Goal: Information Seeking & Learning: Learn about a topic

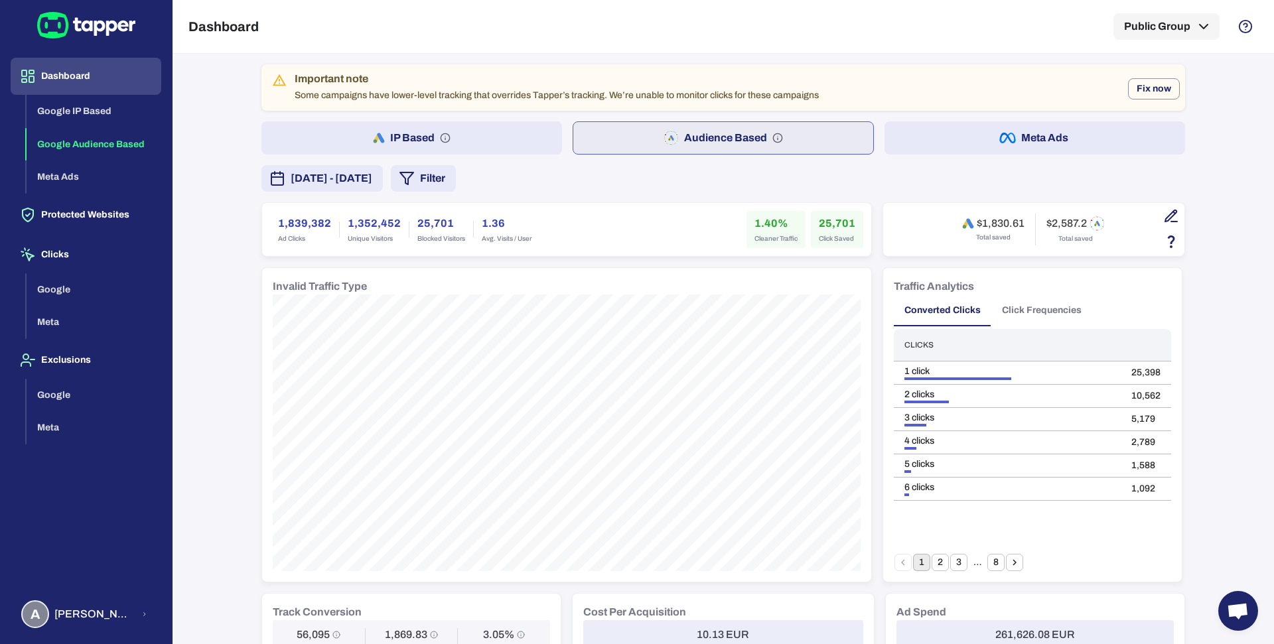
click at [456, 165] on button "Filter" at bounding box center [423, 178] width 65 height 27
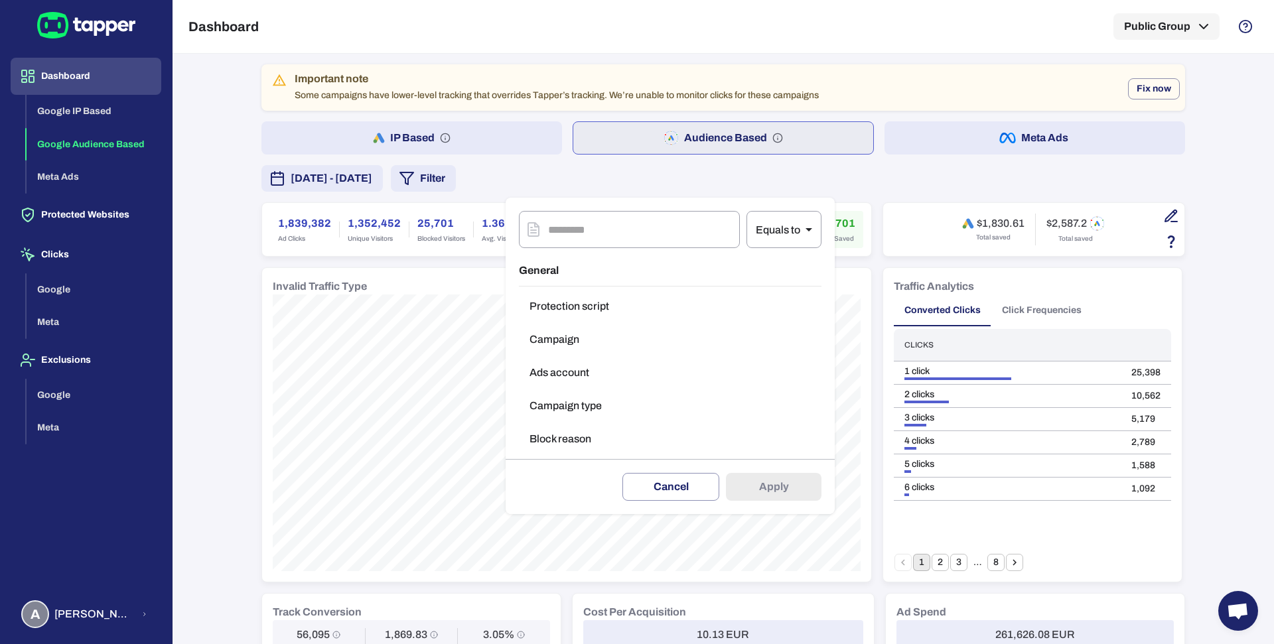
click at [558, 396] on button "Campaign type" at bounding box center [670, 406] width 303 height 27
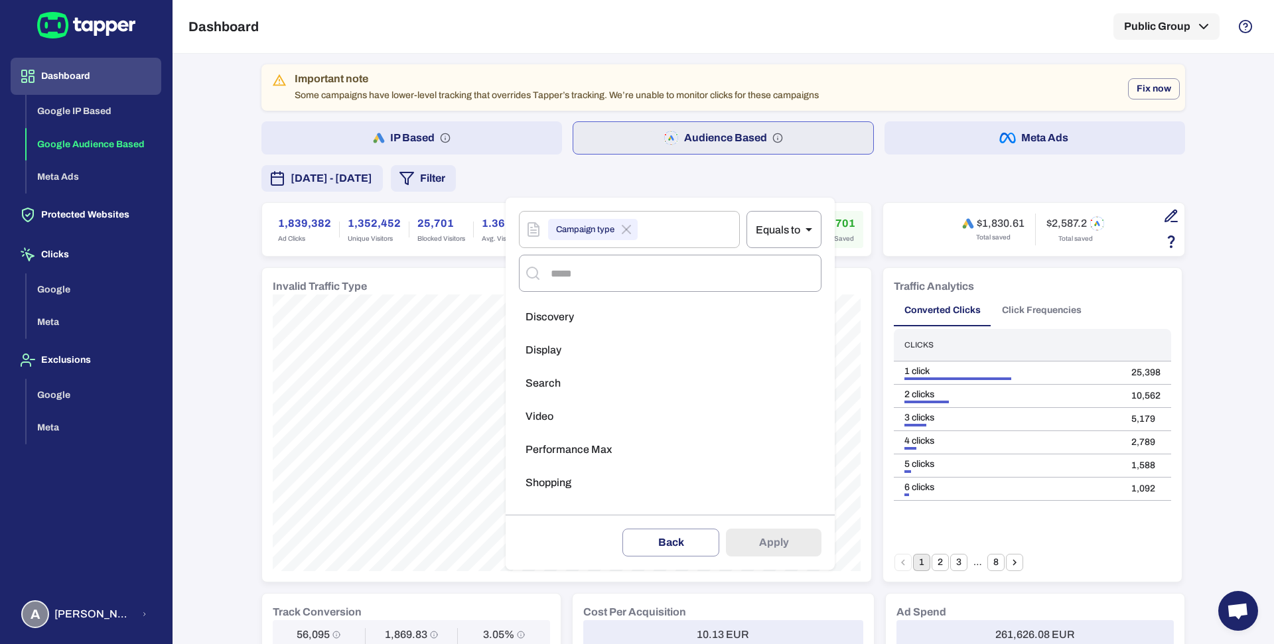
click at [577, 446] on span "Performance Max" at bounding box center [569, 449] width 86 height 13
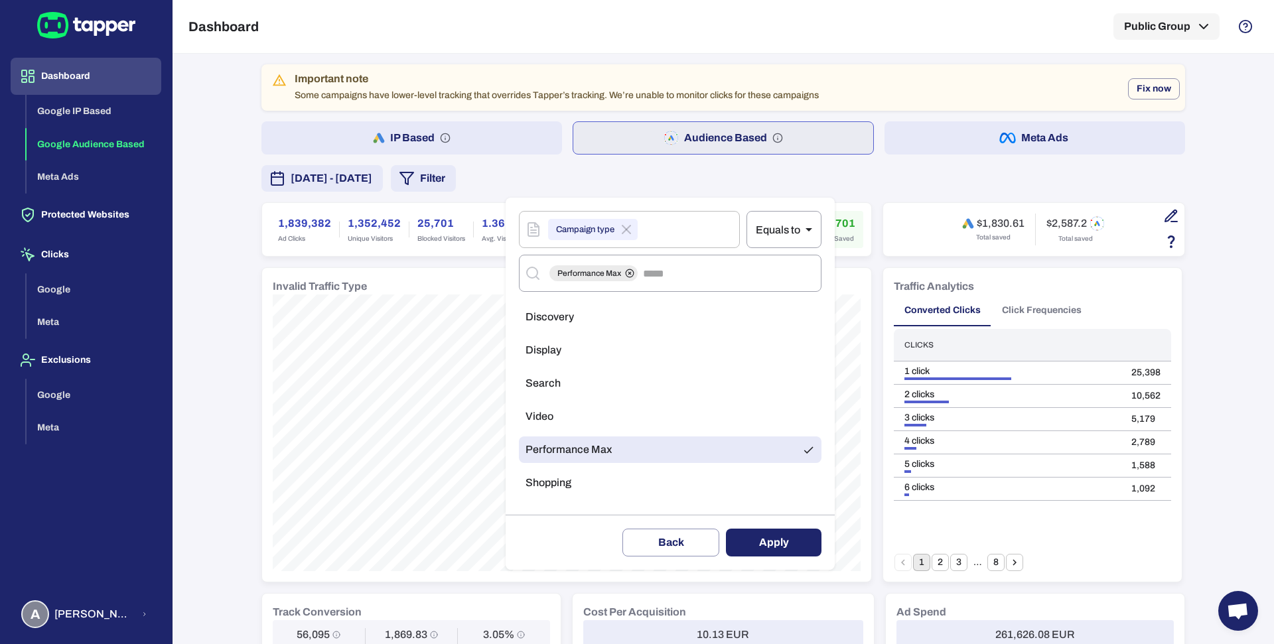
click at [745, 544] on button "Apply" at bounding box center [774, 543] width 96 height 28
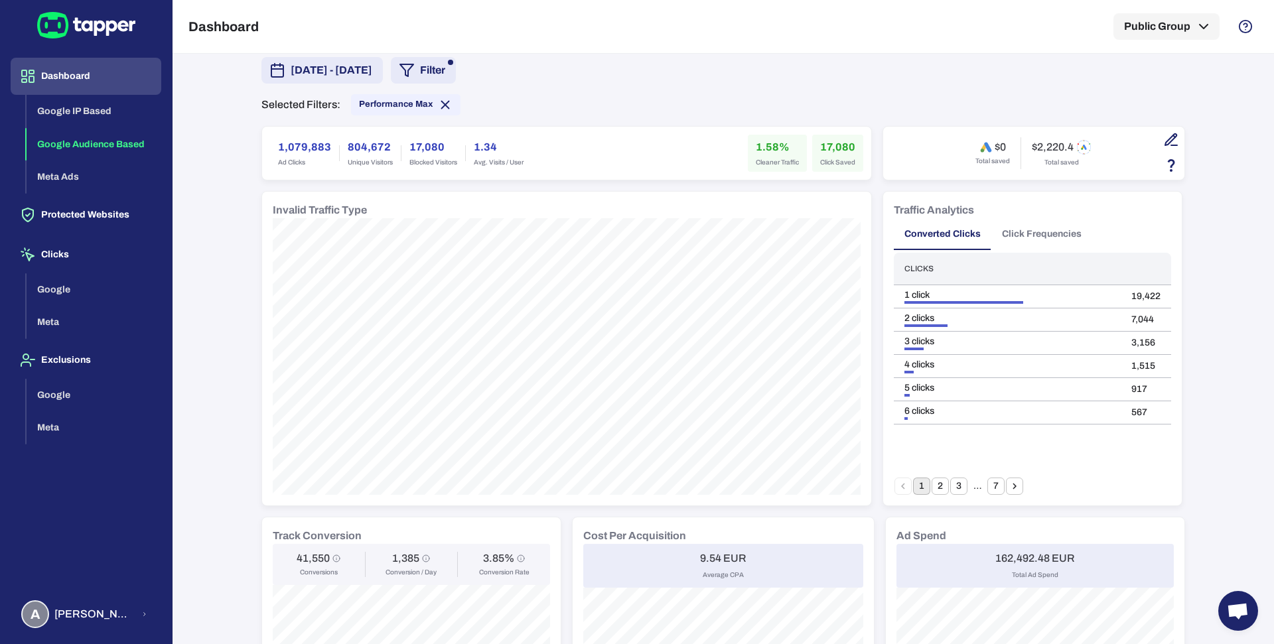
scroll to position [101, 0]
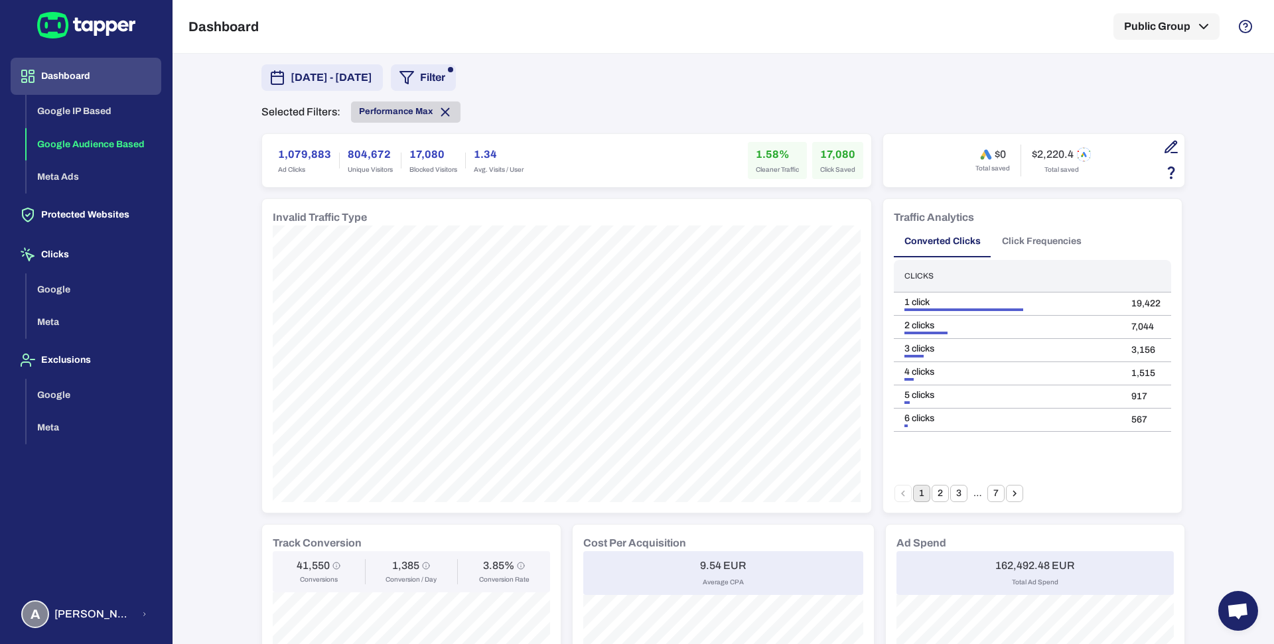
click at [442, 113] on icon at bounding box center [445, 111] width 7 height 7
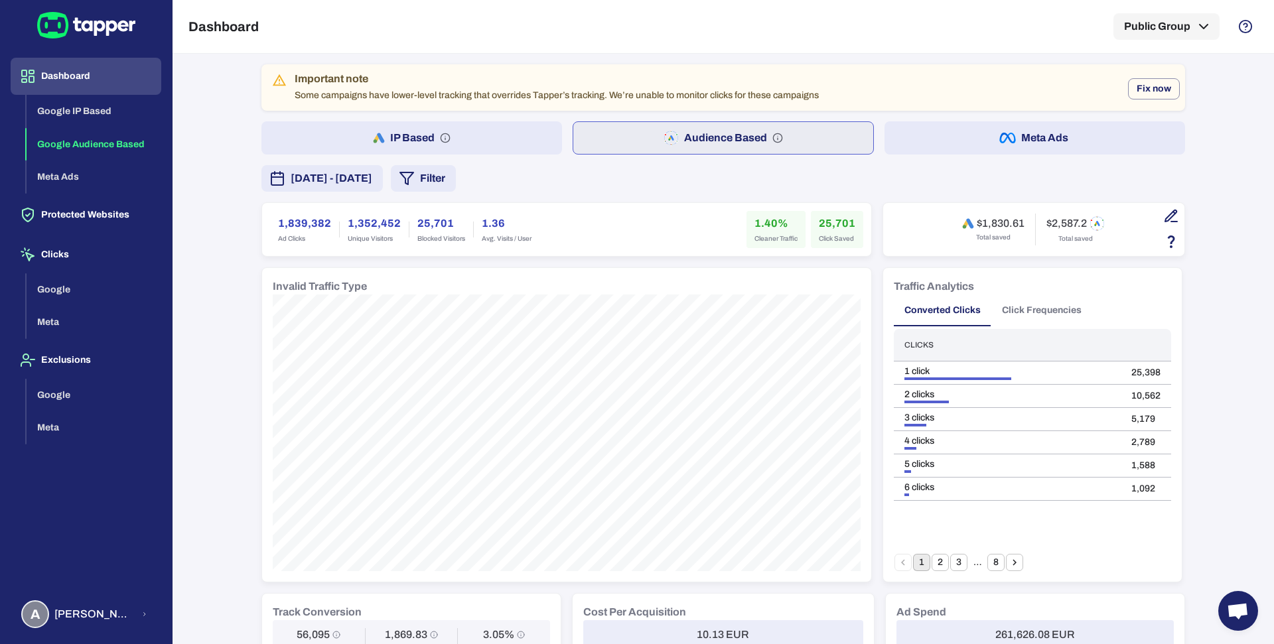
click at [964, 138] on button "Meta Ads" at bounding box center [1035, 137] width 301 height 33
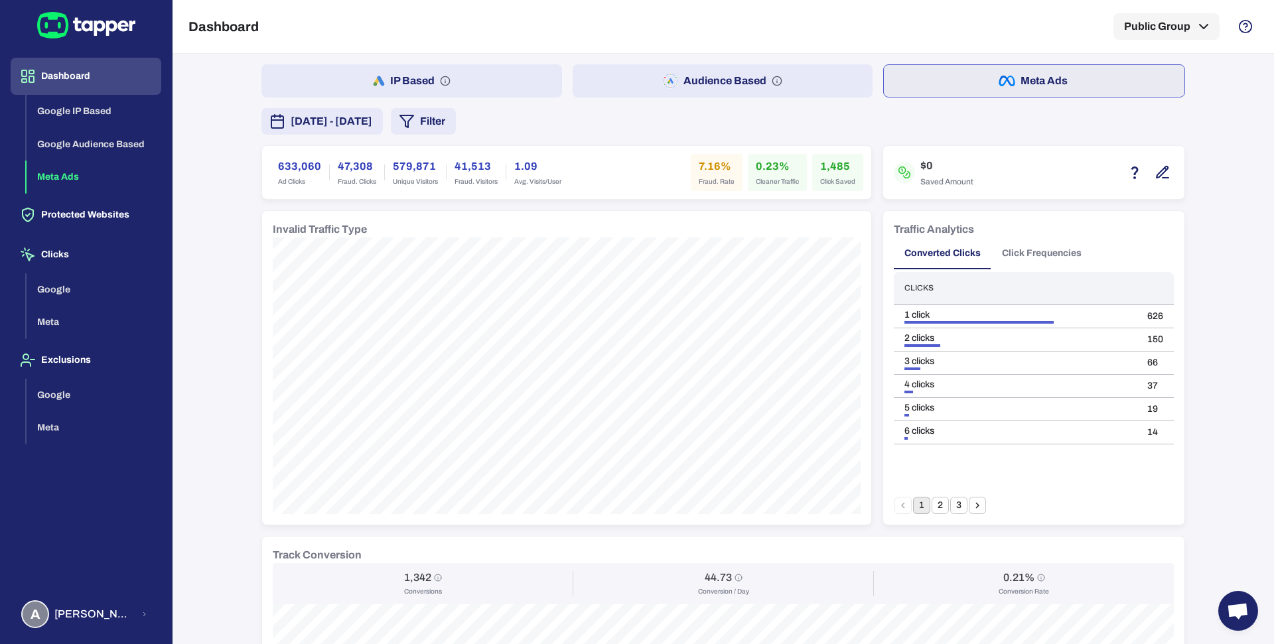
click at [601, 88] on button "Audience Based" at bounding box center [723, 80] width 301 height 33
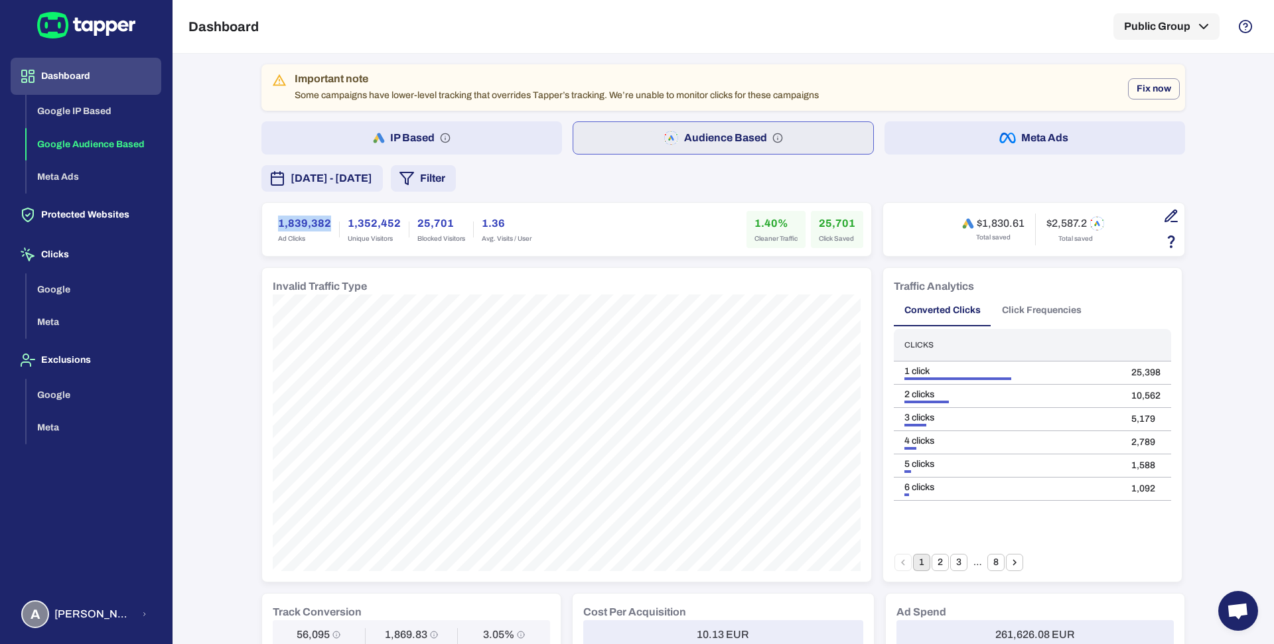
drag, startPoint x: 264, startPoint y: 220, endPoint x: 323, endPoint y: 221, distance: 59.1
click at [323, 221] on div "1,839,382 Ad Clicks" at bounding box center [304, 229] width 69 height 37
copy h6 "1,839,382"
drag, startPoint x: 742, startPoint y: 218, endPoint x: 783, endPoint y: 218, distance: 40.5
click at [783, 218] on div "1.40% Cleaner Traffic" at bounding box center [776, 229] width 59 height 37
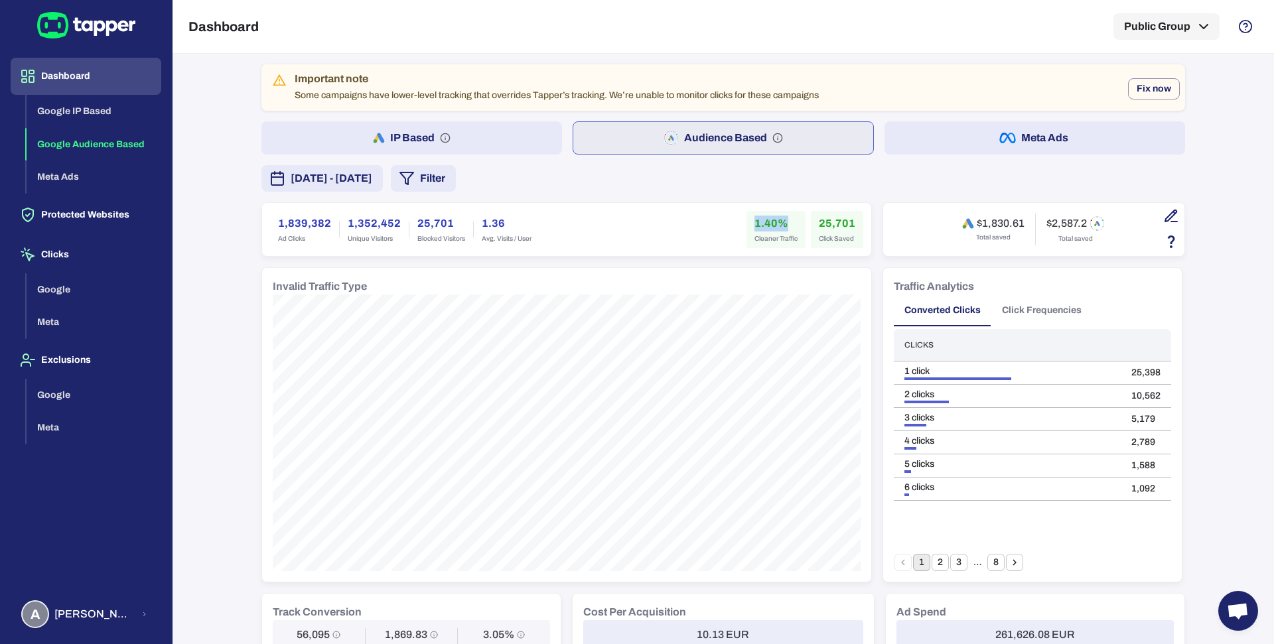
copy h6 "1.40%"
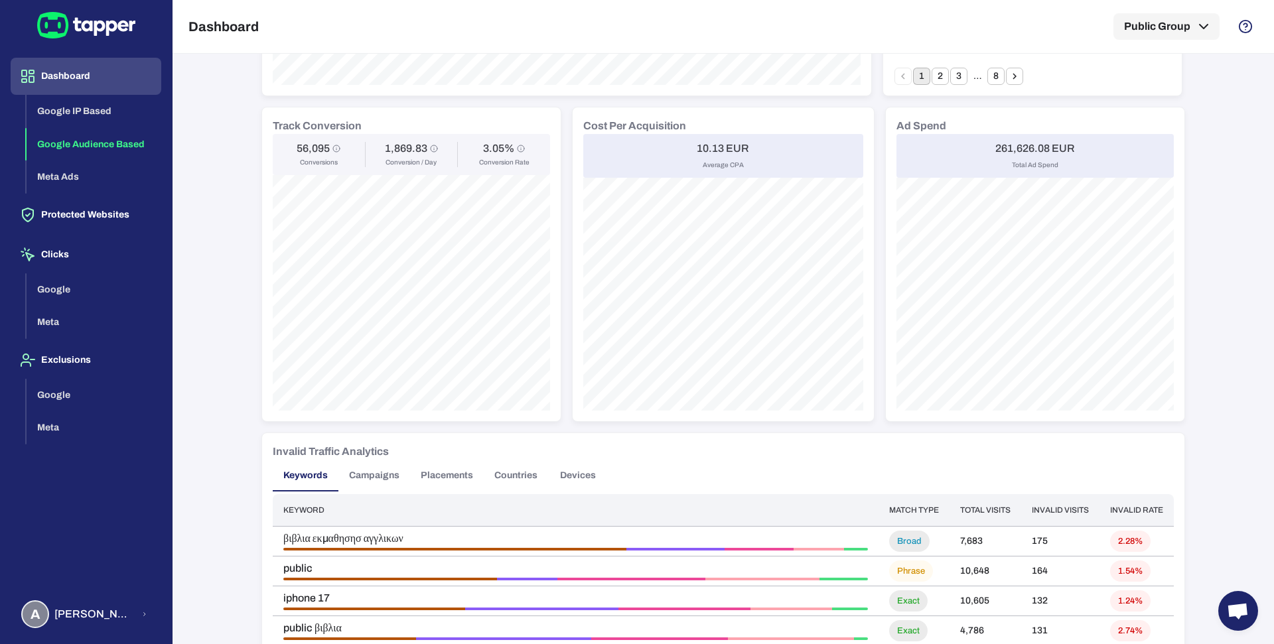
scroll to position [473, 0]
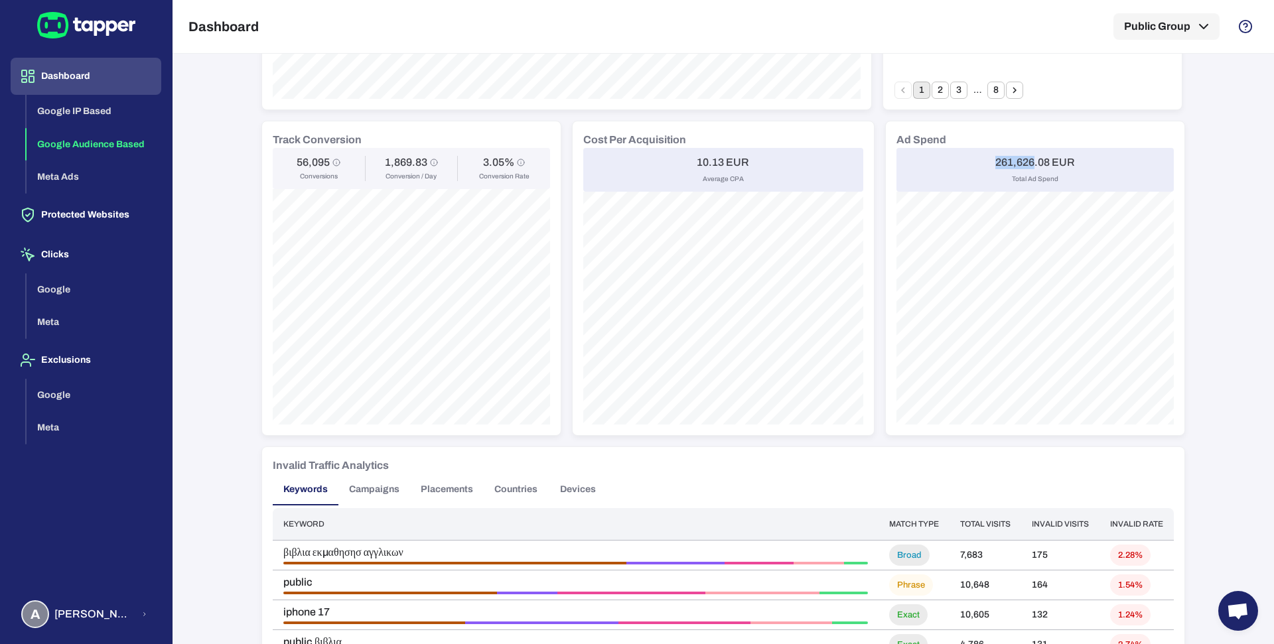
drag, startPoint x: 978, startPoint y: 157, endPoint x: 1029, endPoint y: 157, distance: 51.1
click at [1029, 157] on div "261,626.08 EUR Total Ad Spend" at bounding box center [1035, 170] width 277 height 44
copy h6 "261,626"
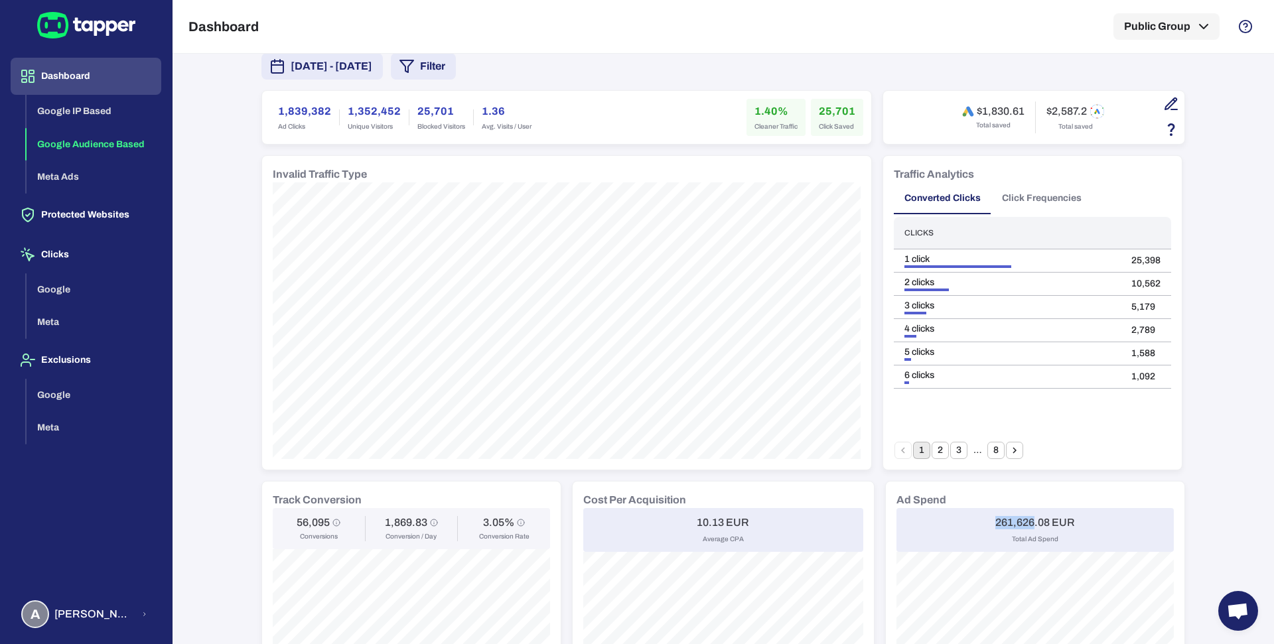
scroll to position [128, 0]
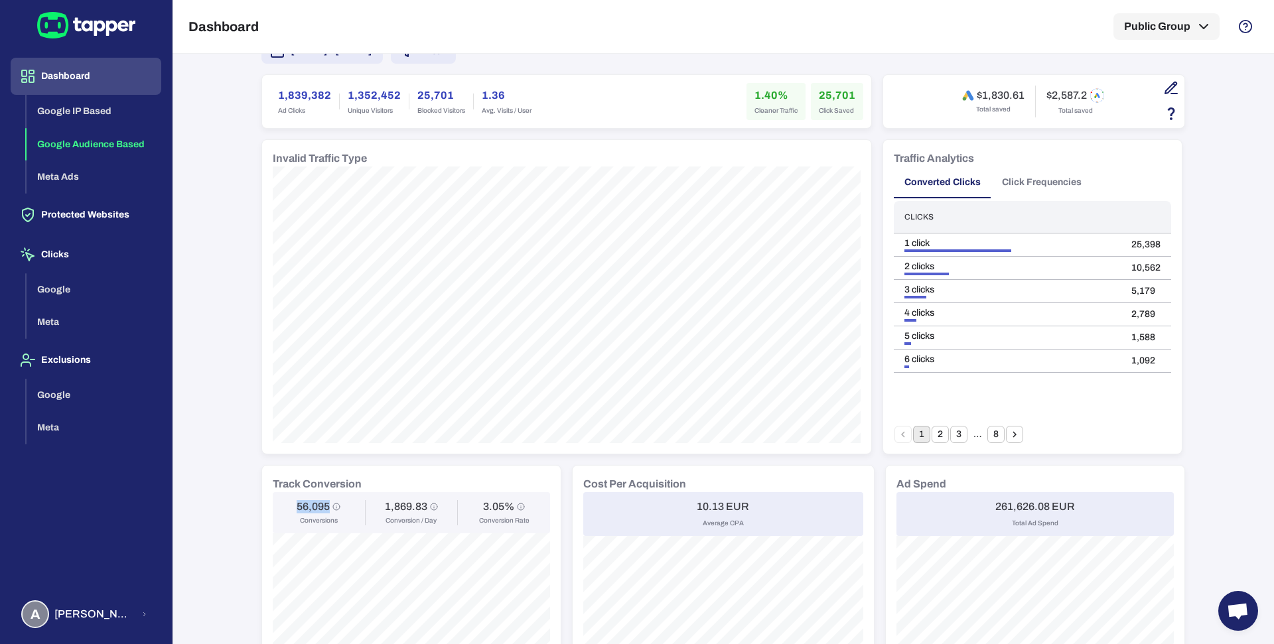
drag, startPoint x: 287, startPoint y: 507, endPoint x: 321, endPoint y: 509, distance: 34.6
click at [321, 509] on div "56,095 Conversions" at bounding box center [319, 512] width 76 height 25
copy h6 "56,095"
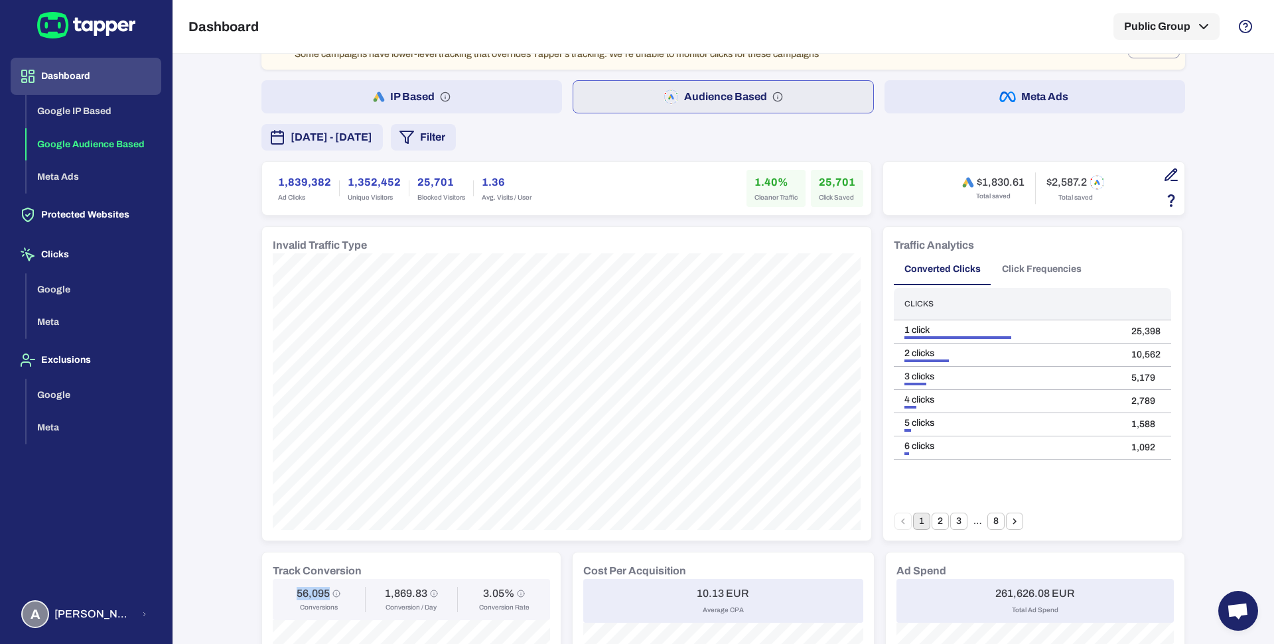
scroll to position [0, 0]
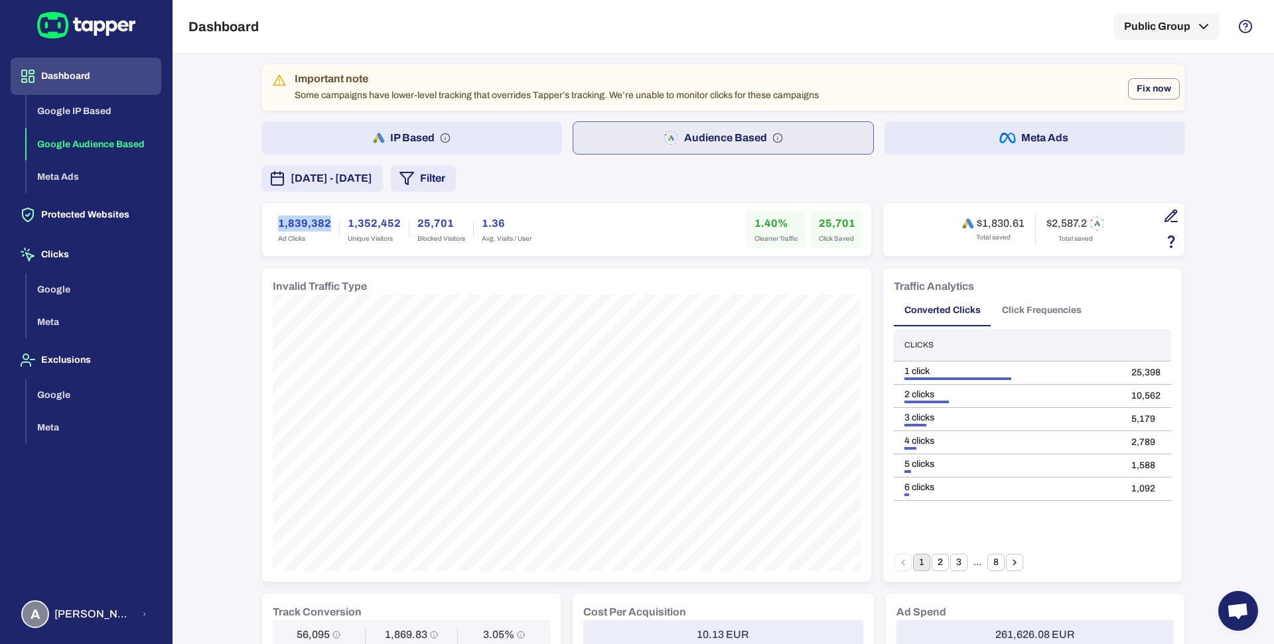
drag, startPoint x: 265, startPoint y: 220, endPoint x: 323, endPoint y: 221, distance: 57.8
click at [323, 221] on div "1,839,382 Ad Clicks" at bounding box center [304, 229] width 69 height 37
copy h6 "1,839,382"
drag, startPoint x: 816, startPoint y: 219, endPoint x: 850, endPoint y: 222, distance: 34.0
click at [850, 222] on div "25,701 Click Saved" at bounding box center [837, 229] width 52 height 37
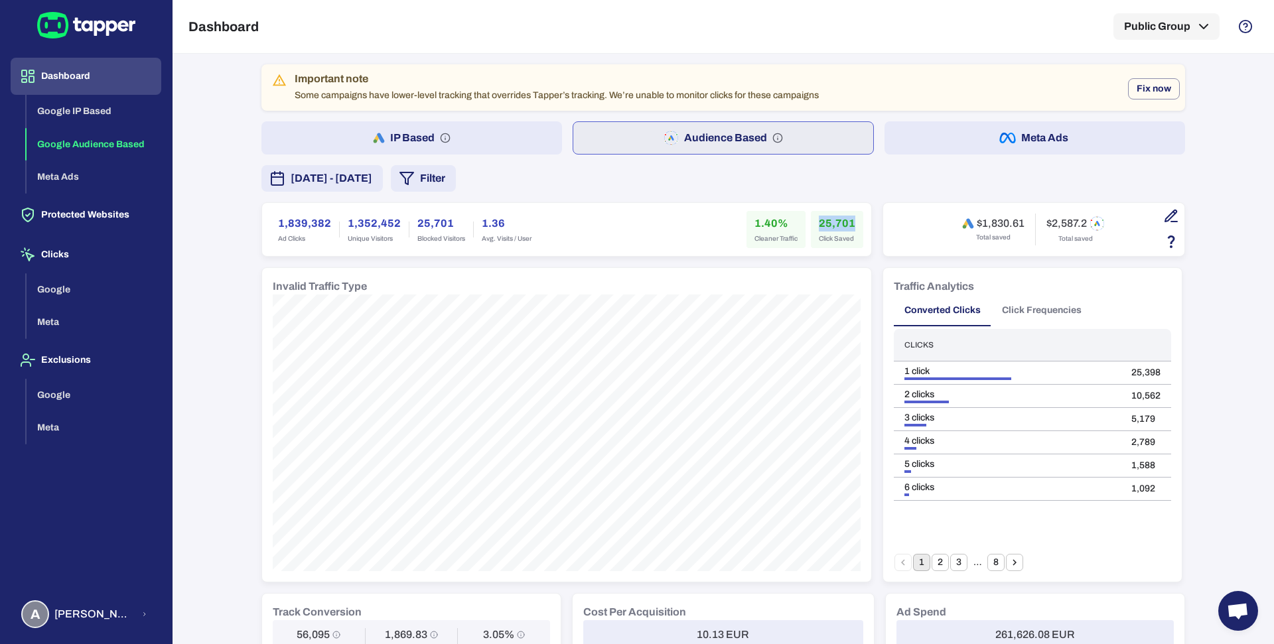
copy h6 "25,701"
drag, startPoint x: 749, startPoint y: 216, endPoint x: 772, endPoint y: 216, distance: 23.2
click at [772, 216] on h6 "1.40%" at bounding box center [776, 224] width 43 height 16
copy h6 "1.40"
click at [739, 193] on div "Important note Some campaigns have lower-level tracking that overrides Tapper’s…" at bounding box center [724, 654] width 924 height 1181
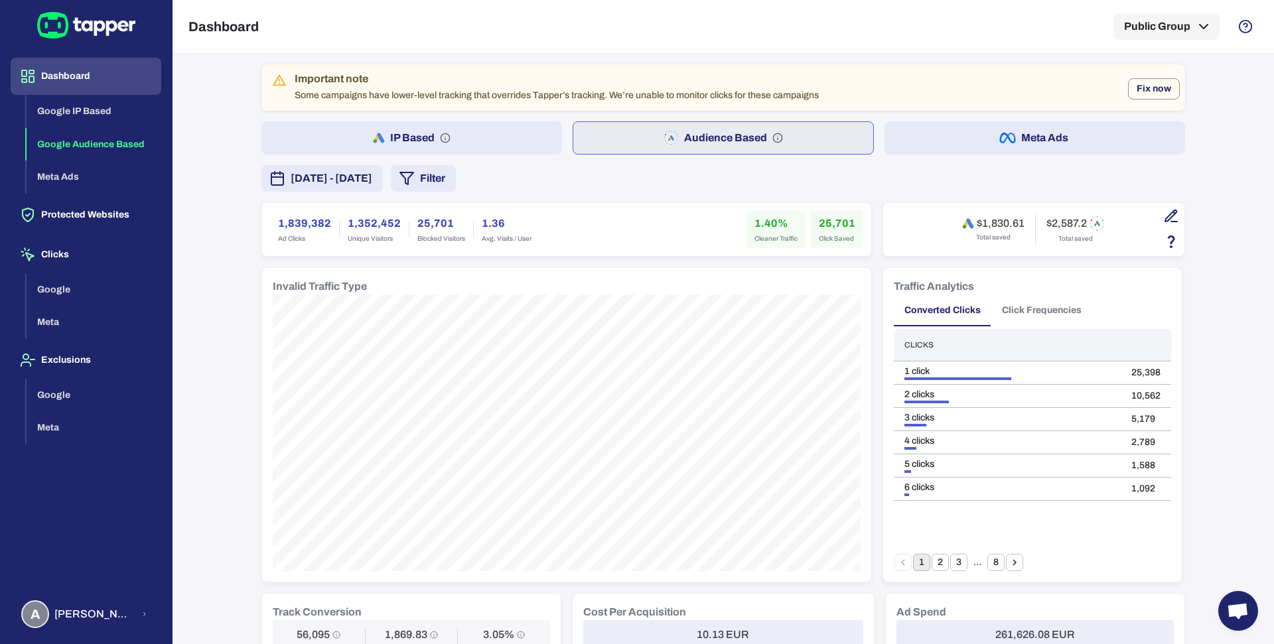
click at [761, 218] on h6 "1.40%" at bounding box center [776, 224] width 43 height 16
click at [754, 181] on div "September 1, 2025 - September 30, 2025 Filter" at bounding box center [724, 178] width 924 height 27
click at [992, 305] on button "Click Frequencies" at bounding box center [1042, 311] width 101 height 32
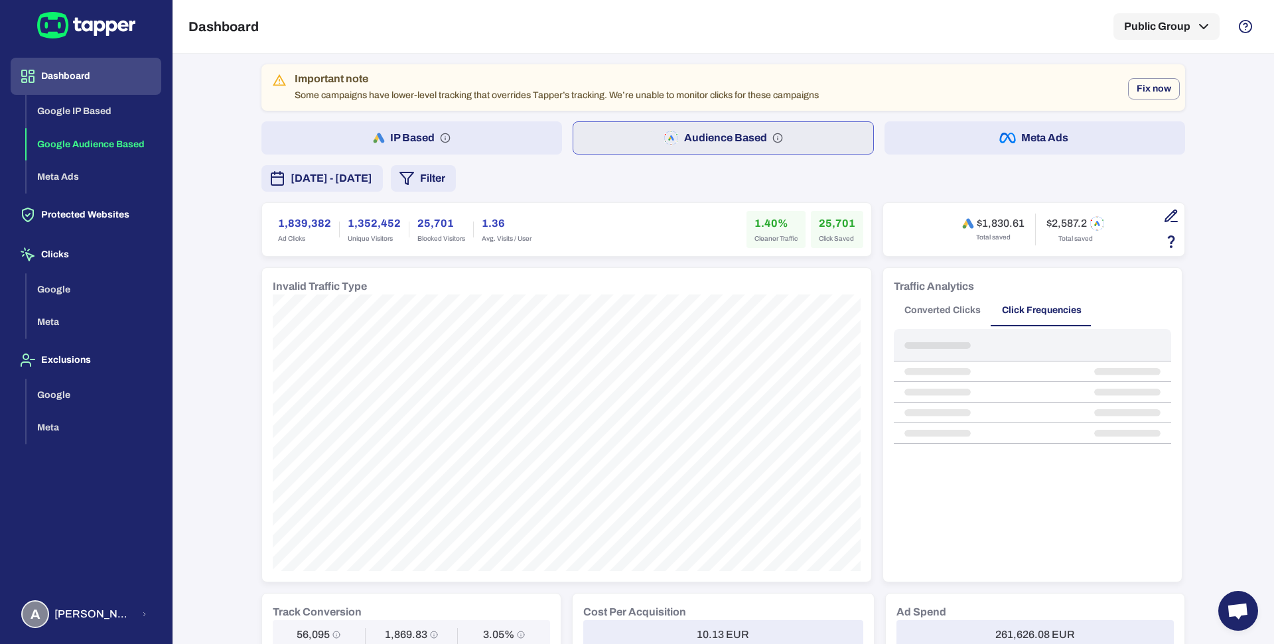
click at [944, 308] on button "Converted Clicks" at bounding box center [943, 311] width 98 height 32
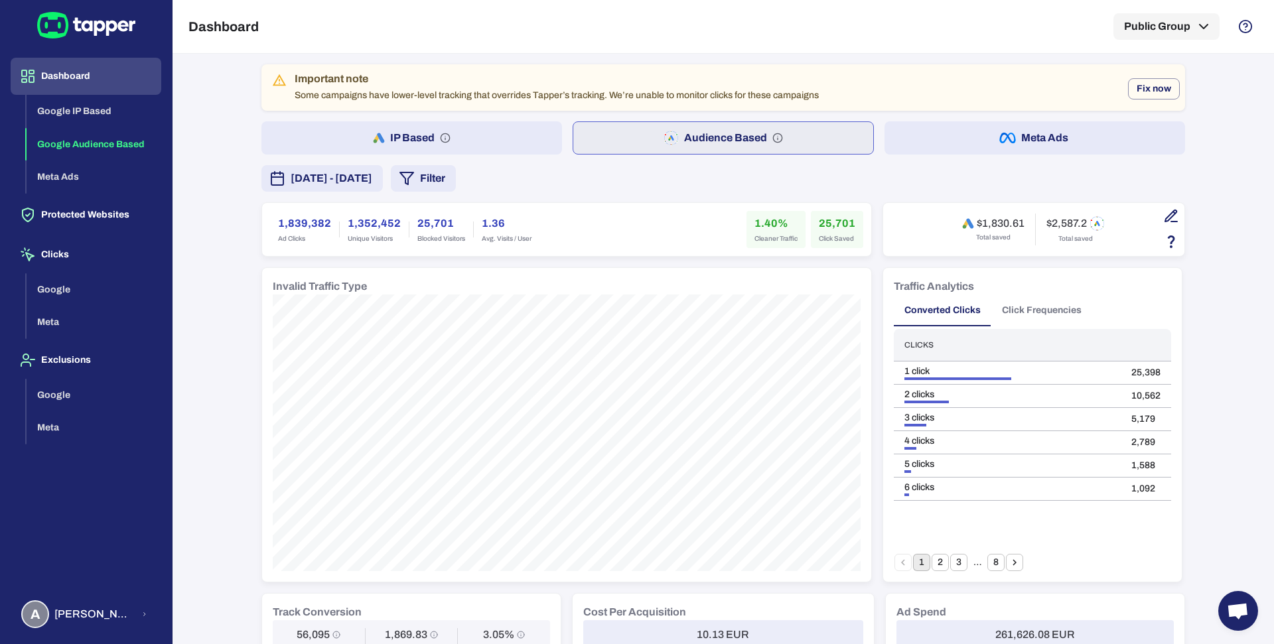
click at [1053, 181] on div "September 1, 2025 - September 30, 2025 Filter" at bounding box center [724, 178] width 924 height 27
click at [372, 179] on span "September 1, 2025 - September 30, 2025" at bounding box center [332, 179] width 82 height 16
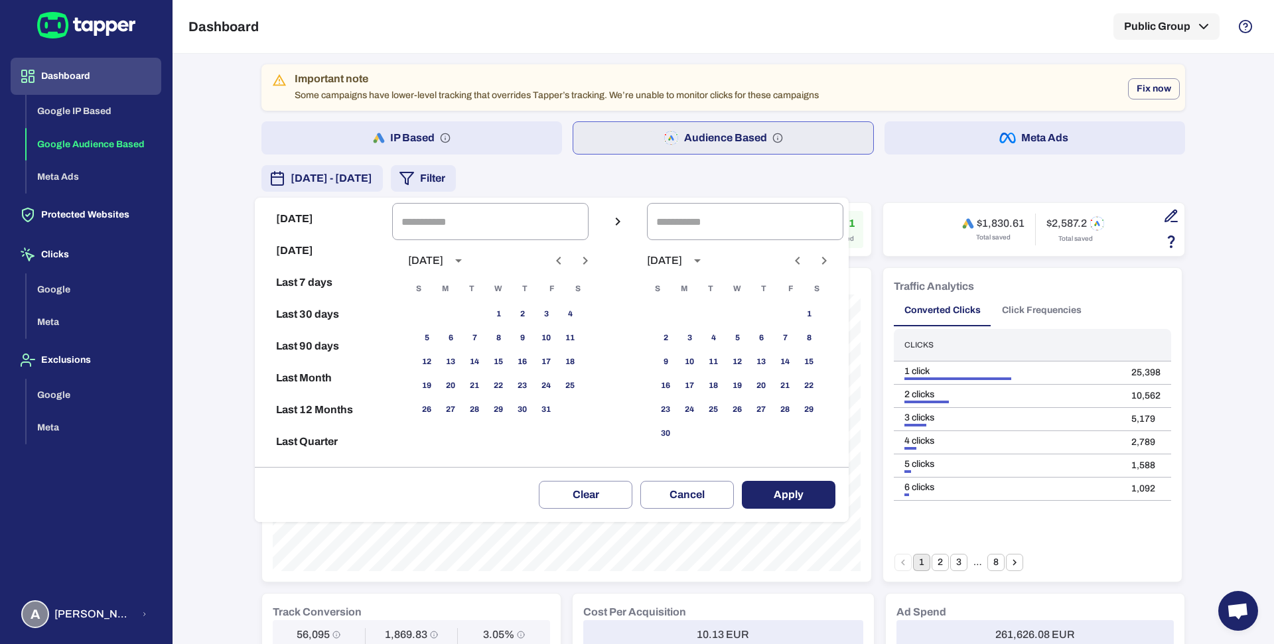
click at [194, 366] on div at bounding box center [637, 322] width 1274 height 644
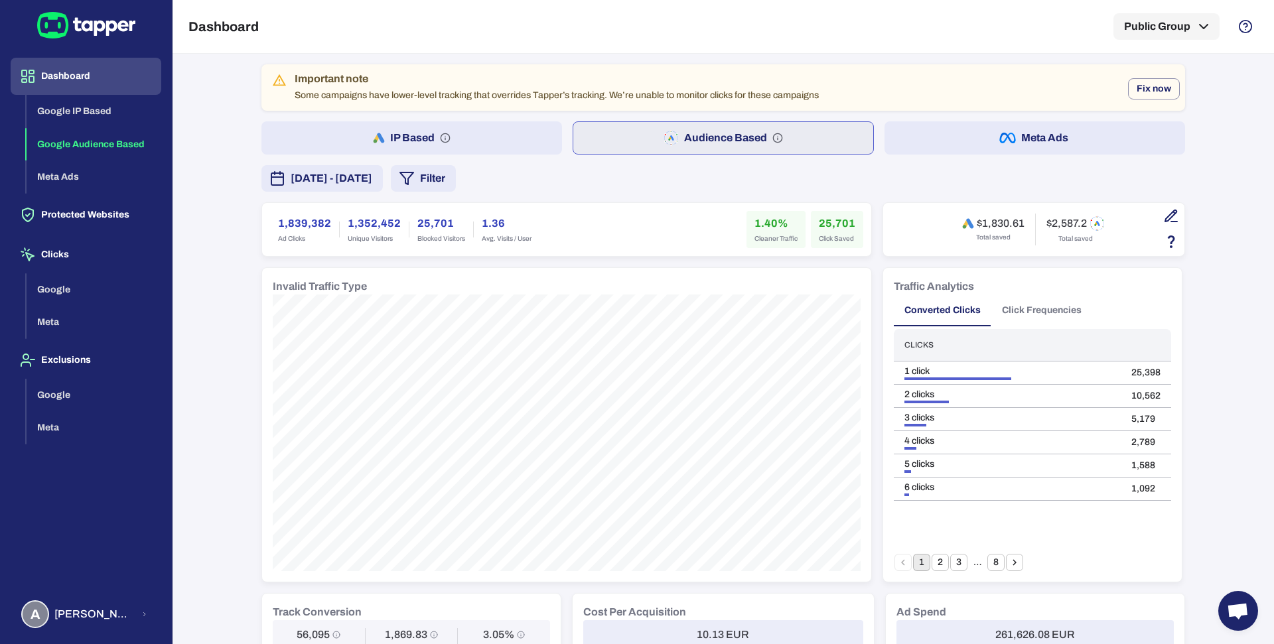
click at [502, 141] on button "IP Based" at bounding box center [412, 137] width 301 height 33
click at [456, 185] on button "Filter" at bounding box center [423, 178] width 65 height 27
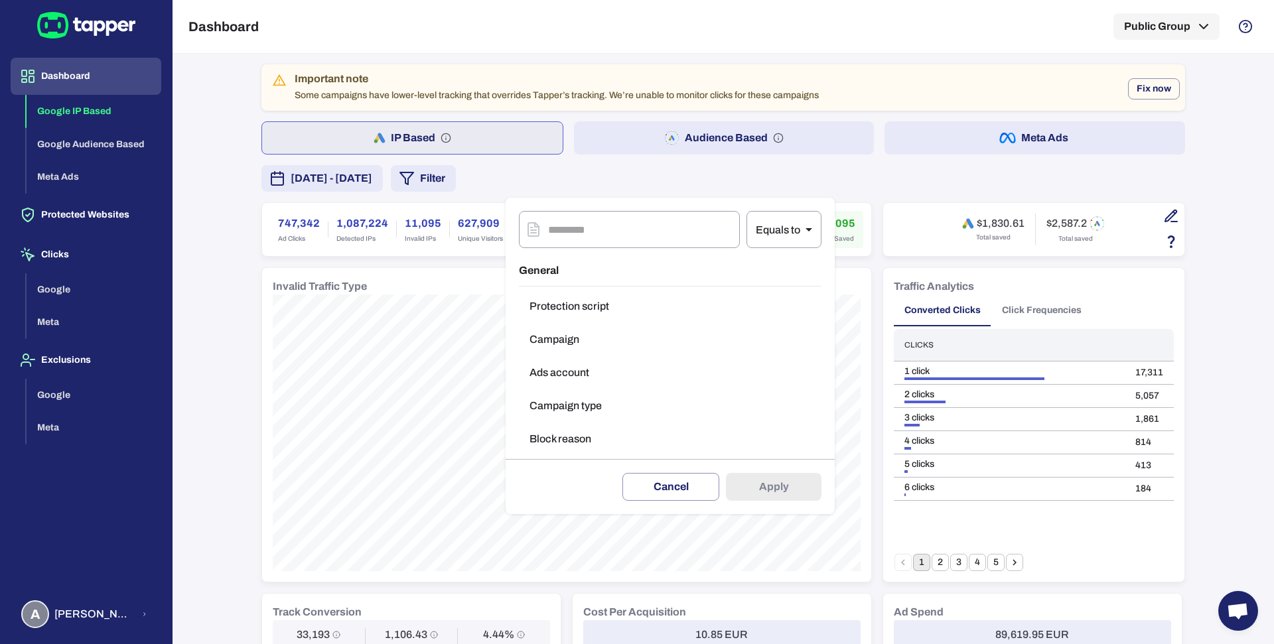
click at [558, 415] on button "Campaign type" at bounding box center [670, 406] width 303 height 27
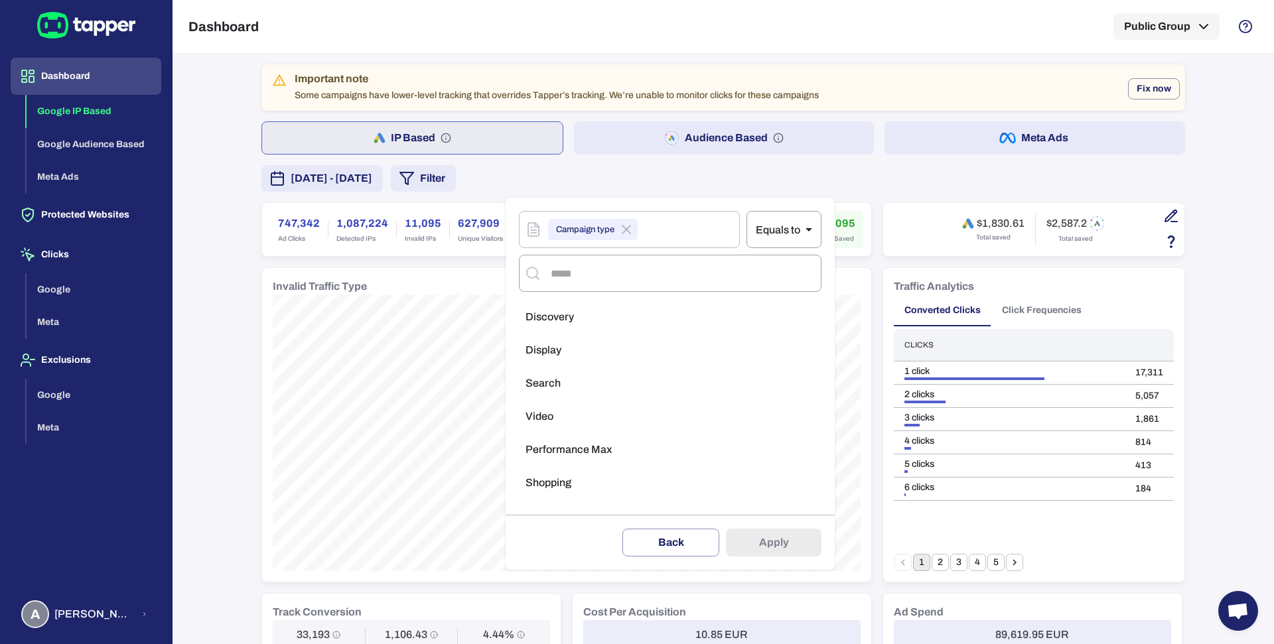
click at [562, 376] on li "Search" at bounding box center [670, 383] width 303 height 27
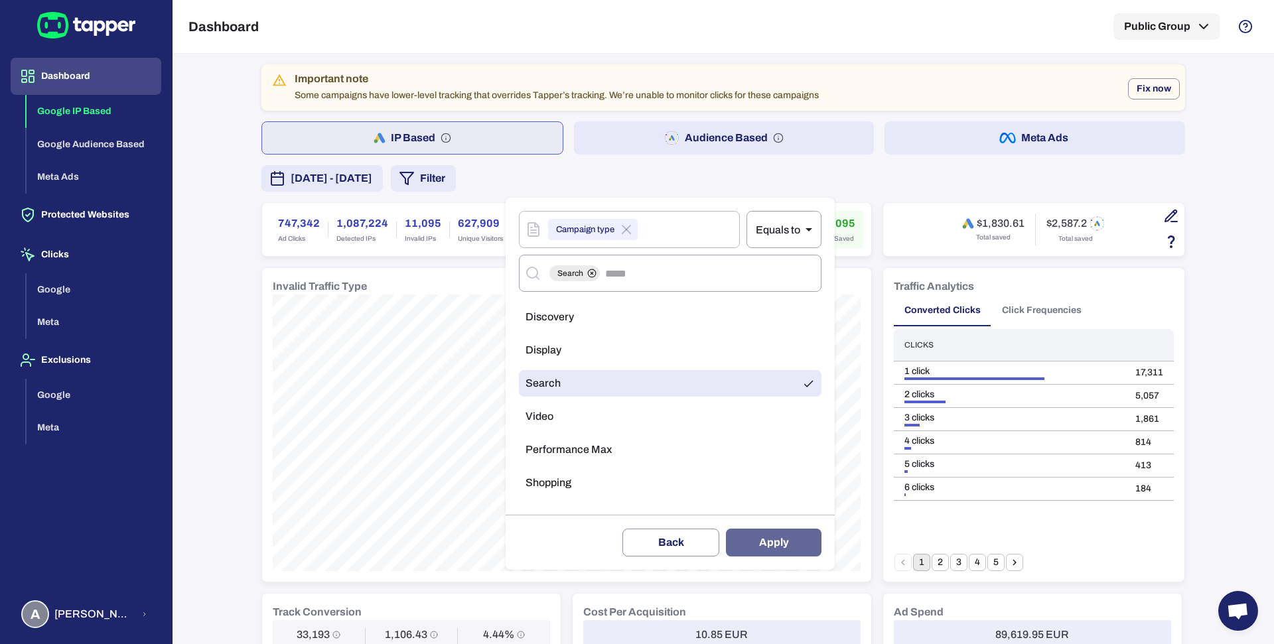
click at [765, 546] on button "Apply" at bounding box center [774, 543] width 96 height 28
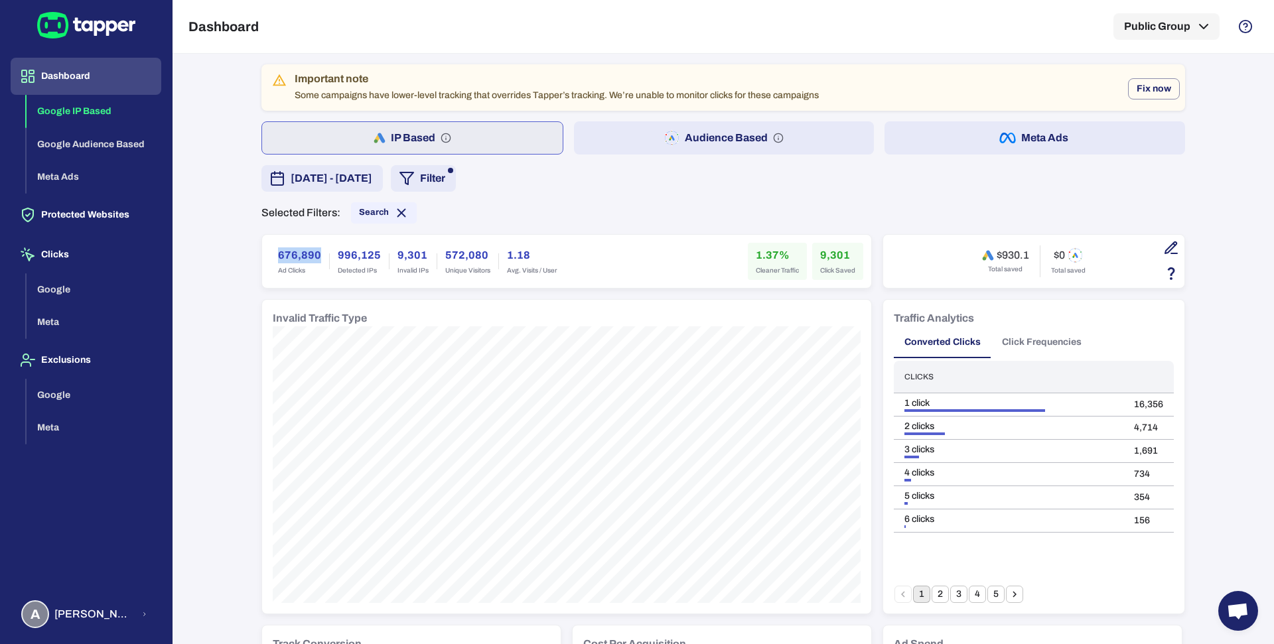
drag, startPoint x: 265, startPoint y: 252, endPoint x: 312, endPoint y: 255, distance: 46.5
click at [312, 255] on div "676,890 Ad Clicks" at bounding box center [299, 261] width 59 height 37
copy h6 "676,890"
click at [820, 256] on h6 "9,301" at bounding box center [837, 256] width 35 height 16
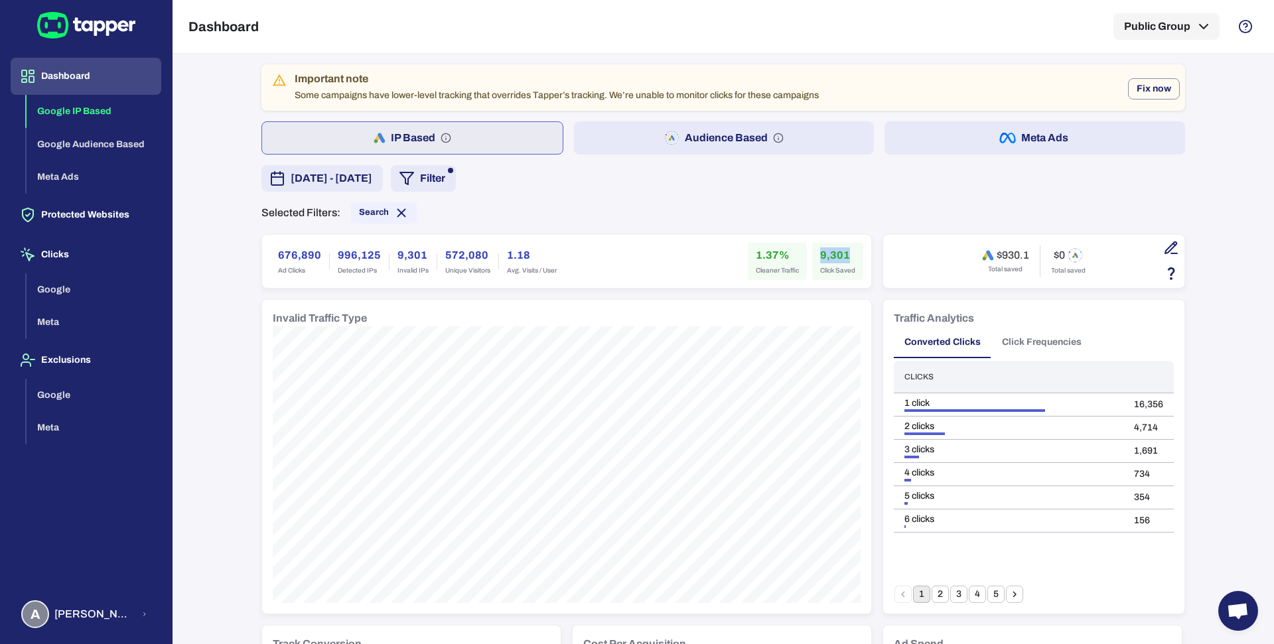
copy h6 "9,301"
click at [756, 256] on h6 "1.37%" at bounding box center [777, 256] width 43 height 16
copy h6 "1.37"
drag, startPoint x: 998, startPoint y: 254, endPoint x: 1011, endPoint y: 254, distance: 13.9
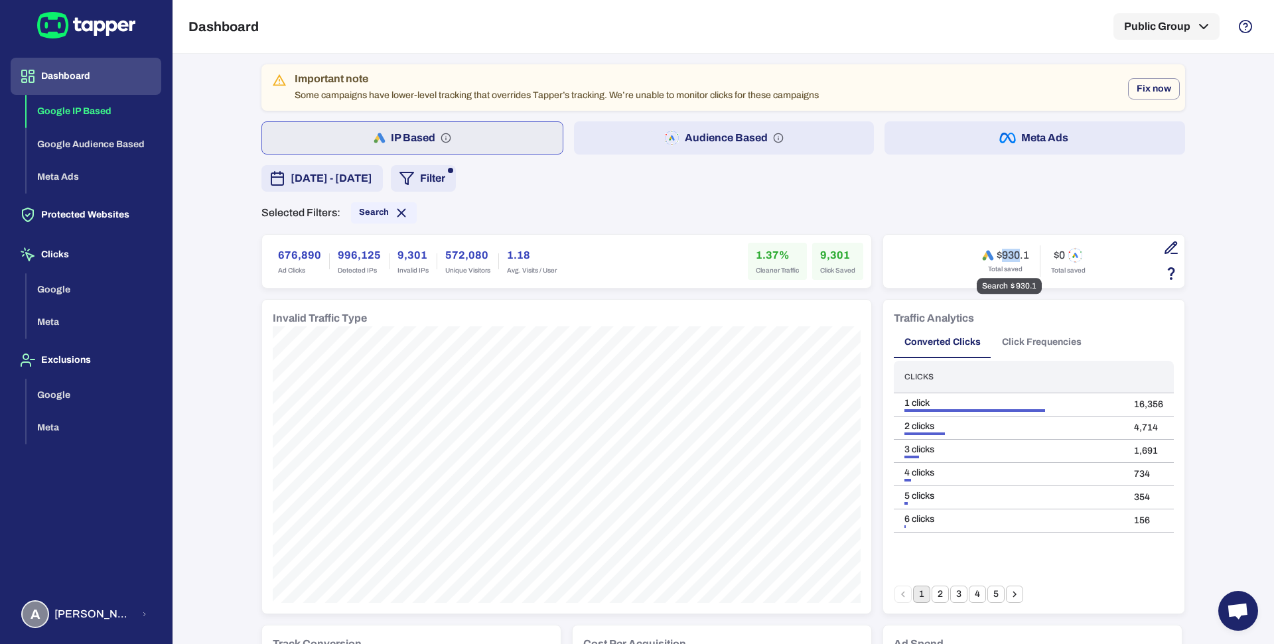
click at [1011, 254] on h6 "$930.1" at bounding box center [1013, 255] width 33 height 13
click at [613, 145] on button "Audience Based" at bounding box center [724, 137] width 301 height 33
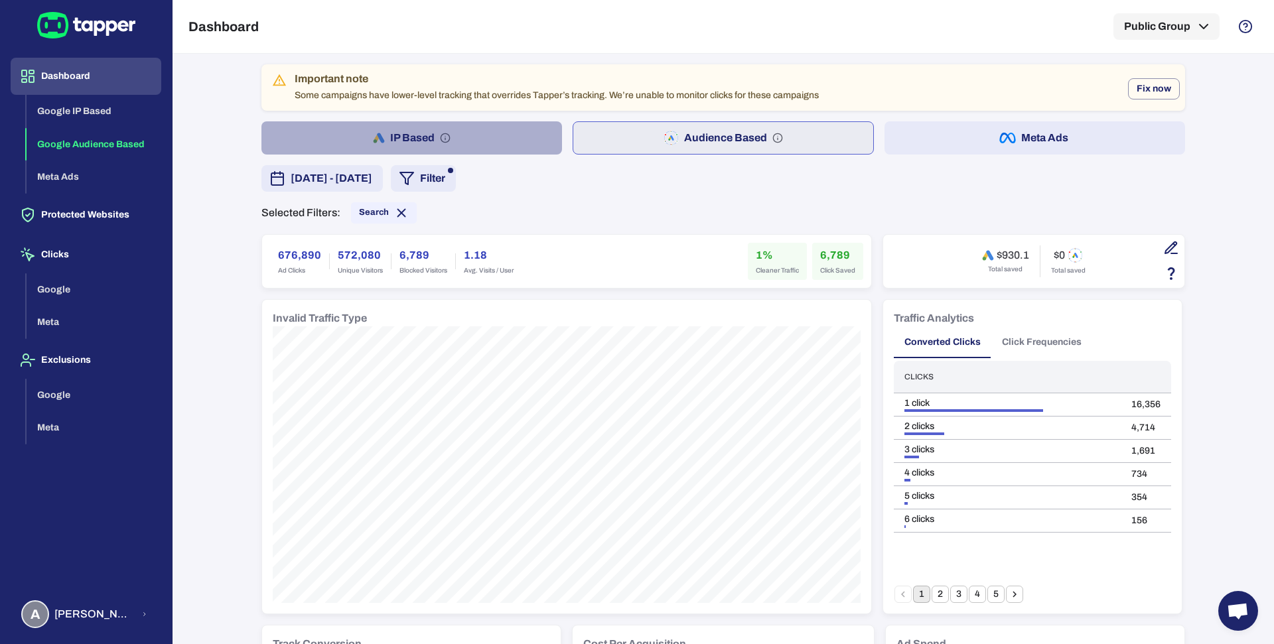
click at [473, 135] on button "IP Based" at bounding box center [412, 137] width 301 height 33
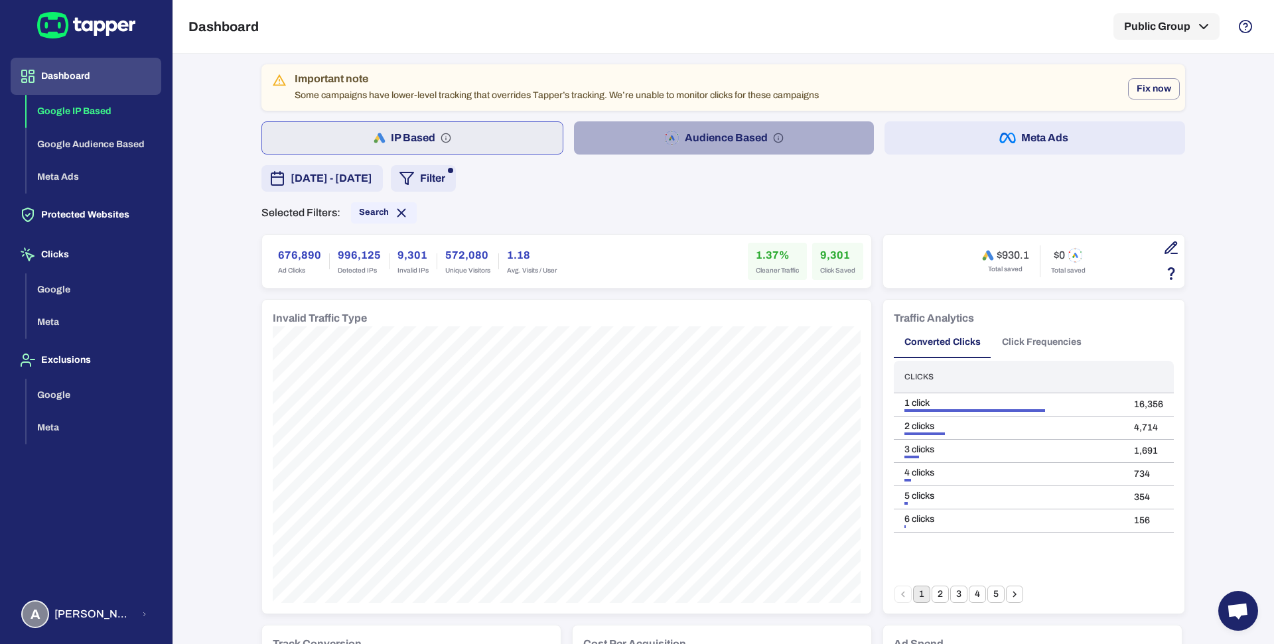
click at [652, 127] on button "Audience Based" at bounding box center [724, 137] width 301 height 33
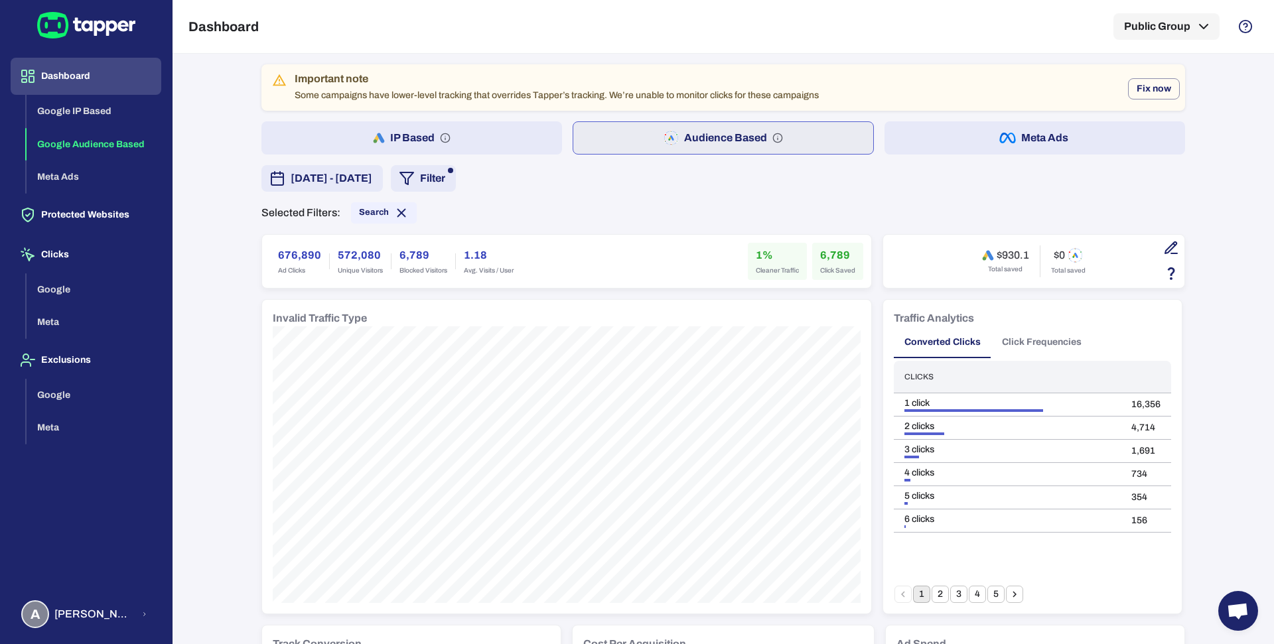
click at [551, 131] on button "IP Based" at bounding box center [412, 137] width 301 height 33
click at [591, 135] on button "Audience Based" at bounding box center [724, 137] width 301 height 33
click at [398, 211] on icon at bounding box center [401, 212] width 7 height 7
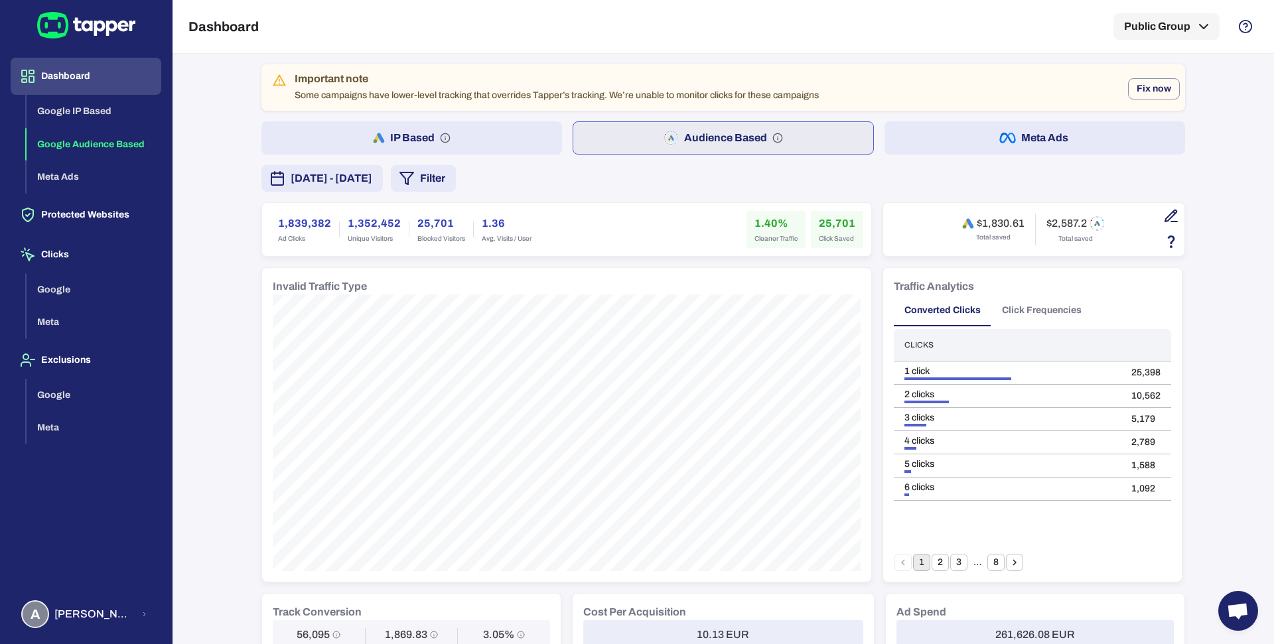
click at [456, 179] on button "Filter" at bounding box center [423, 178] width 65 height 27
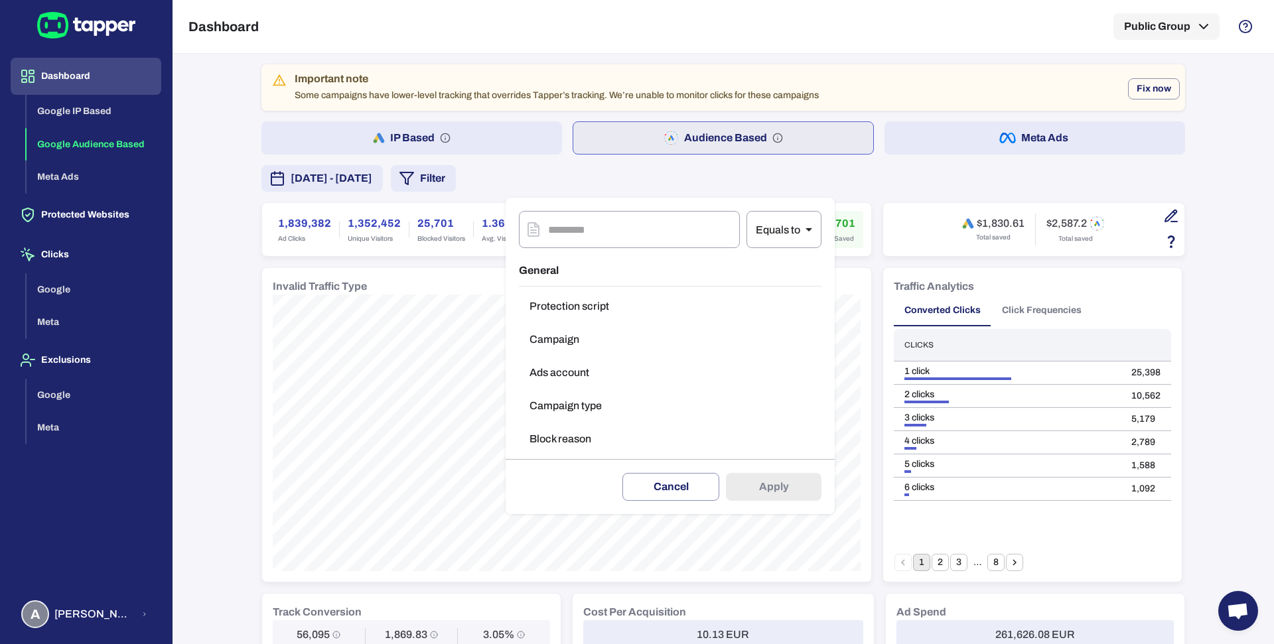
click at [558, 403] on button "Campaign type" at bounding box center [670, 406] width 303 height 27
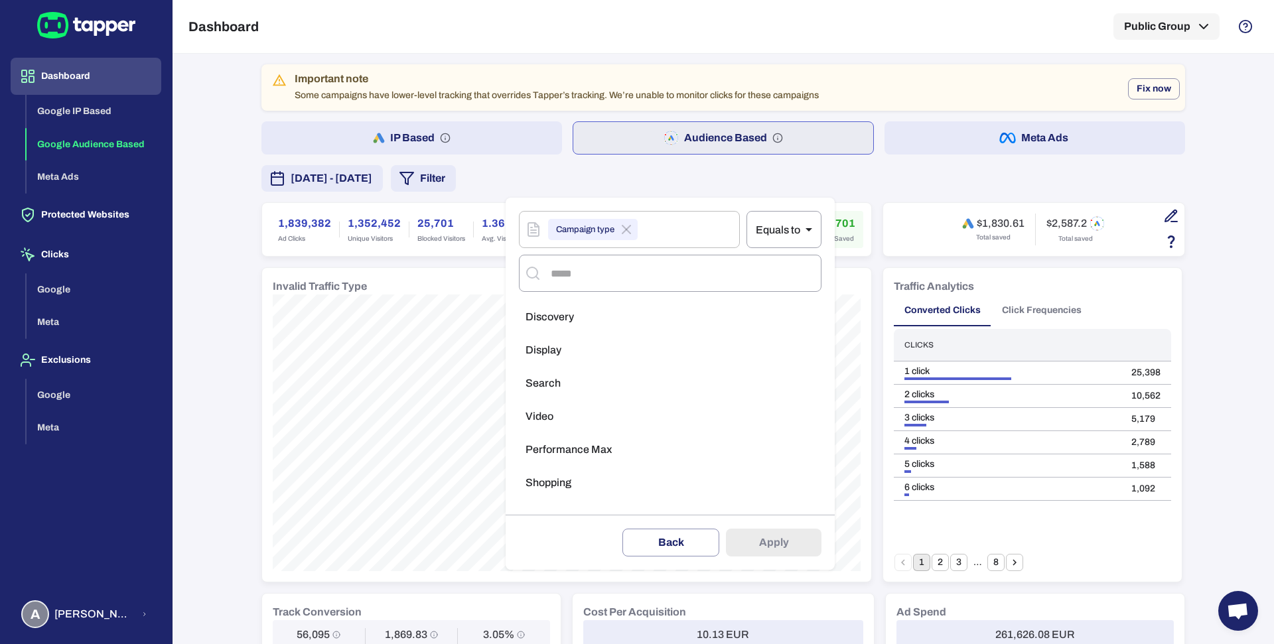
click at [573, 457] on li "Performance Max" at bounding box center [670, 450] width 303 height 27
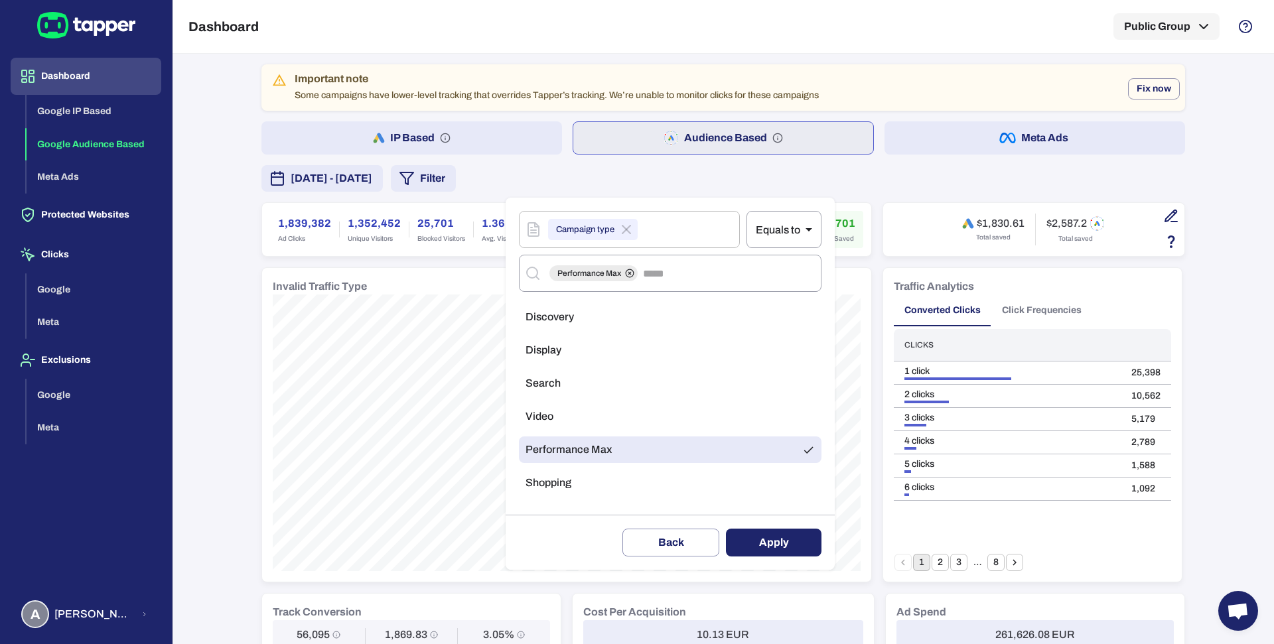
click at [771, 536] on button "Apply" at bounding box center [774, 543] width 96 height 28
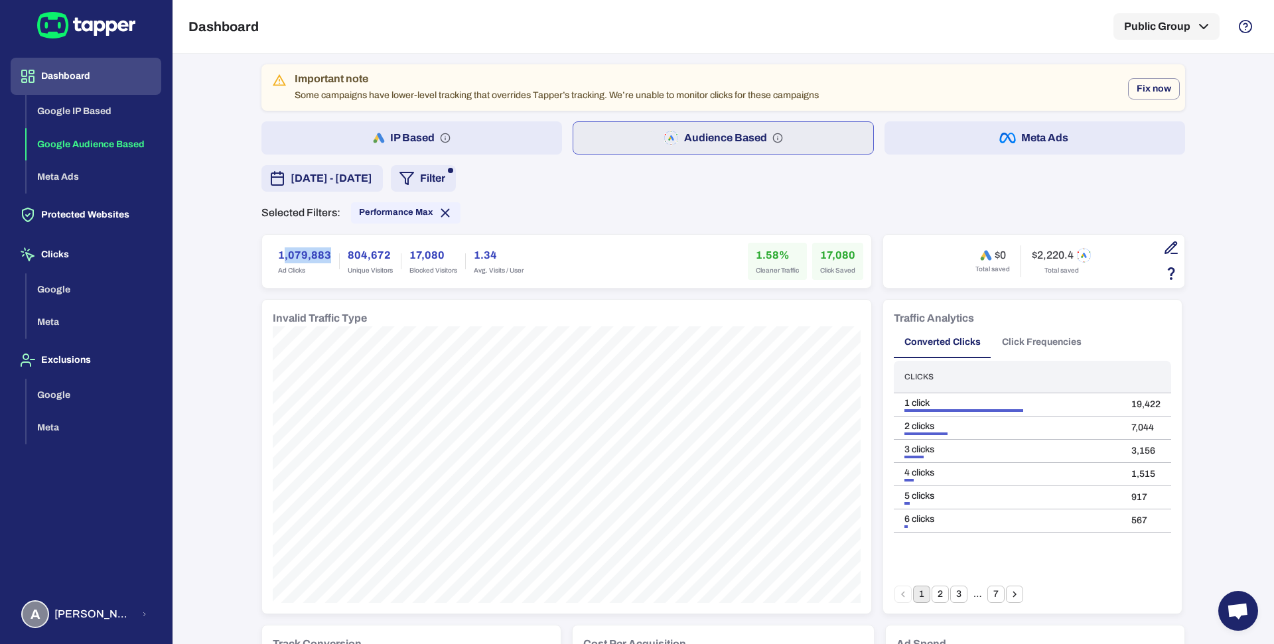
drag, startPoint x: 275, startPoint y: 252, endPoint x: 323, endPoint y: 254, distance: 48.5
click at [323, 254] on div "1,079,883 Ad Clicks" at bounding box center [304, 261] width 69 height 37
drag, startPoint x: 271, startPoint y: 254, endPoint x: 322, endPoint y: 256, distance: 50.5
click at [322, 256] on div "1,079,883 Ad Clicks" at bounding box center [304, 261] width 69 height 37
click at [820, 255] on h6 "17,080" at bounding box center [837, 256] width 35 height 16
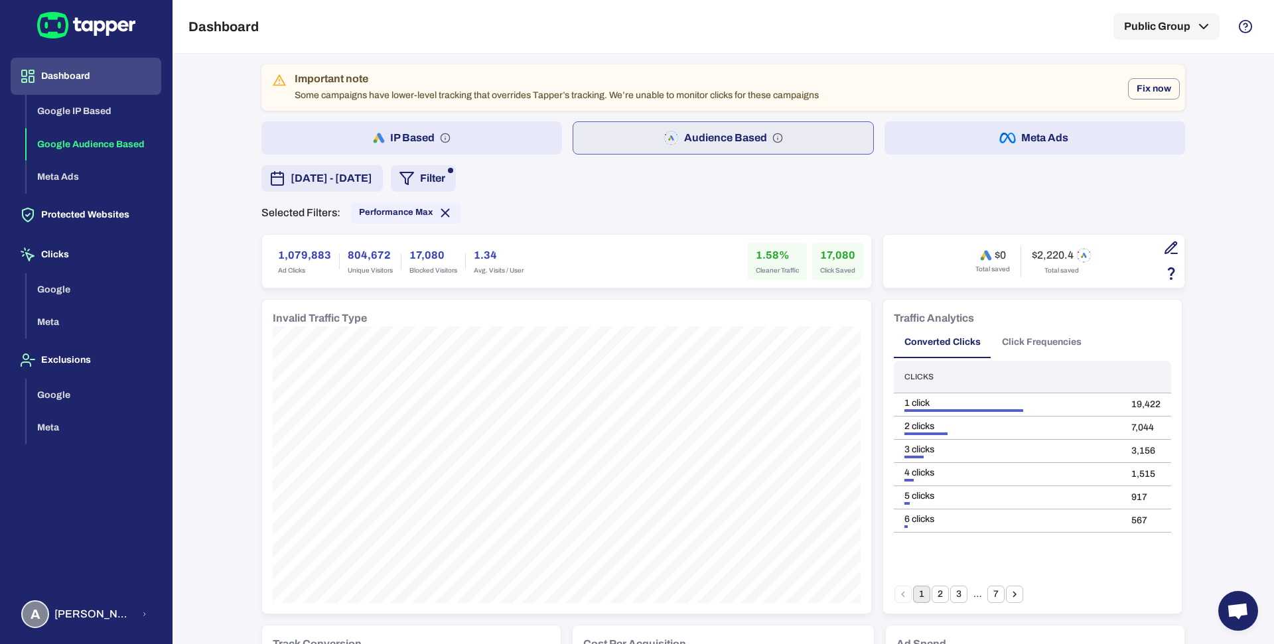
click at [820, 255] on h6 "17,080" at bounding box center [837, 256] width 35 height 16
click at [756, 258] on h6 "1.58%" at bounding box center [777, 256] width 43 height 16
drag, startPoint x: 1031, startPoint y: 254, endPoint x: 1056, endPoint y: 256, distance: 25.3
click at [1056, 256] on h6 "$2,220.4" at bounding box center [1053, 255] width 42 height 13
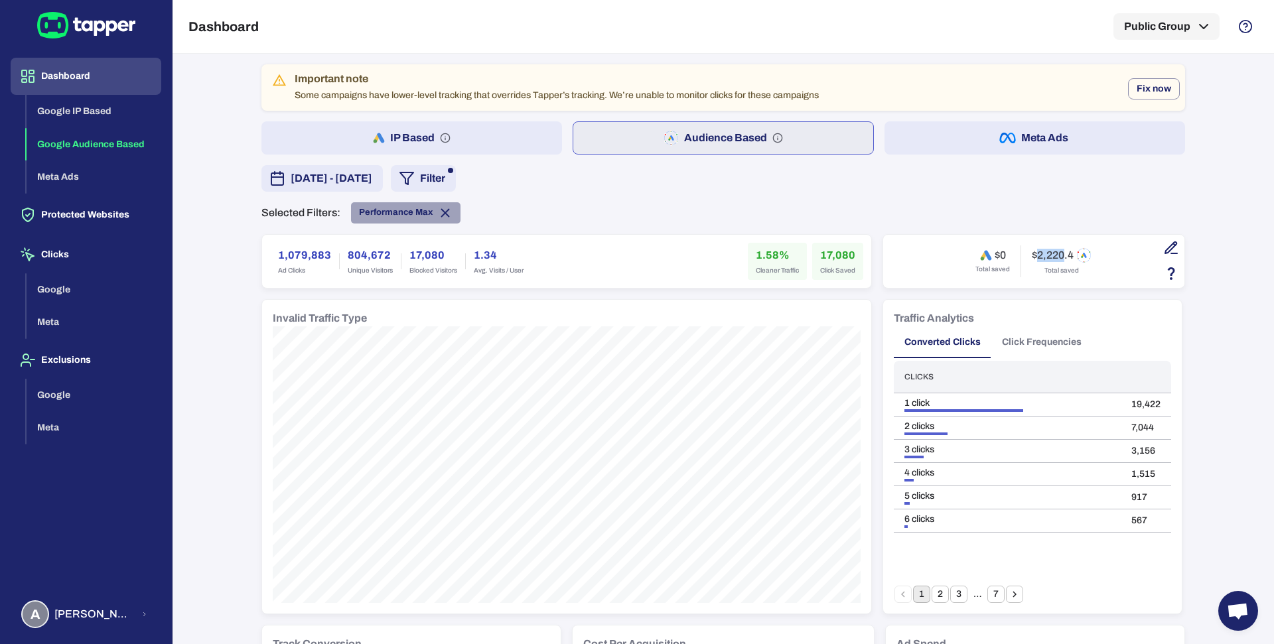
click at [410, 211] on span "Performance Max" at bounding box center [396, 212] width 74 height 11
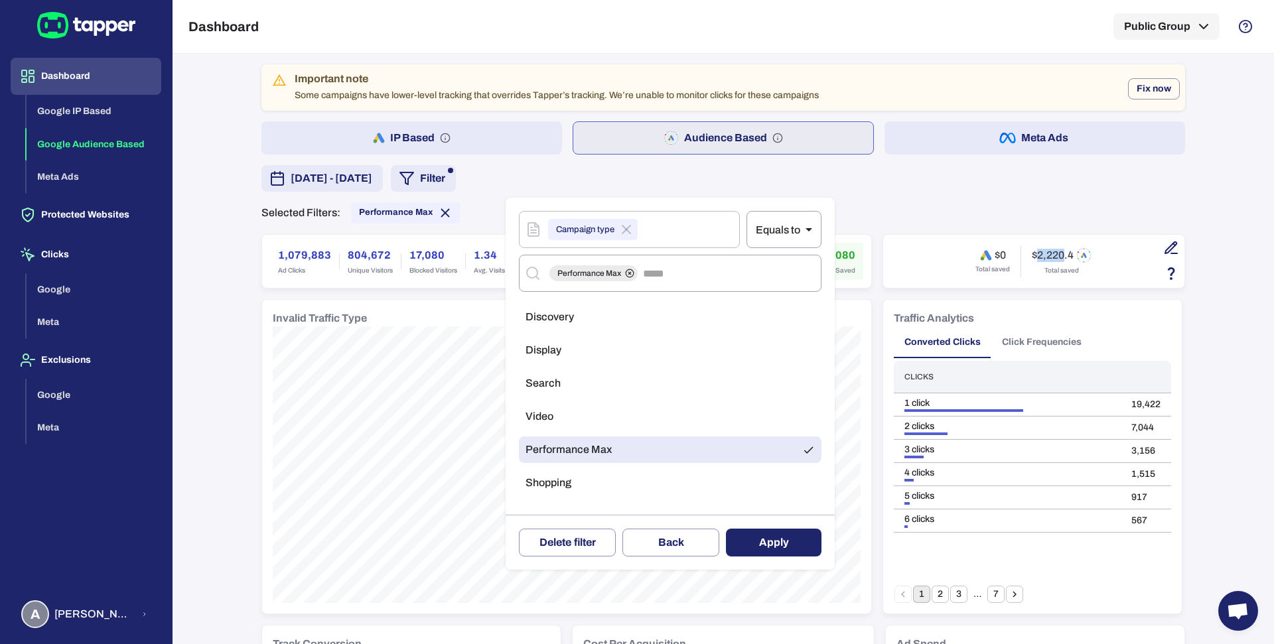
click at [565, 441] on li "Performance Max" at bounding box center [670, 450] width 303 height 27
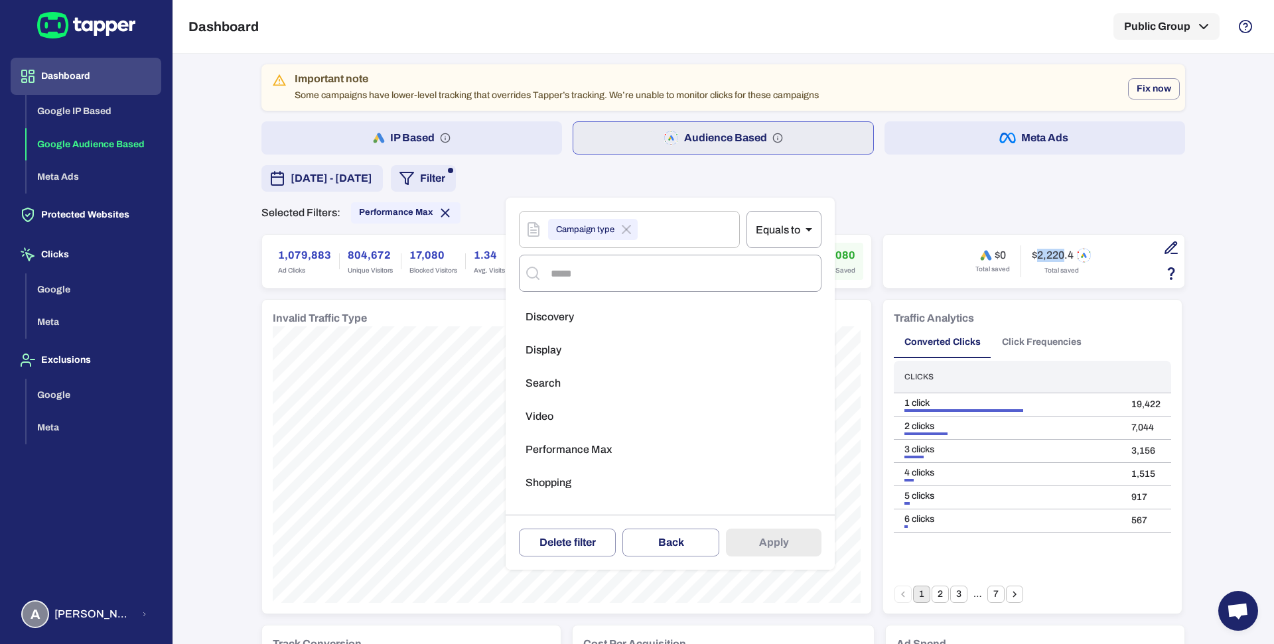
click at [565, 441] on li "Performance Max" at bounding box center [670, 450] width 303 height 27
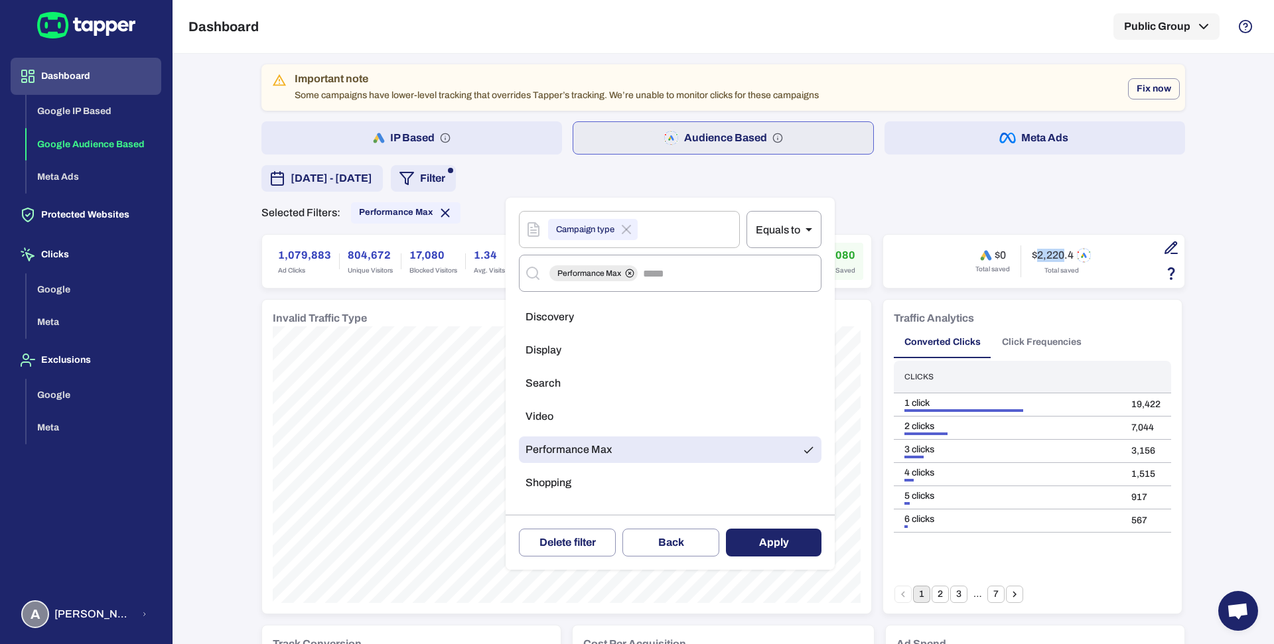
click at [556, 481] on span "Shopping" at bounding box center [549, 483] width 46 height 13
click at [571, 451] on span "Performance Max" at bounding box center [569, 449] width 86 height 13
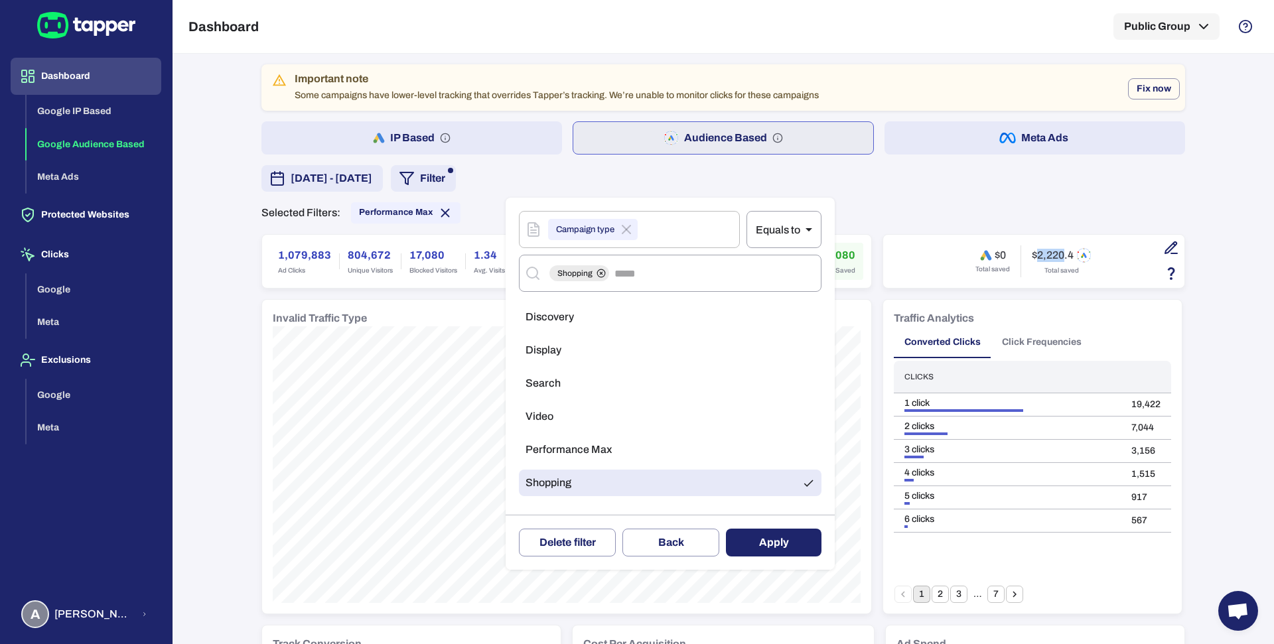
click at [787, 547] on button "Apply" at bounding box center [774, 543] width 96 height 28
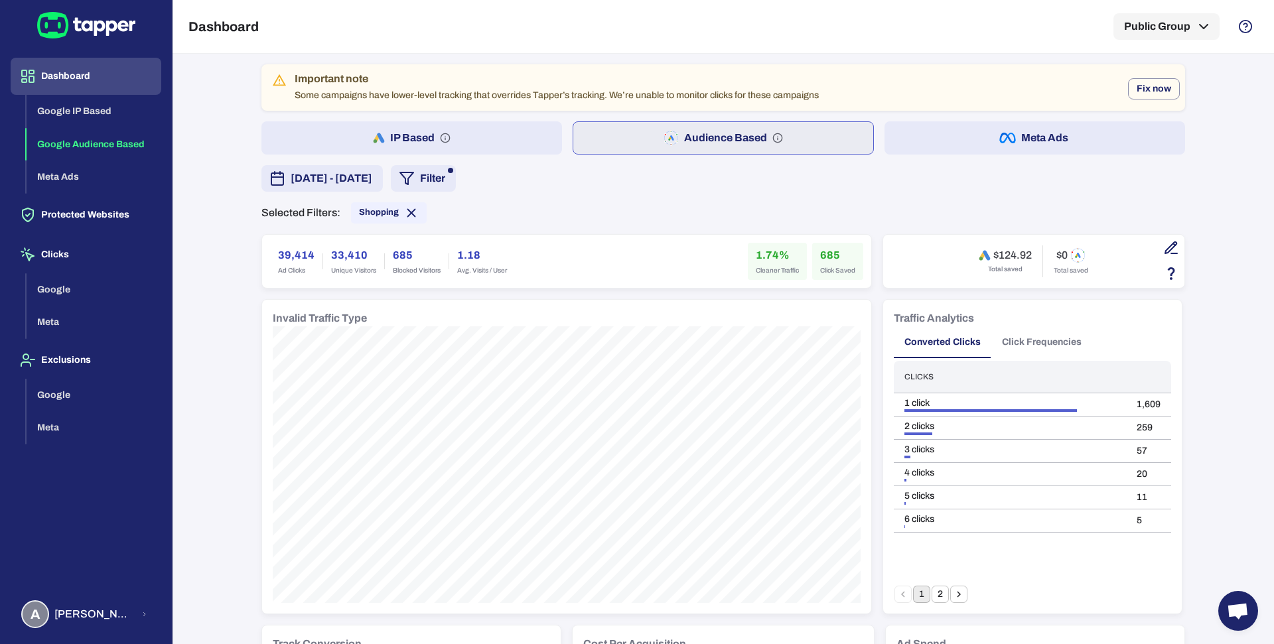
click at [461, 137] on button "IP Based" at bounding box center [412, 137] width 301 height 33
click at [278, 258] on h6 "39,414" at bounding box center [296, 256] width 37 height 16
click at [761, 262] on h6 "2.64%" at bounding box center [777, 256] width 43 height 16
click at [759, 257] on h6 "2.64%" at bounding box center [777, 256] width 43 height 16
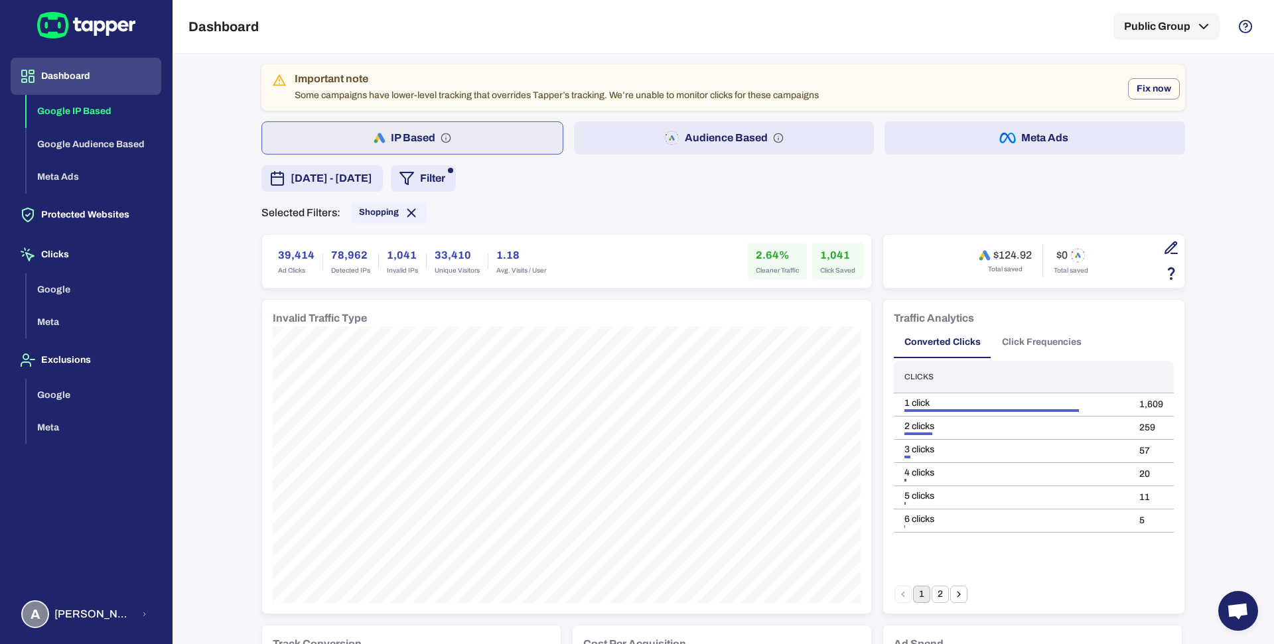
click at [759, 257] on h6 "2.64%" at bounding box center [777, 256] width 43 height 16
click at [823, 248] on h6 "1,041" at bounding box center [837, 256] width 35 height 16
click at [997, 252] on h6 "$124.92" at bounding box center [1013, 255] width 38 height 13
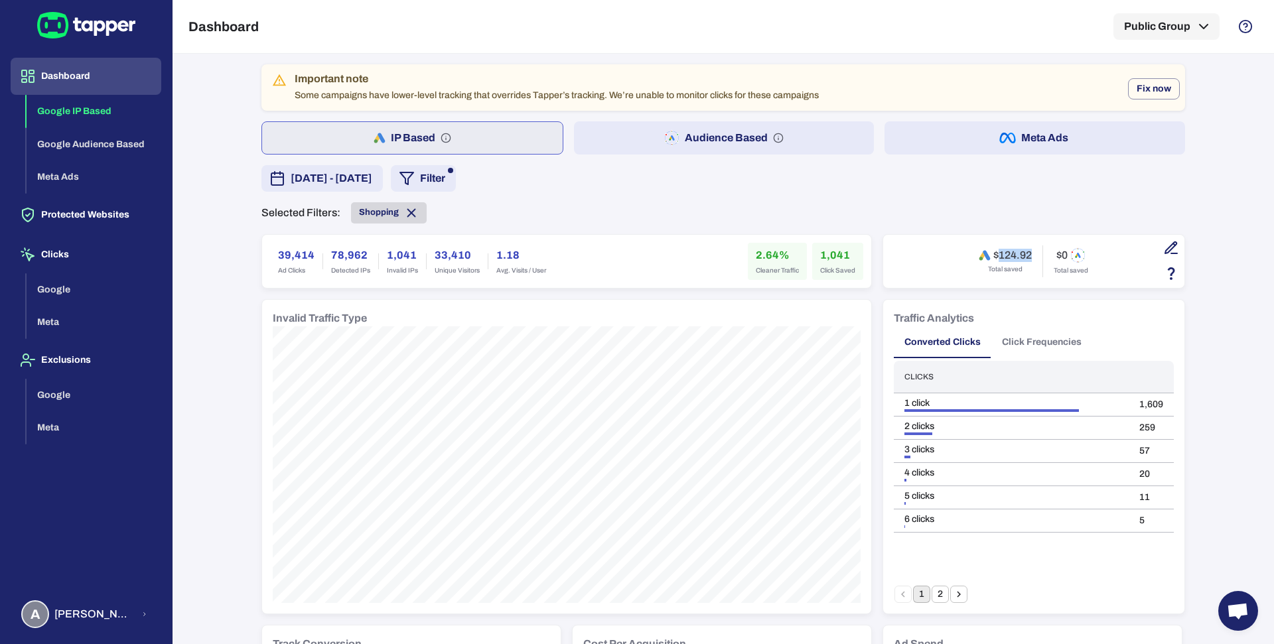
click at [367, 213] on span "Shopping" at bounding box center [379, 212] width 40 height 11
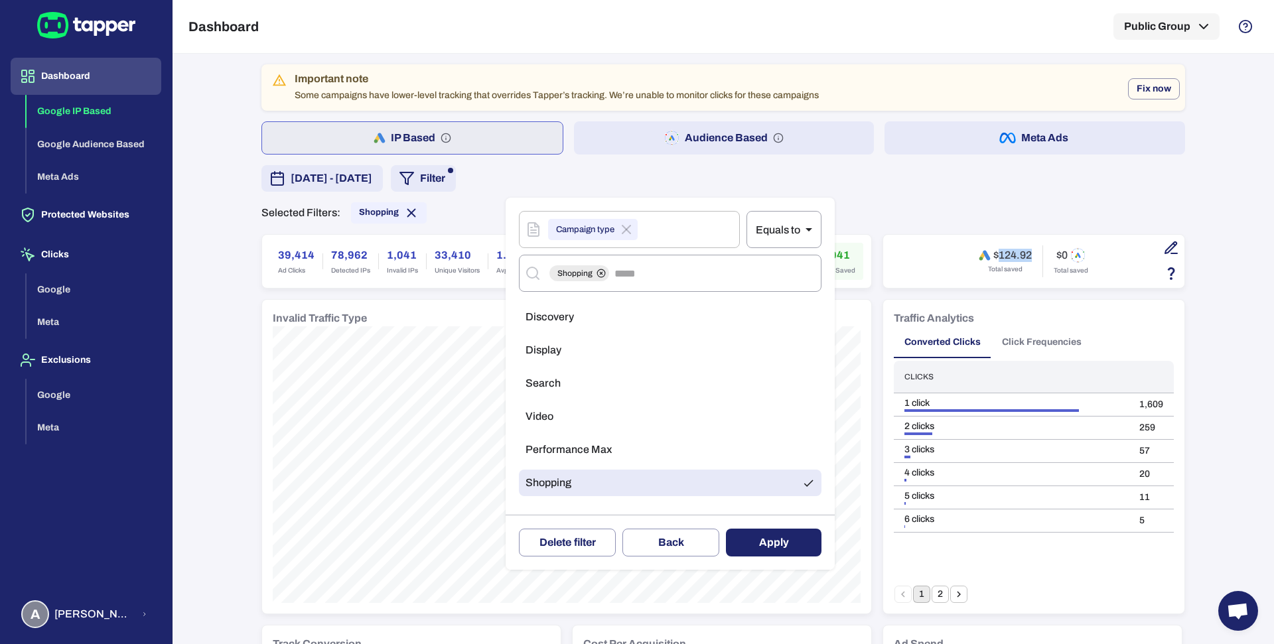
click at [558, 350] on span "Display" at bounding box center [544, 350] width 36 height 13
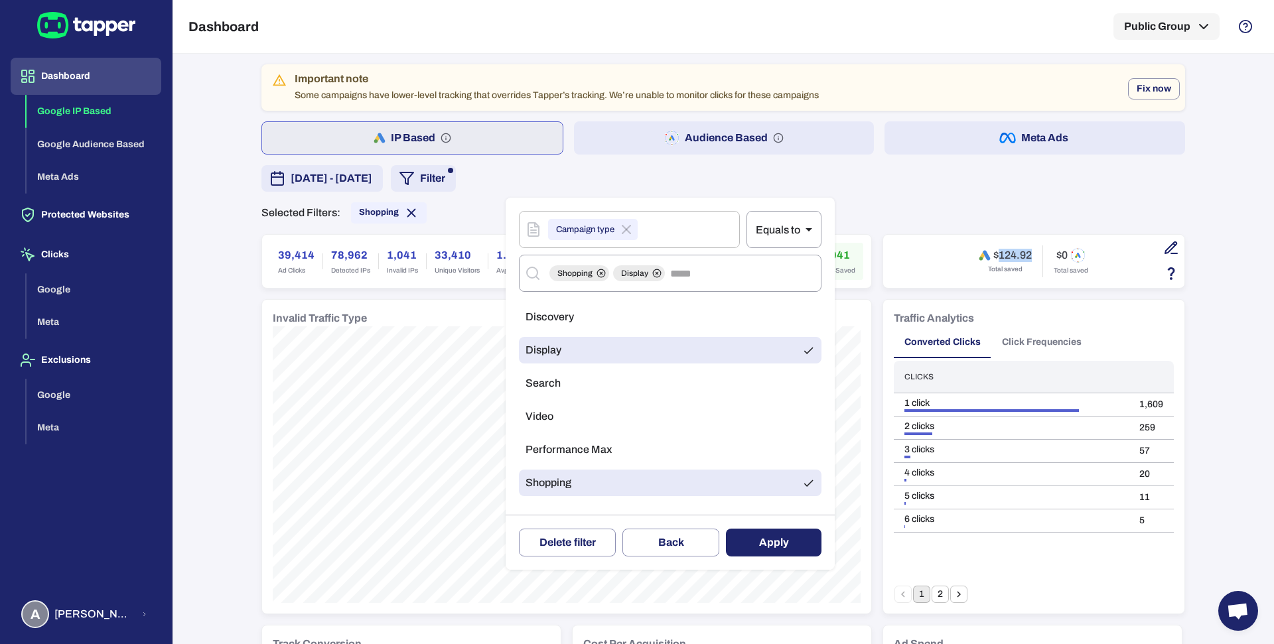
click at [619, 485] on li "Shopping" at bounding box center [670, 483] width 303 height 27
click at [737, 543] on button "Apply" at bounding box center [774, 543] width 96 height 28
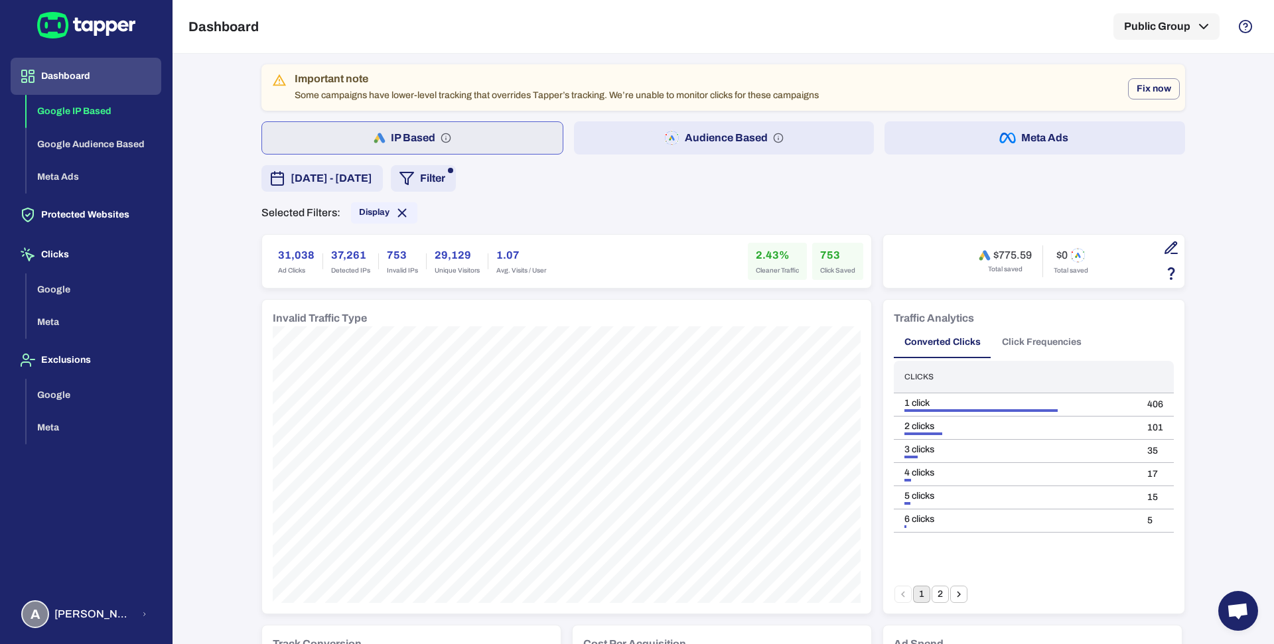
click at [270, 250] on div "31,038 Ad Clicks" at bounding box center [296, 261] width 52 height 37
drag, startPoint x: 271, startPoint y: 255, endPoint x: 305, endPoint y: 256, distance: 33.9
click at [305, 256] on h6 "31,038" at bounding box center [296, 256] width 37 height 16
click at [994, 255] on h6 "$775.59" at bounding box center [1013, 255] width 38 height 13
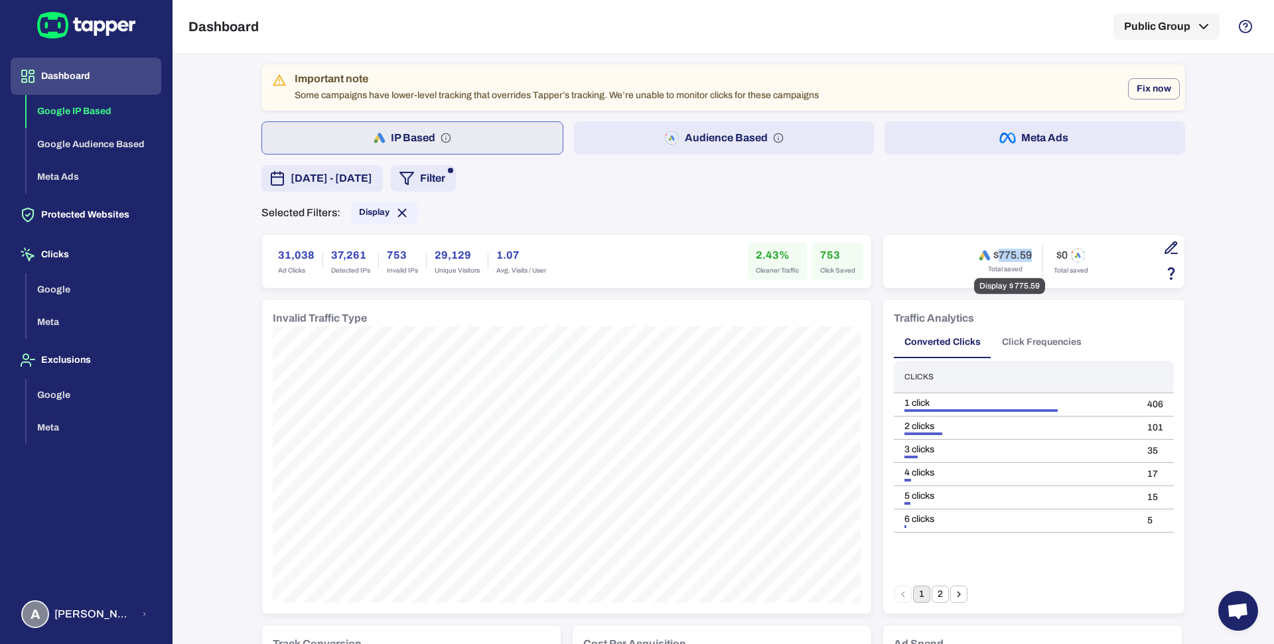
click at [994, 255] on h6 "$775.59" at bounding box center [1013, 255] width 38 height 13
drag, startPoint x: 994, startPoint y: 255, endPoint x: 1011, endPoint y: 255, distance: 16.6
click at [1011, 255] on h6 "$775.59" at bounding box center [1013, 255] width 38 height 13
click at [820, 256] on h6 "753" at bounding box center [837, 256] width 35 height 16
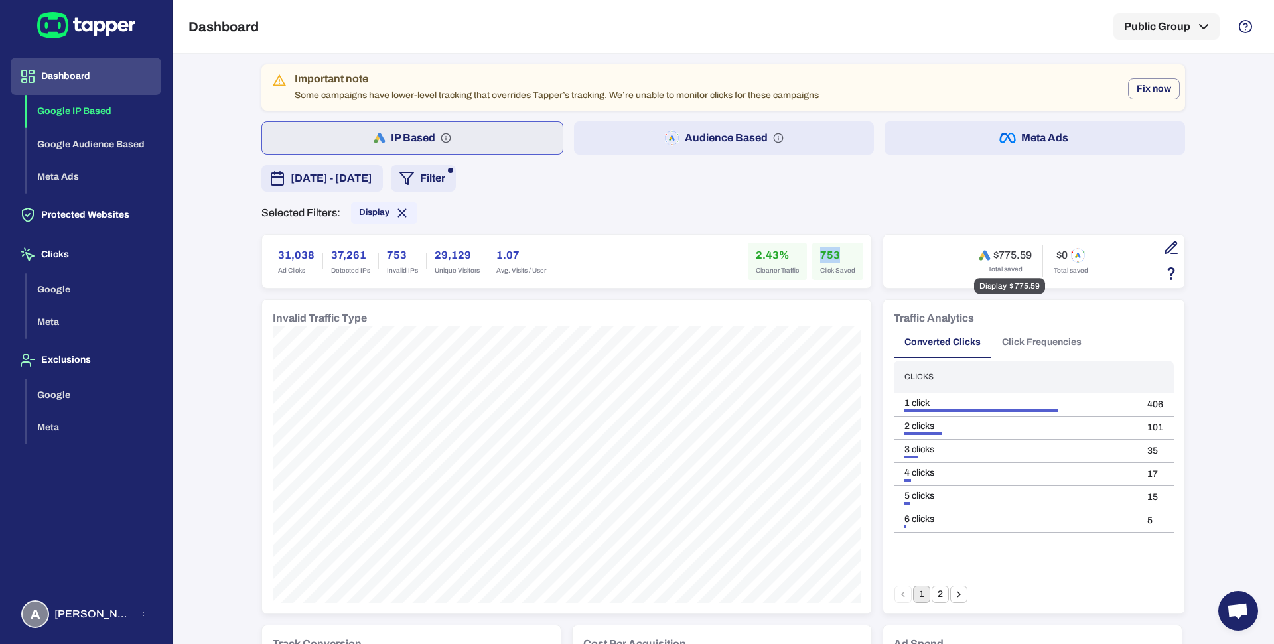
click at [996, 255] on h6 "$775.59" at bounding box center [1013, 255] width 38 height 13
click at [760, 249] on h6 "2.43%" at bounding box center [777, 256] width 43 height 16
click at [602, 149] on button "Audience Based" at bounding box center [724, 137] width 301 height 33
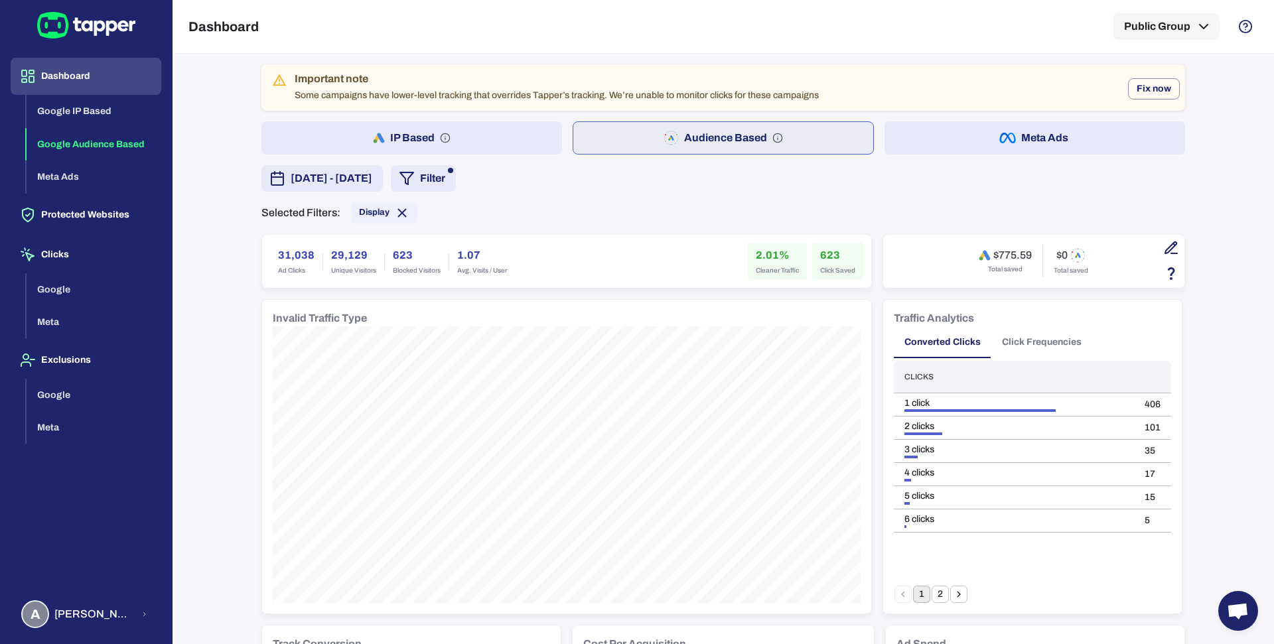
click at [500, 140] on button "IP Based" at bounding box center [412, 137] width 301 height 33
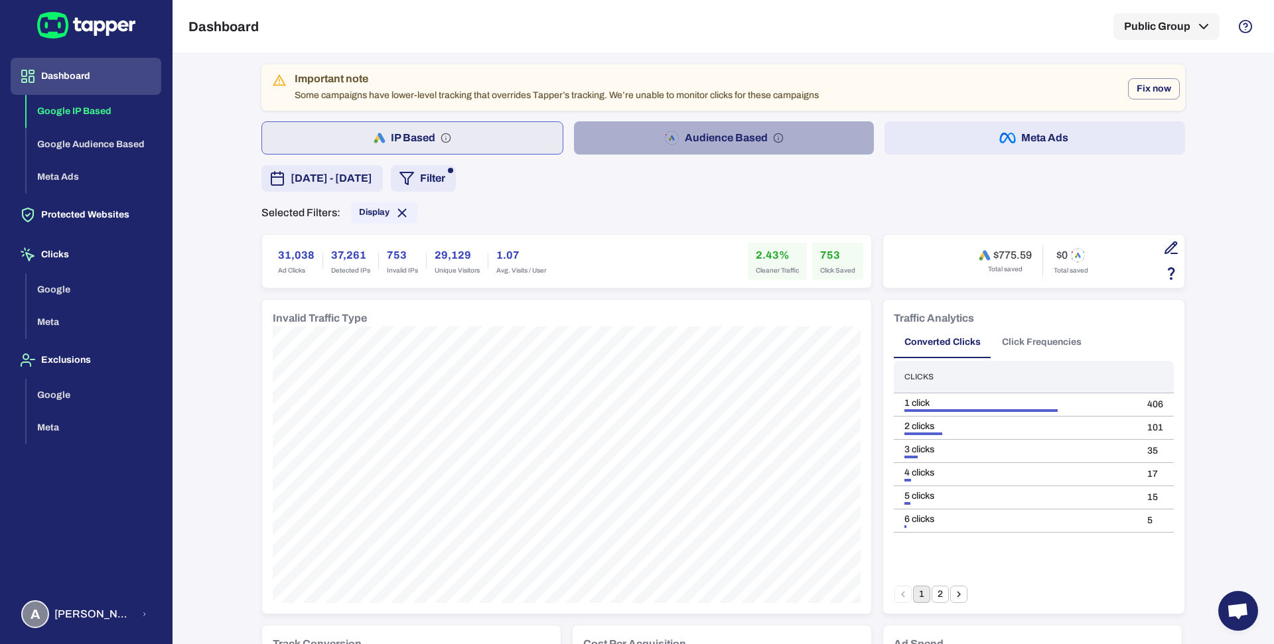
click at [626, 147] on button "Audience Based" at bounding box center [724, 137] width 301 height 33
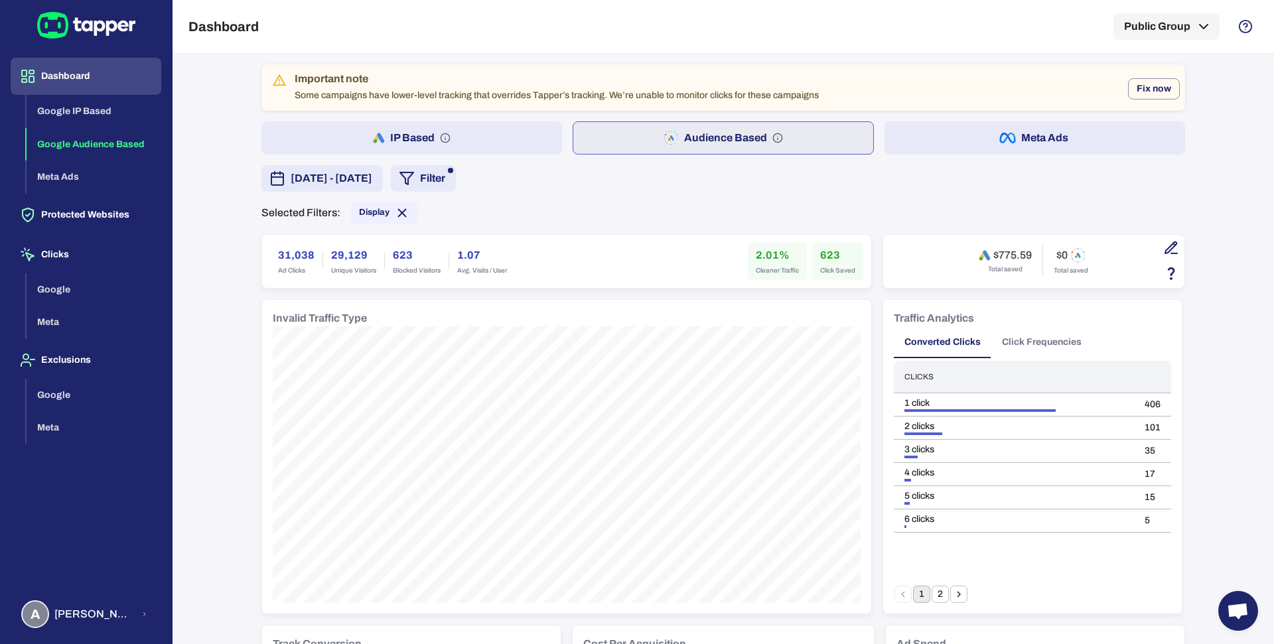
click at [489, 141] on button "IP Based" at bounding box center [412, 137] width 301 height 33
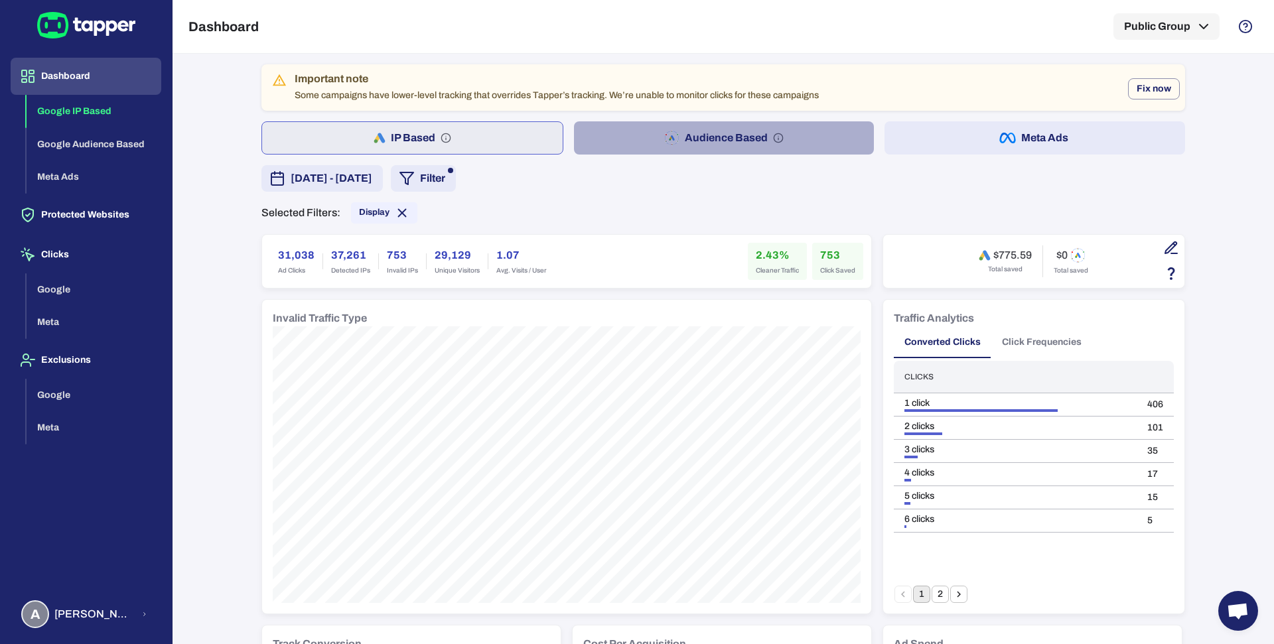
click at [574, 141] on button "Audience Based" at bounding box center [724, 137] width 301 height 33
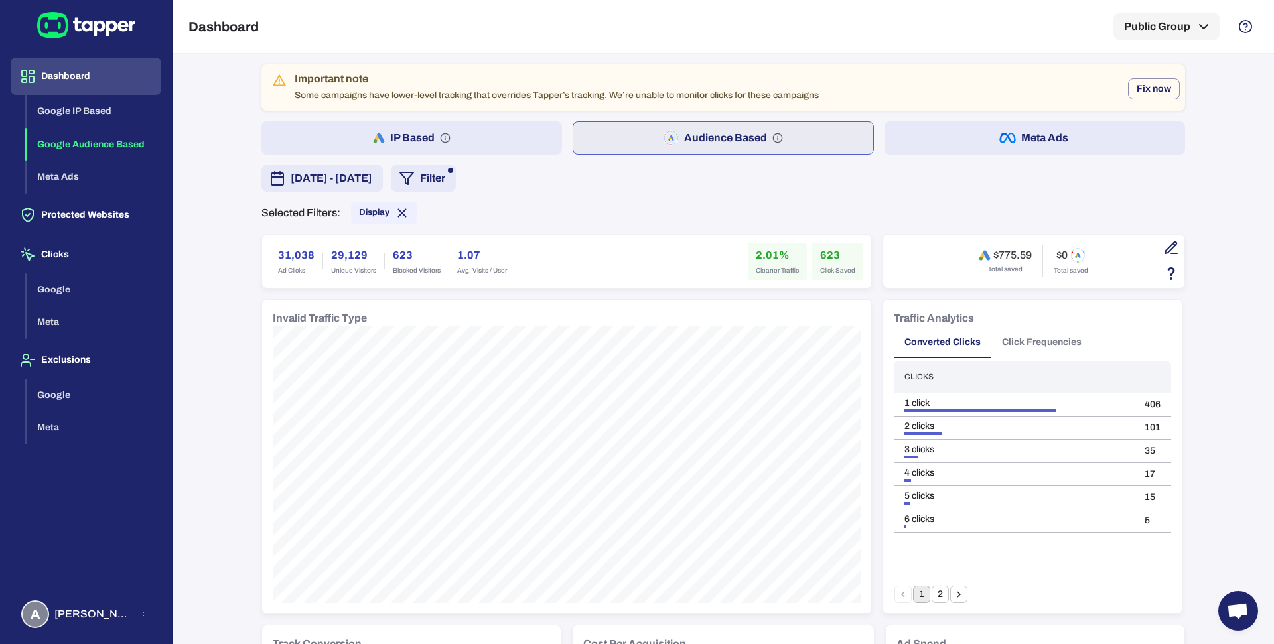
click at [465, 132] on button "IP Based" at bounding box center [412, 137] width 301 height 33
click at [560, 133] on div "IP Based Audience Based Meta Ads" at bounding box center [724, 137] width 924 height 33
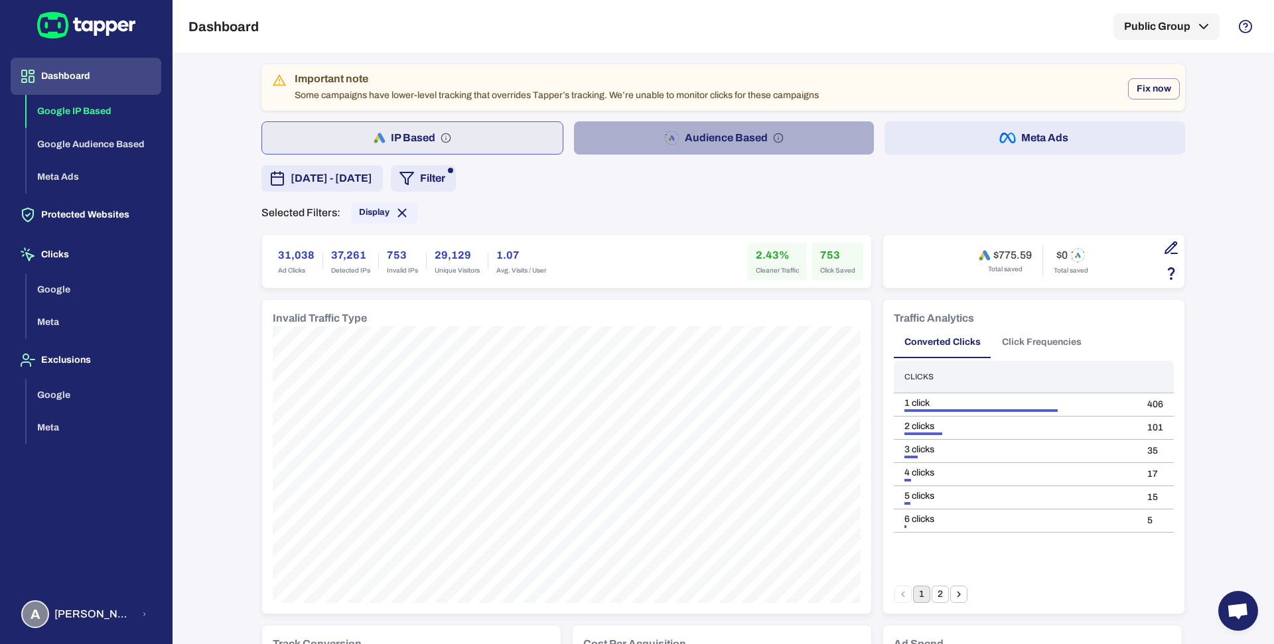
click at [589, 137] on button "Audience Based" at bounding box center [724, 137] width 301 height 33
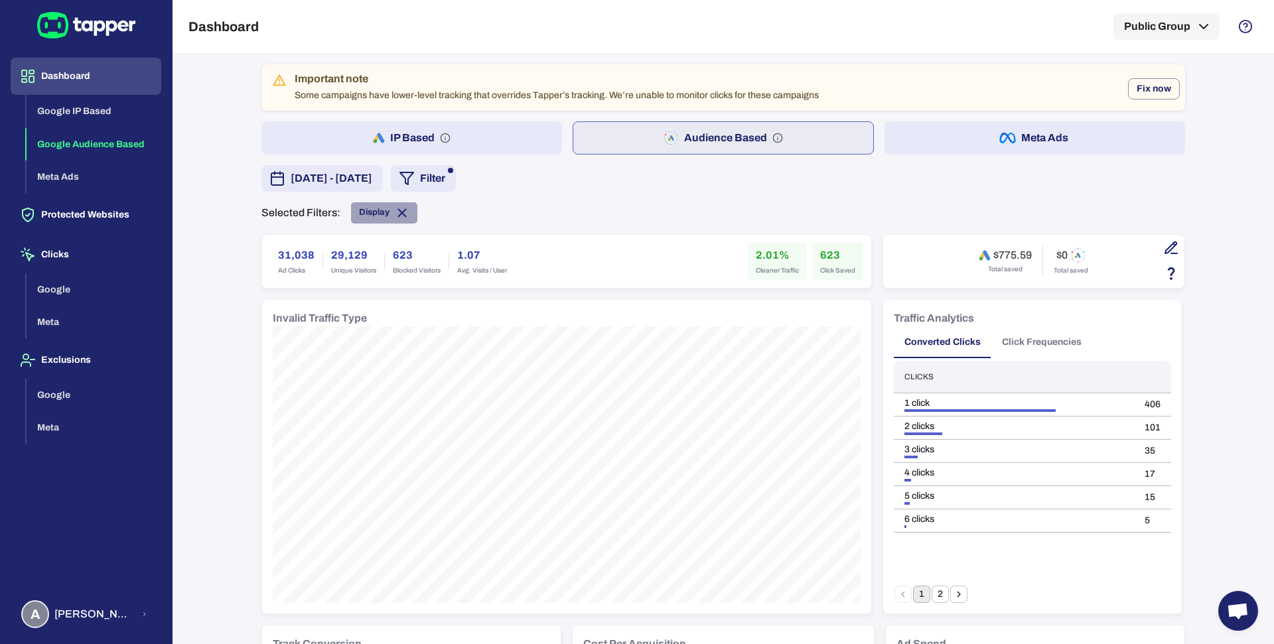
click at [373, 215] on span "Display" at bounding box center [374, 212] width 31 height 11
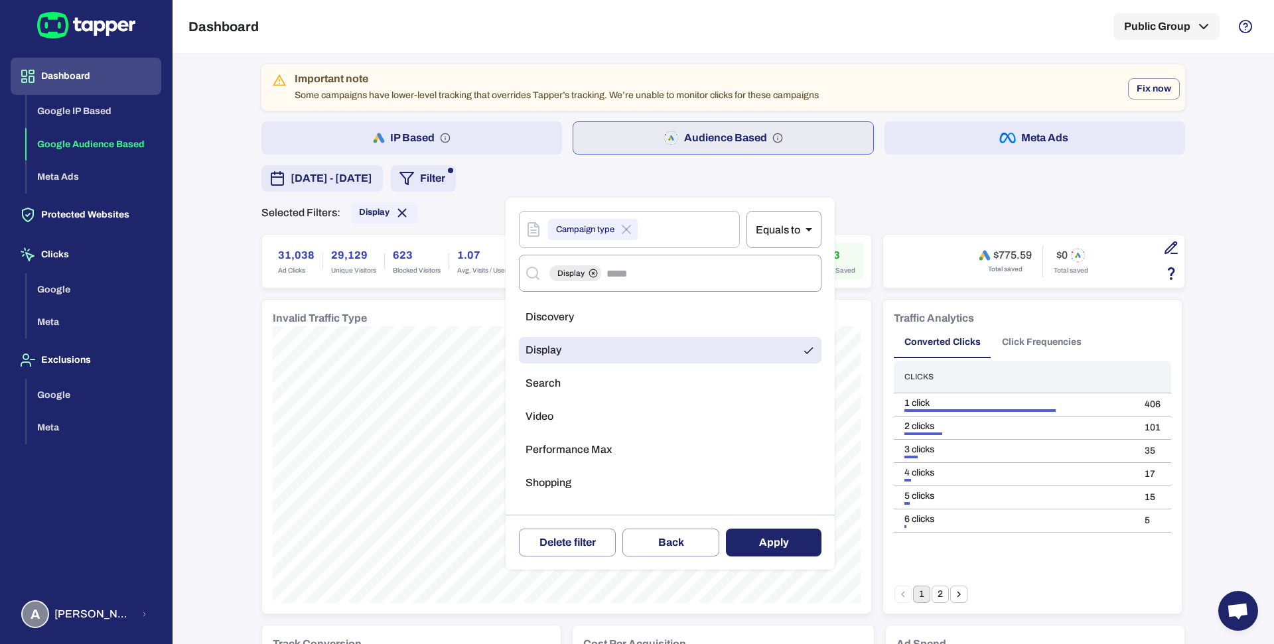
click at [573, 472] on li "Shopping" at bounding box center [670, 483] width 303 height 27
click at [603, 348] on li "Display" at bounding box center [670, 350] width 303 height 27
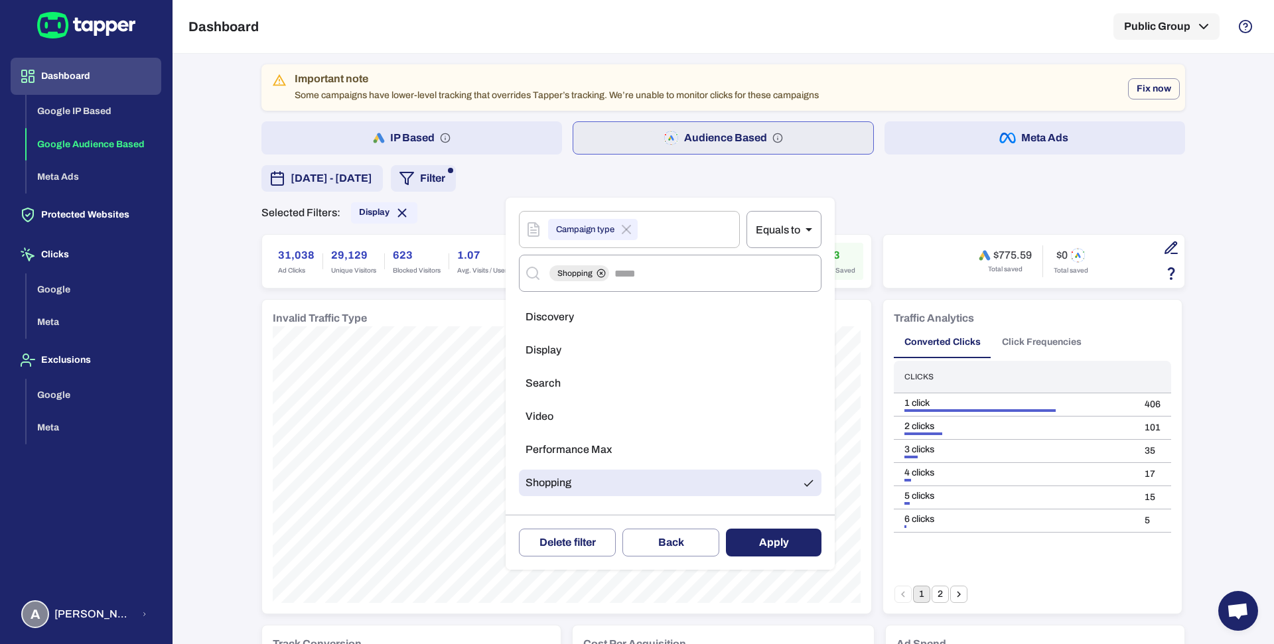
click at [775, 544] on button "Apply" at bounding box center [774, 543] width 96 height 28
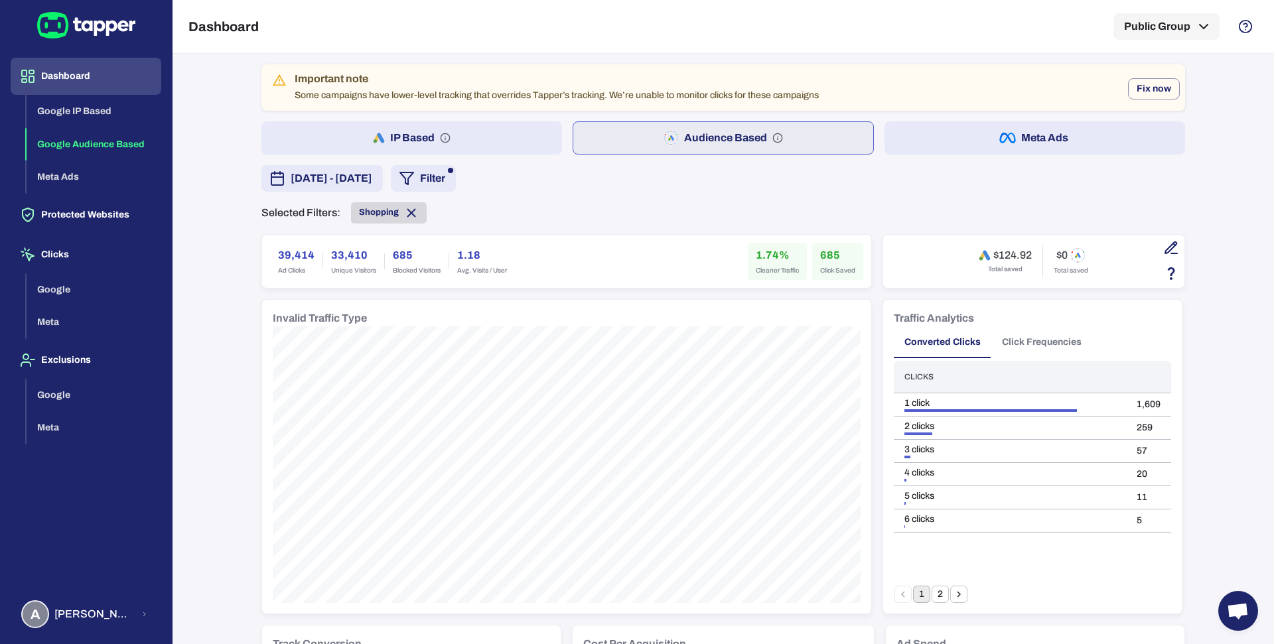
click at [373, 212] on span "Shopping" at bounding box center [379, 212] width 40 height 11
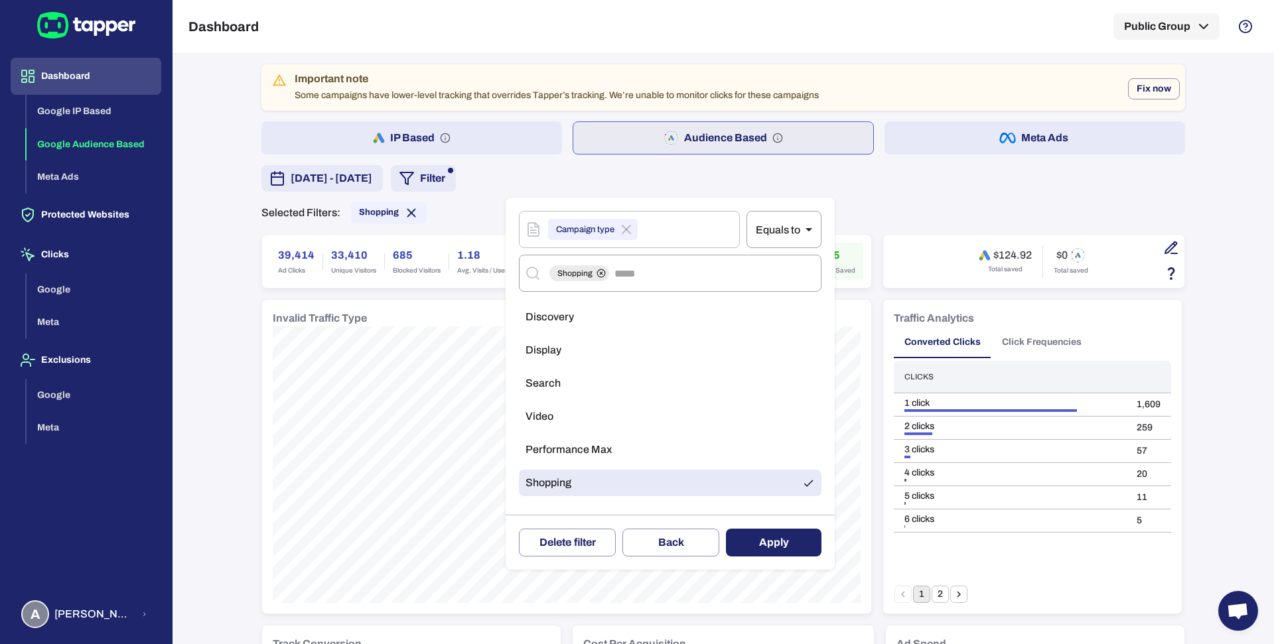
click at [543, 408] on li "Video" at bounding box center [670, 417] width 303 height 27
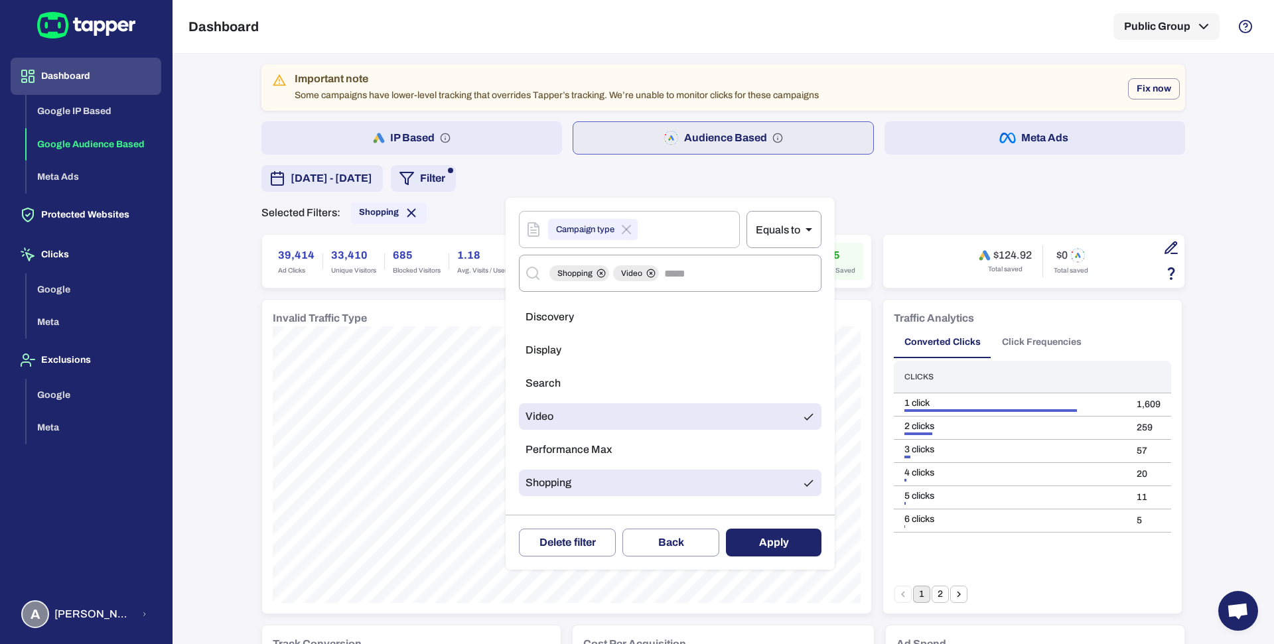
click at [558, 485] on span "Shopping" at bounding box center [549, 483] width 46 height 13
click at [763, 551] on button "Apply" at bounding box center [774, 543] width 96 height 28
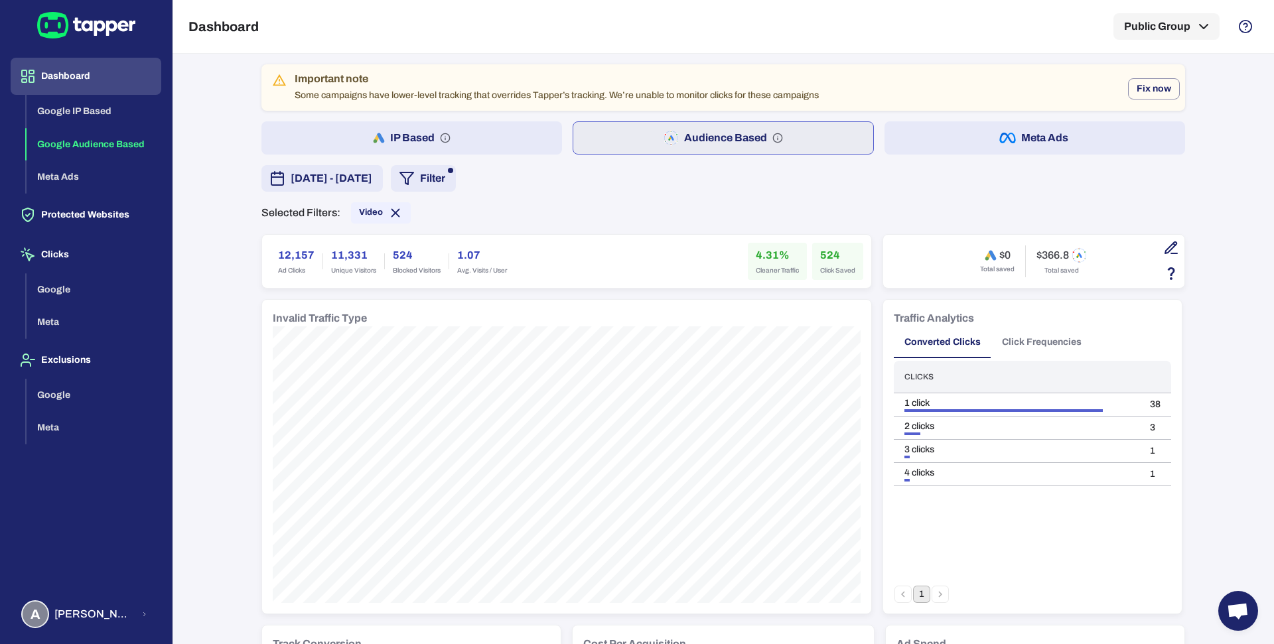
click at [278, 252] on h6 "12,157" at bounding box center [296, 256] width 37 height 16
click at [824, 250] on h6 "524" at bounding box center [837, 256] width 35 height 16
click at [1046, 253] on h6 "$366.8" at bounding box center [1053, 255] width 33 height 13
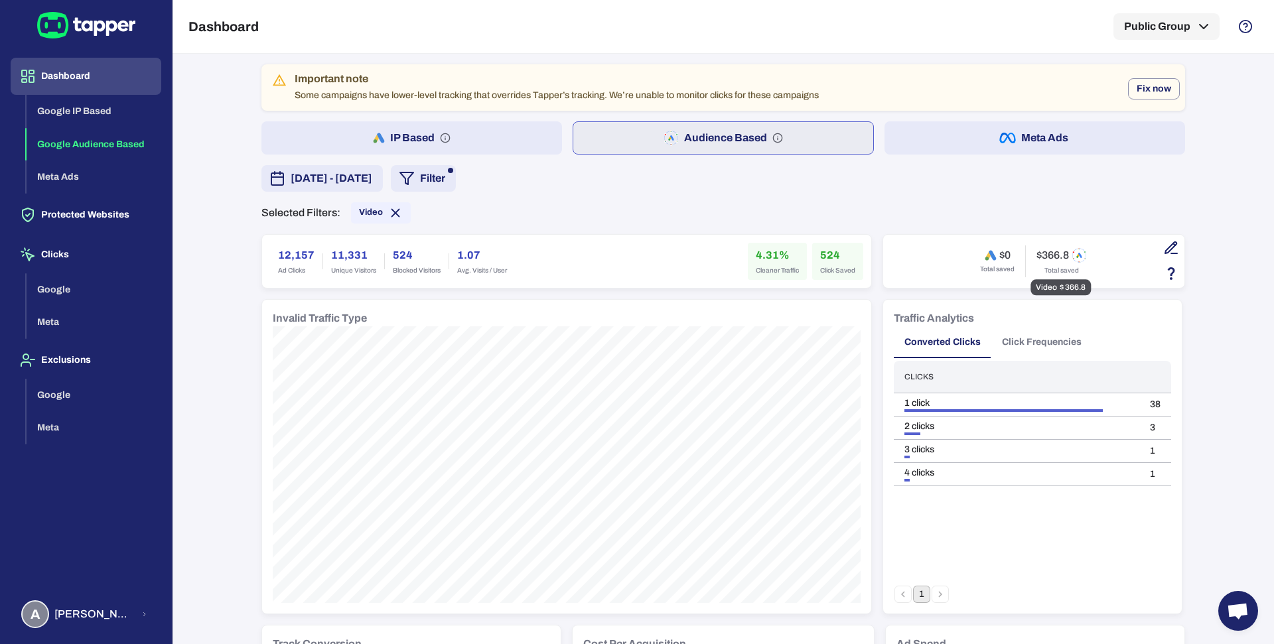
click at [1046, 253] on h6 "$366.8" at bounding box center [1053, 255] width 33 height 13
drag, startPoint x: 1037, startPoint y: 254, endPoint x: 1052, endPoint y: 254, distance: 15.3
click at [1052, 254] on h6 "$366.8" at bounding box center [1053, 255] width 33 height 13
click at [905, 149] on button "Meta Ads" at bounding box center [1035, 137] width 301 height 33
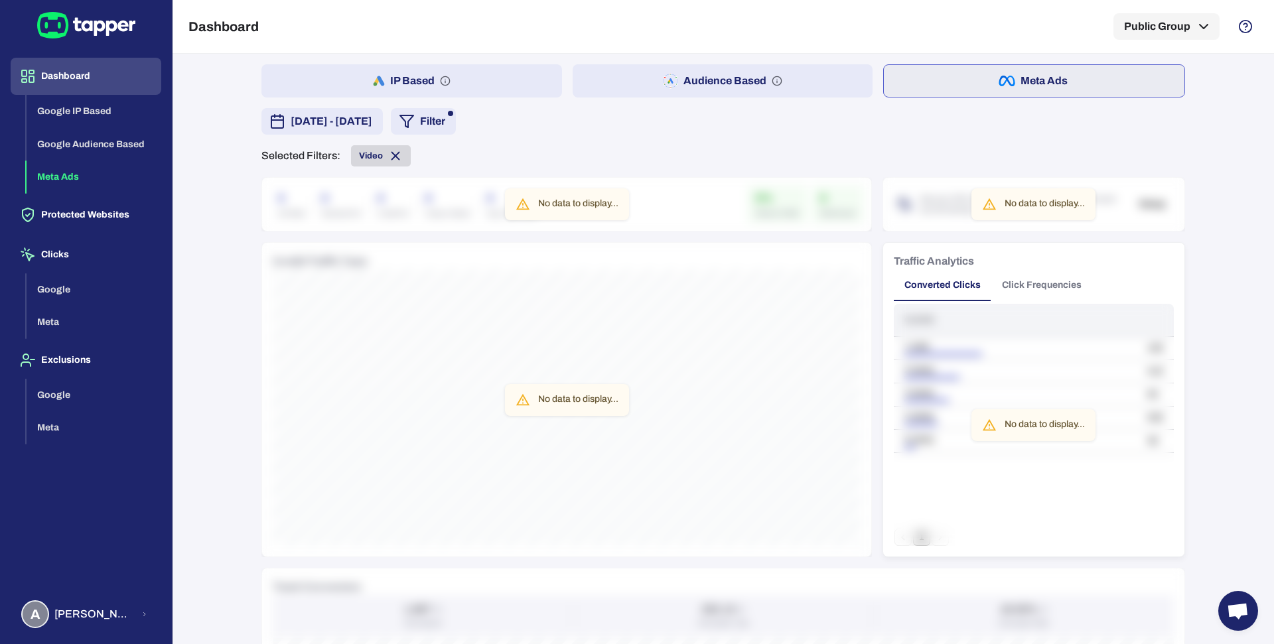
click at [389, 153] on icon at bounding box center [395, 156] width 15 height 15
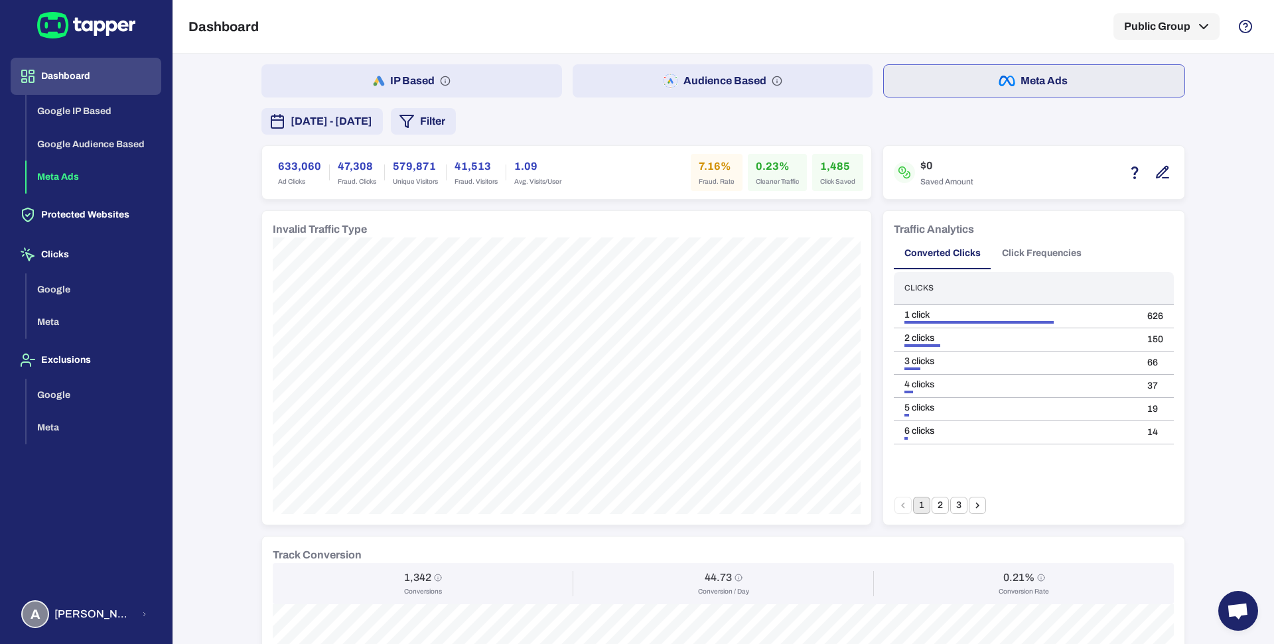
click at [288, 159] on h6 "633,060" at bounding box center [299, 167] width 43 height 16
click at [813, 159] on div "1,485 Click Saved" at bounding box center [837, 172] width 51 height 37
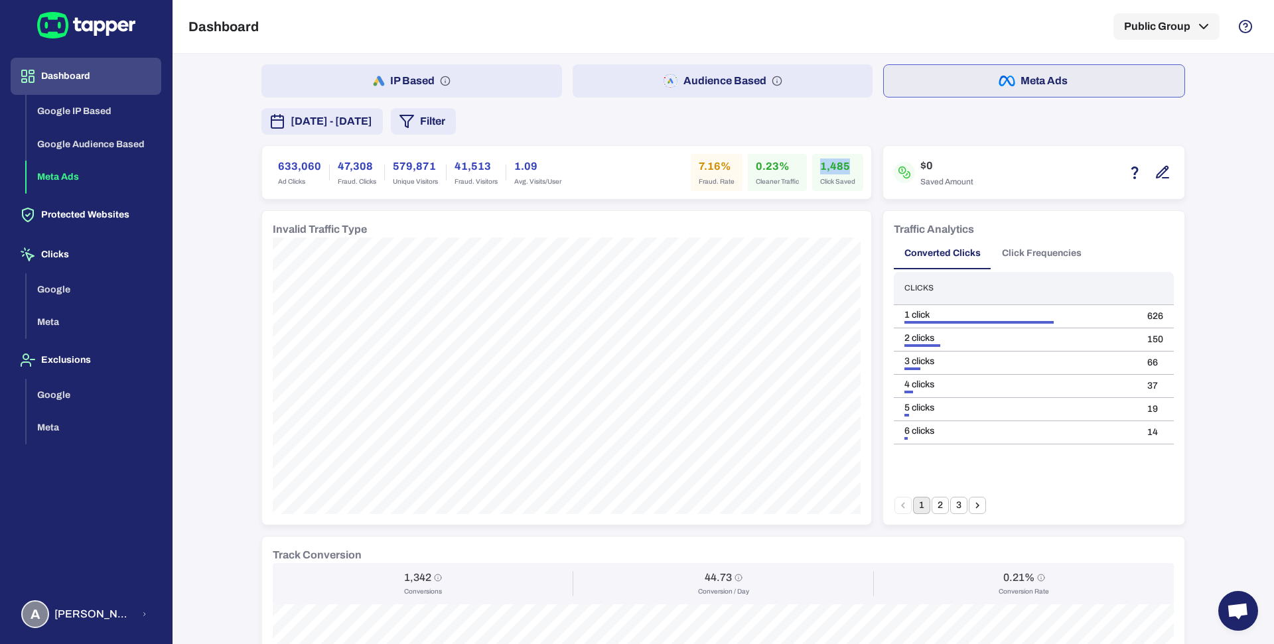
click at [760, 160] on h6 "0.23%" at bounding box center [777, 167] width 43 height 16
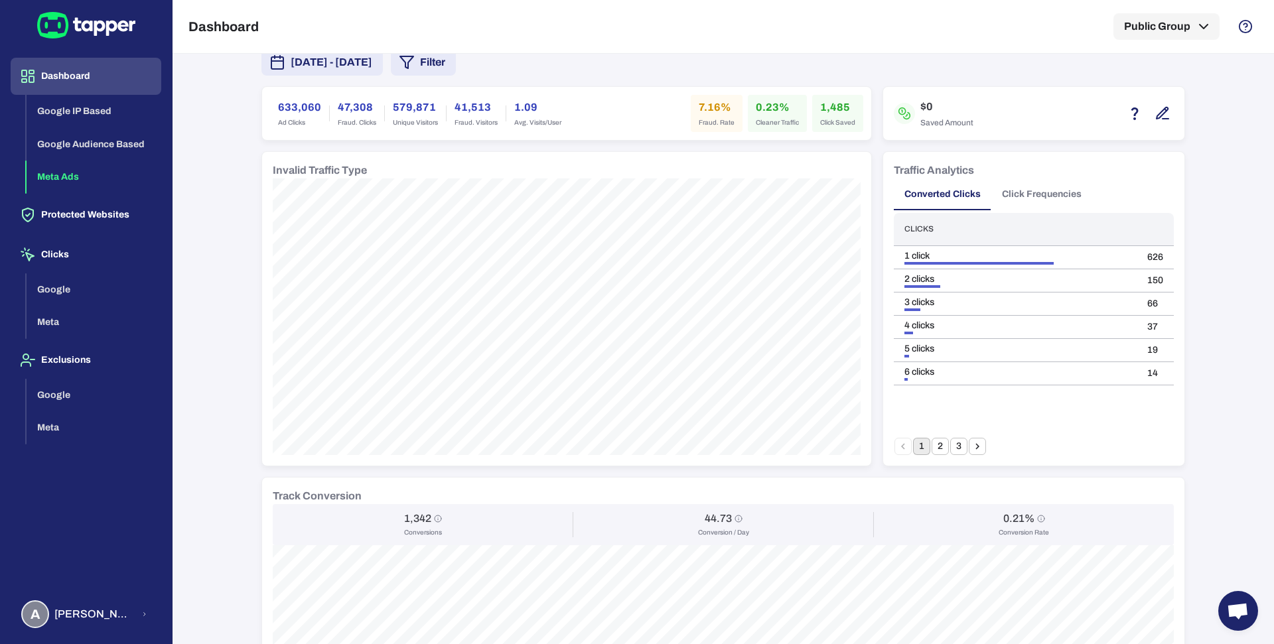
click at [417, 501] on div "Track Conversion" at bounding box center [723, 496] width 901 height 16
click at [415, 508] on div "1,342 Conversions 44.73 Conversion / Day 0.21% Conversion Rate" at bounding box center [723, 524] width 901 height 41
drag, startPoint x: 773, startPoint y: 106, endPoint x: 749, endPoint y: 106, distance: 24.6
click at [749, 106] on div "0.23% Cleaner Traffic" at bounding box center [777, 113] width 59 height 37
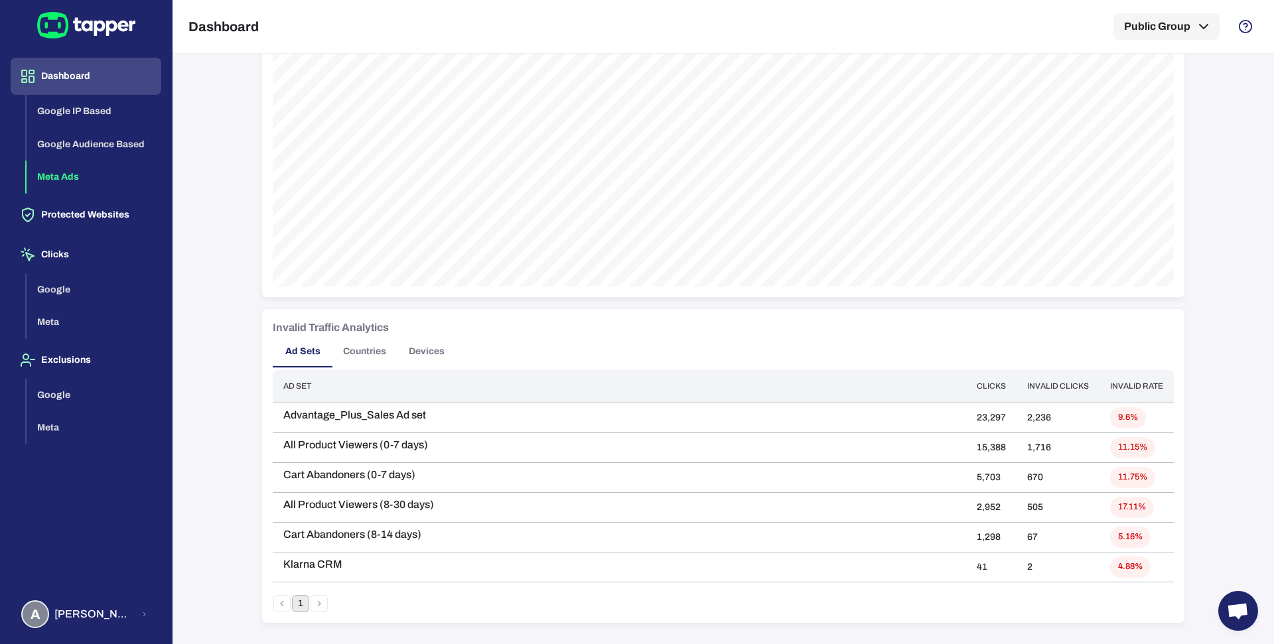
scroll to position [0, 0]
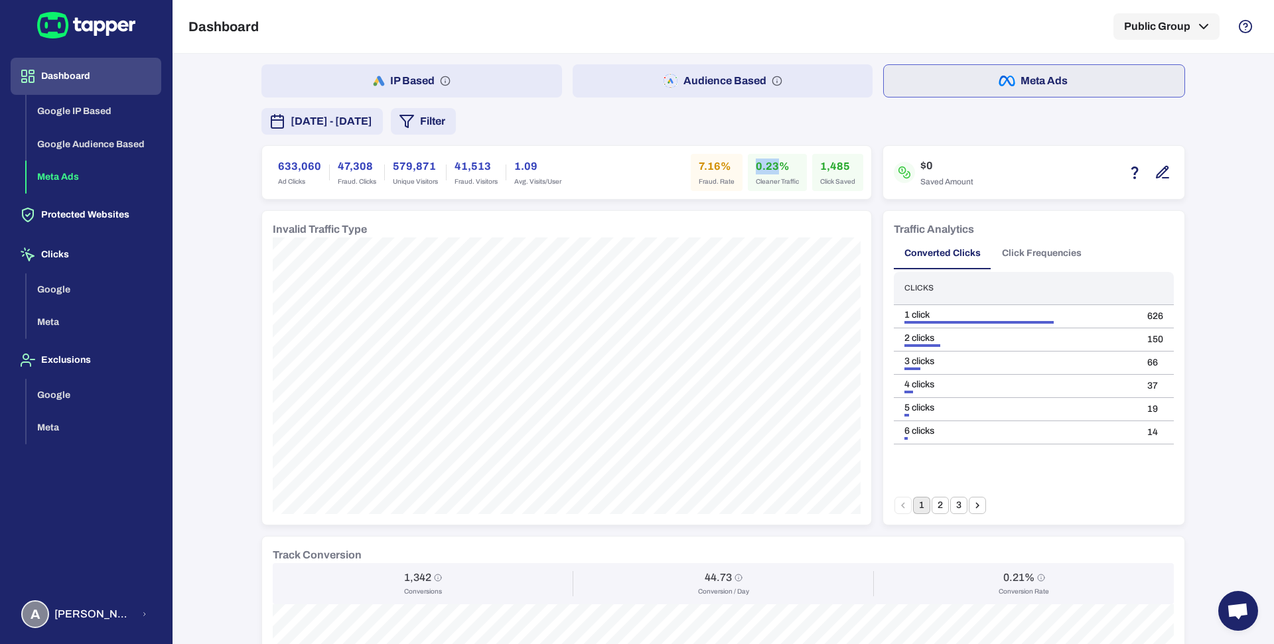
click at [619, 90] on button "Audience Based" at bounding box center [723, 80] width 301 height 33
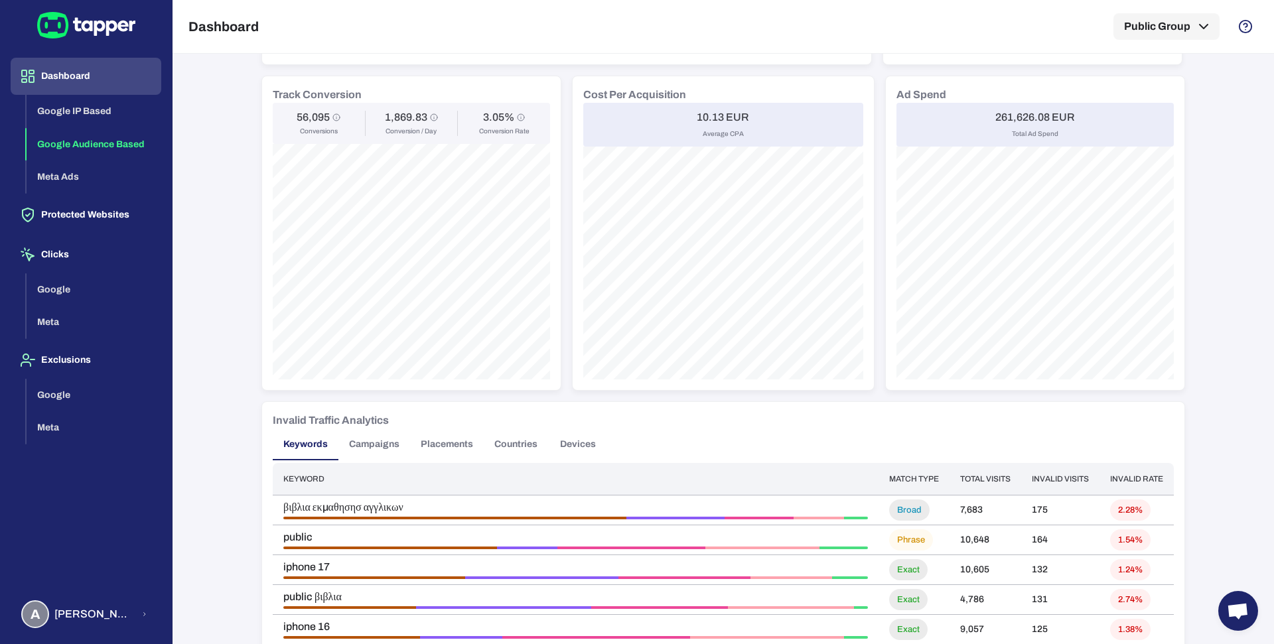
scroll to position [925, 0]
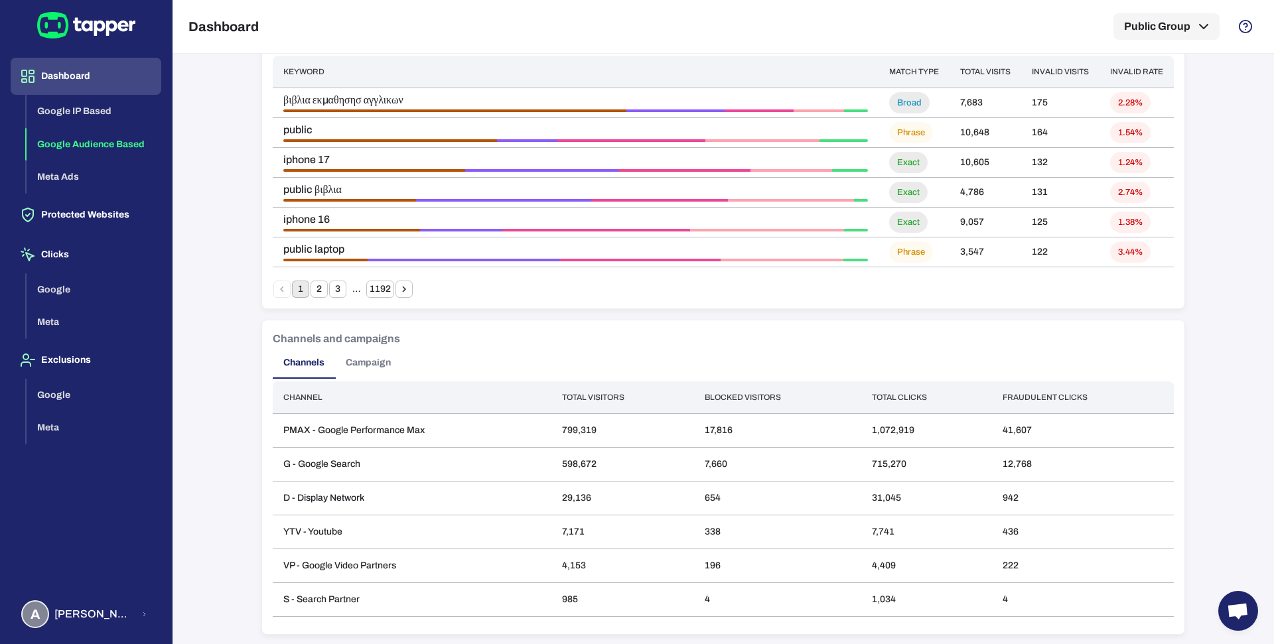
click at [379, 365] on button "Campaign" at bounding box center [368, 363] width 66 height 32
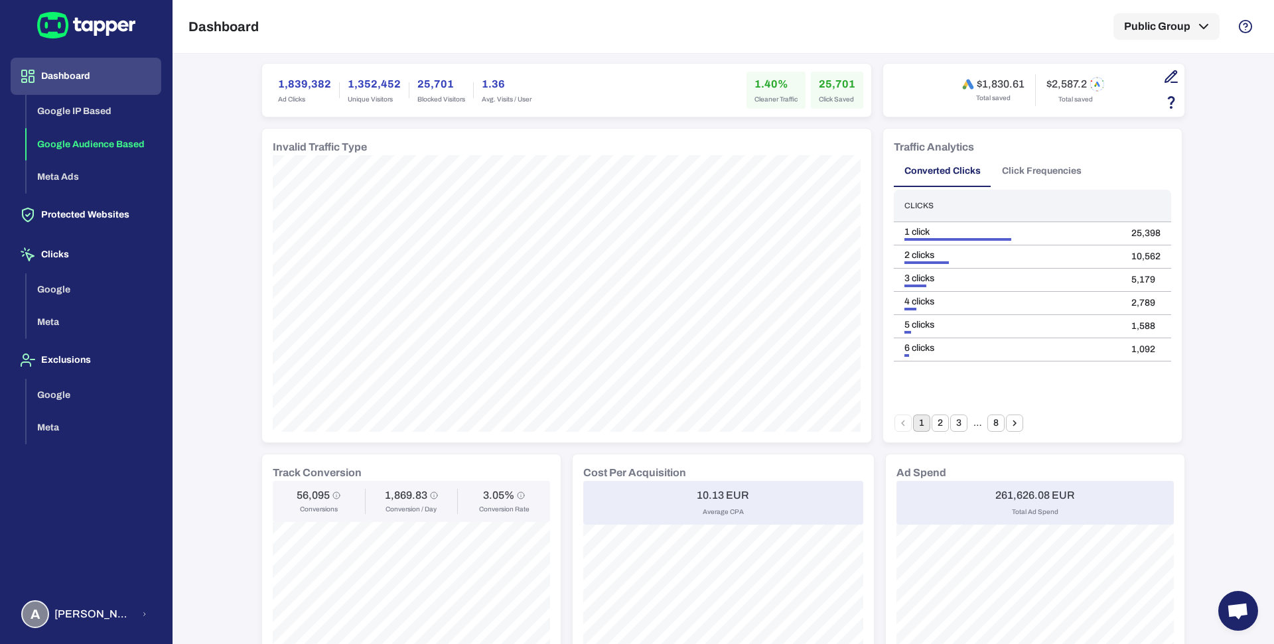
scroll to position [119, 0]
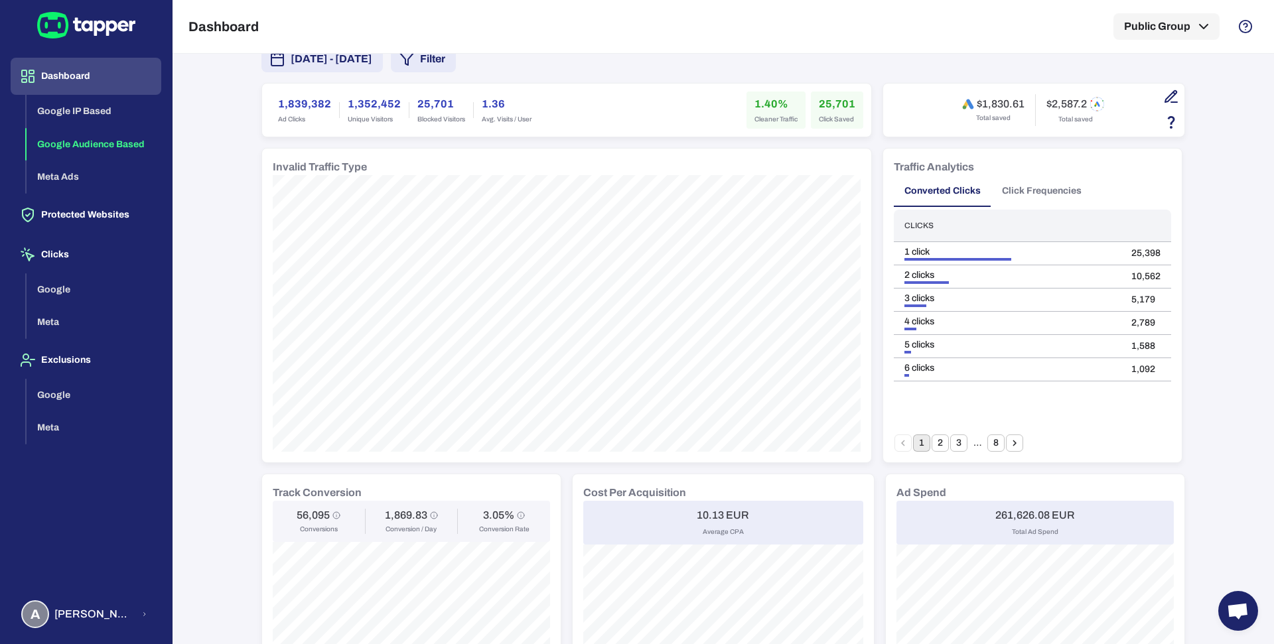
click at [1197, 181] on div "Important note Some campaigns have lower-level tracking that overrides Tapper’s…" at bounding box center [724, 349] width 1102 height 591
click at [1021, 202] on button "Click Frequencies" at bounding box center [1042, 191] width 101 height 32
click at [941, 196] on button "Converted Clicks" at bounding box center [943, 191] width 98 height 32
click at [1130, 255] on td "25,398" at bounding box center [1146, 253] width 50 height 23
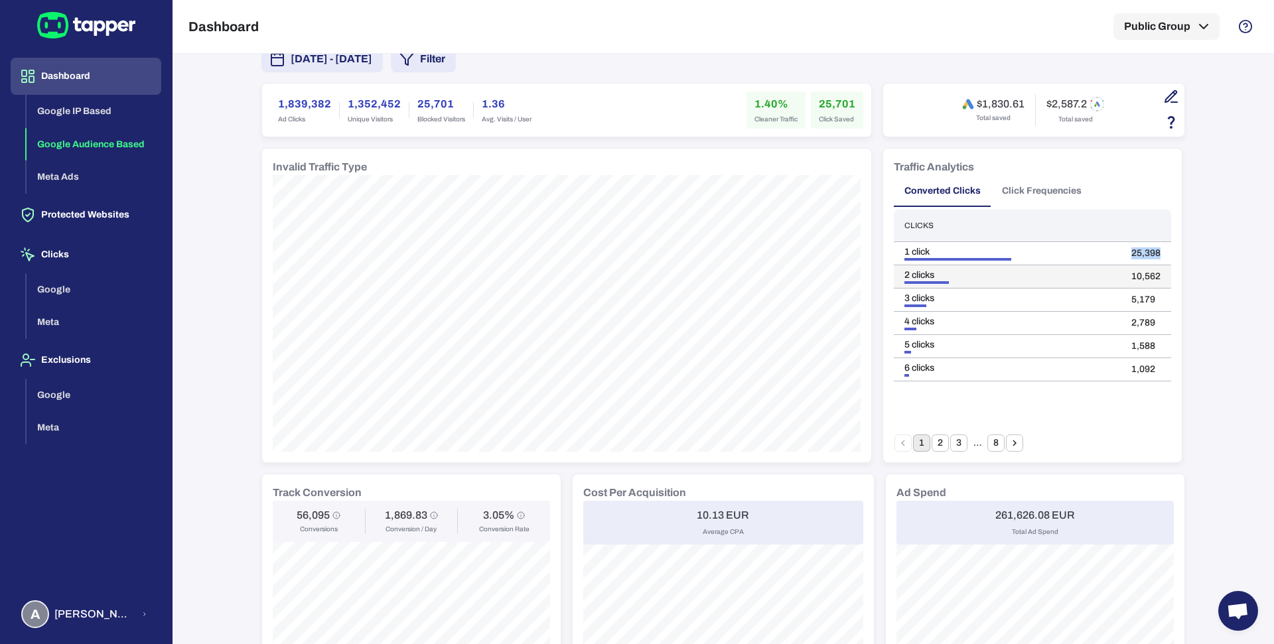
click at [1156, 277] on td "10,562" at bounding box center [1146, 276] width 50 height 23
click at [1138, 276] on td "10,562" at bounding box center [1146, 276] width 50 height 23
click at [1131, 299] on td "5,179" at bounding box center [1146, 300] width 50 height 23
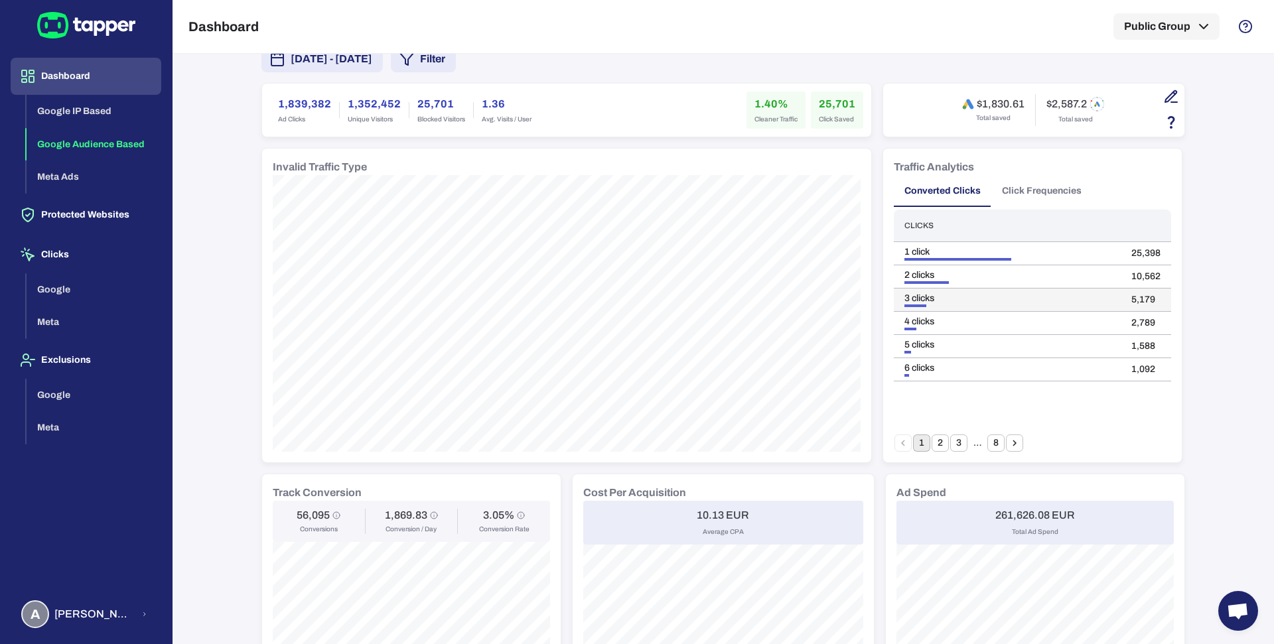
click at [1131, 299] on td "5,179" at bounding box center [1146, 300] width 50 height 23
click at [936, 443] on button "2" at bounding box center [940, 443] width 17 height 17
click at [960, 443] on li "3" at bounding box center [959, 443] width 19 height 17
click at [952, 441] on button "3" at bounding box center [958, 443] width 17 height 17
click at [1012, 439] on icon "Go to next page" at bounding box center [1015, 443] width 12 height 12
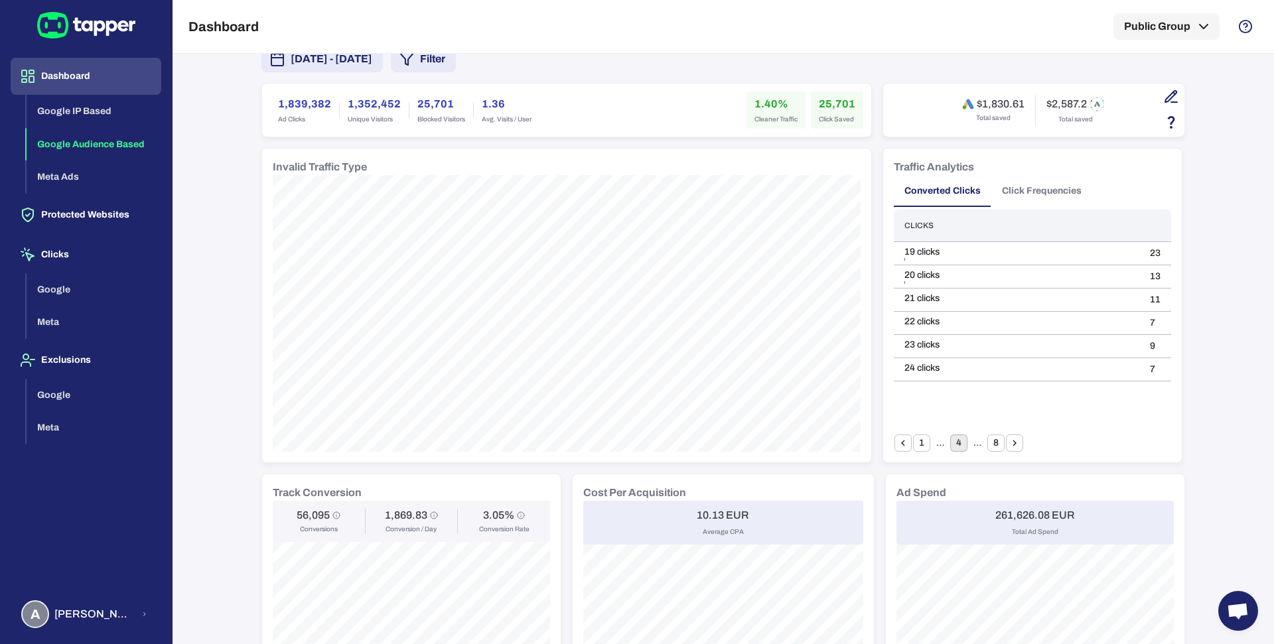
click at [1012, 439] on icon "Go to next page" at bounding box center [1015, 443] width 12 height 12
click at [990, 439] on button "8" at bounding box center [996, 443] width 17 height 17
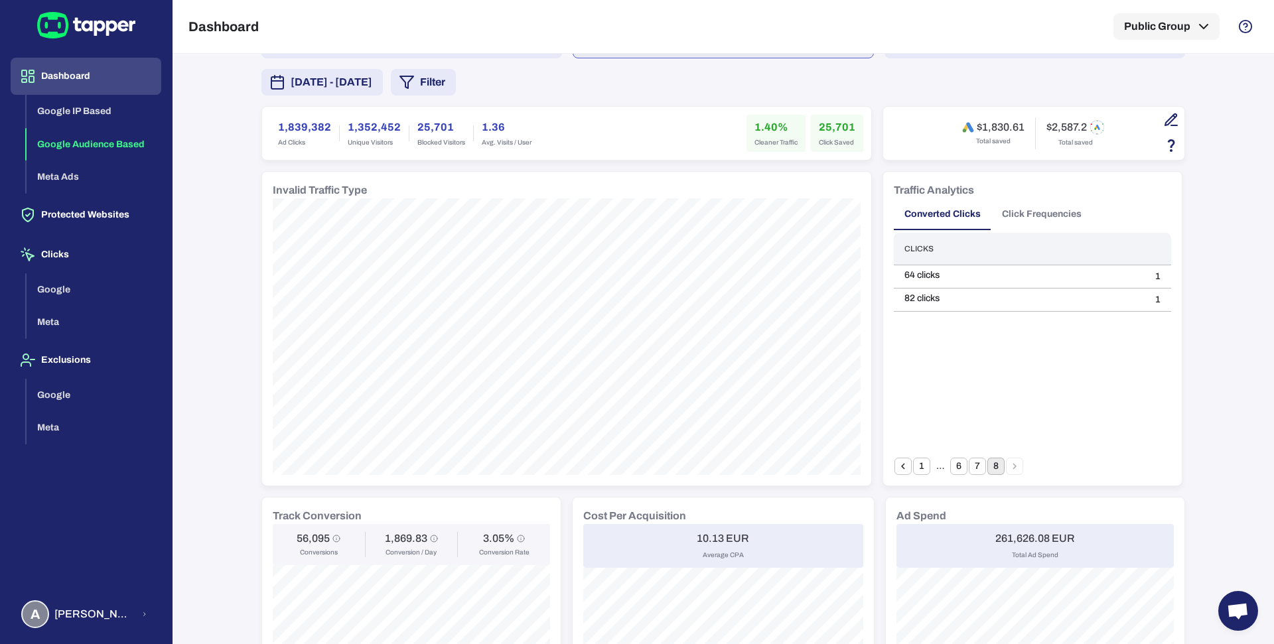
click at [913, 461] on button "1" at bounding box center [921, 466] width 17 height 17
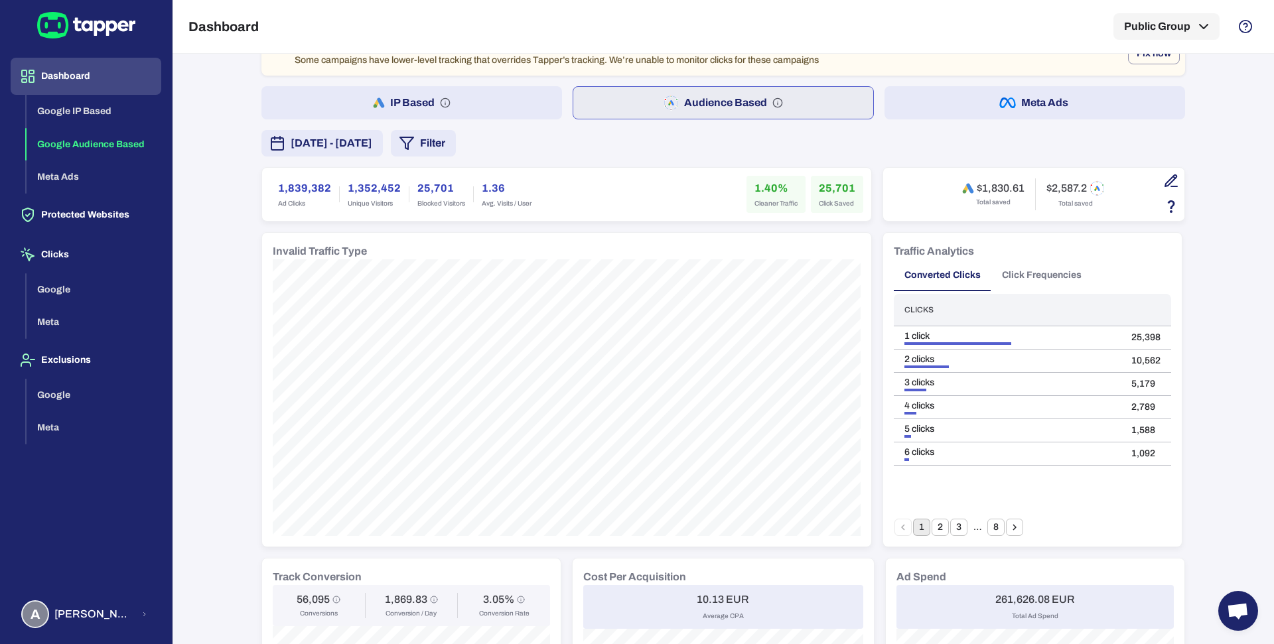
scroll to position [0, 0]
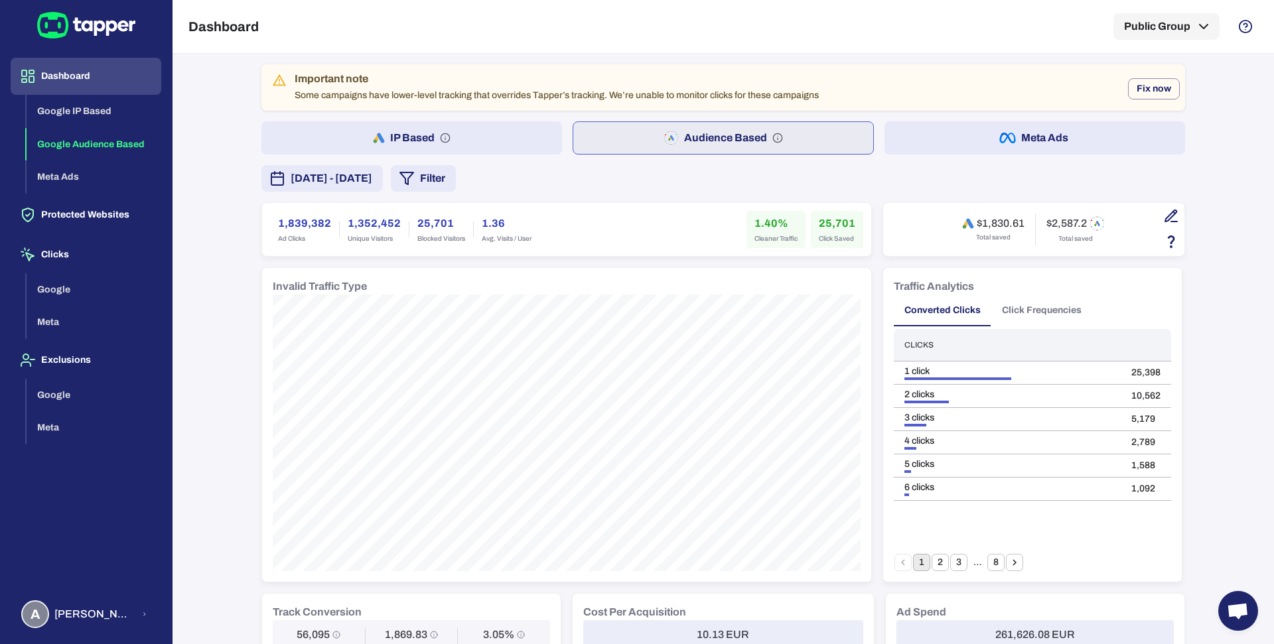
click at [456, 186] on button "Filter" at bounding box center [423, 178] width 65 height 27
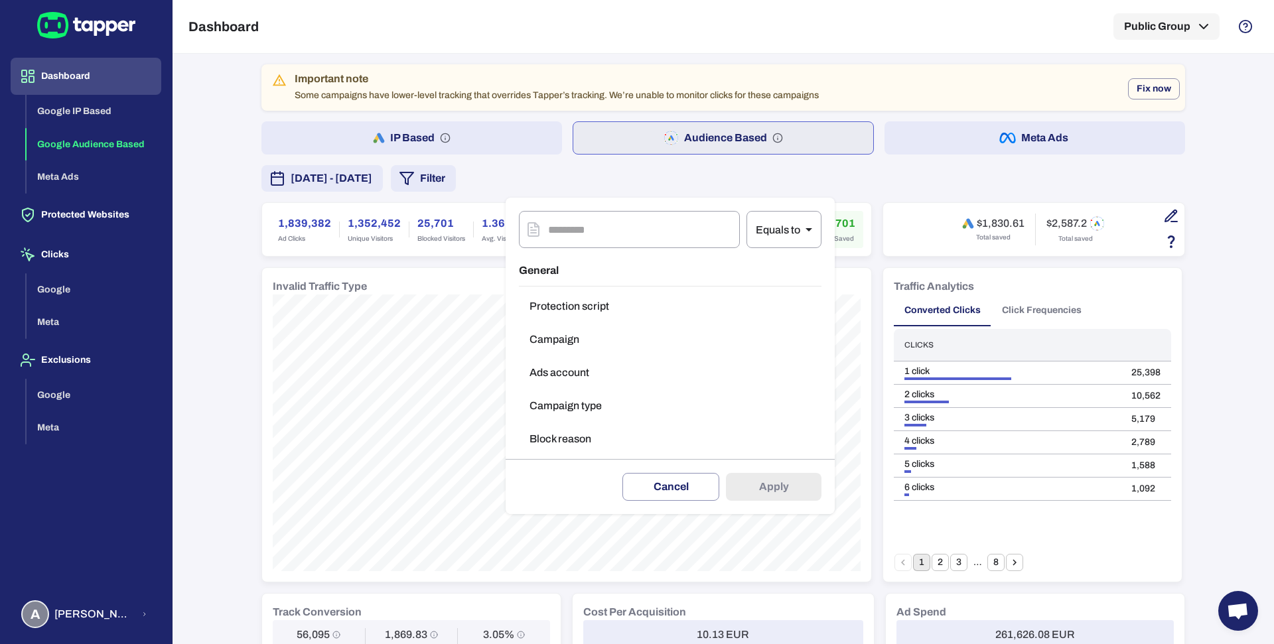
click at [595, 410] on button "Campaign type" at bounding box center [670, 406] width 303 height 27
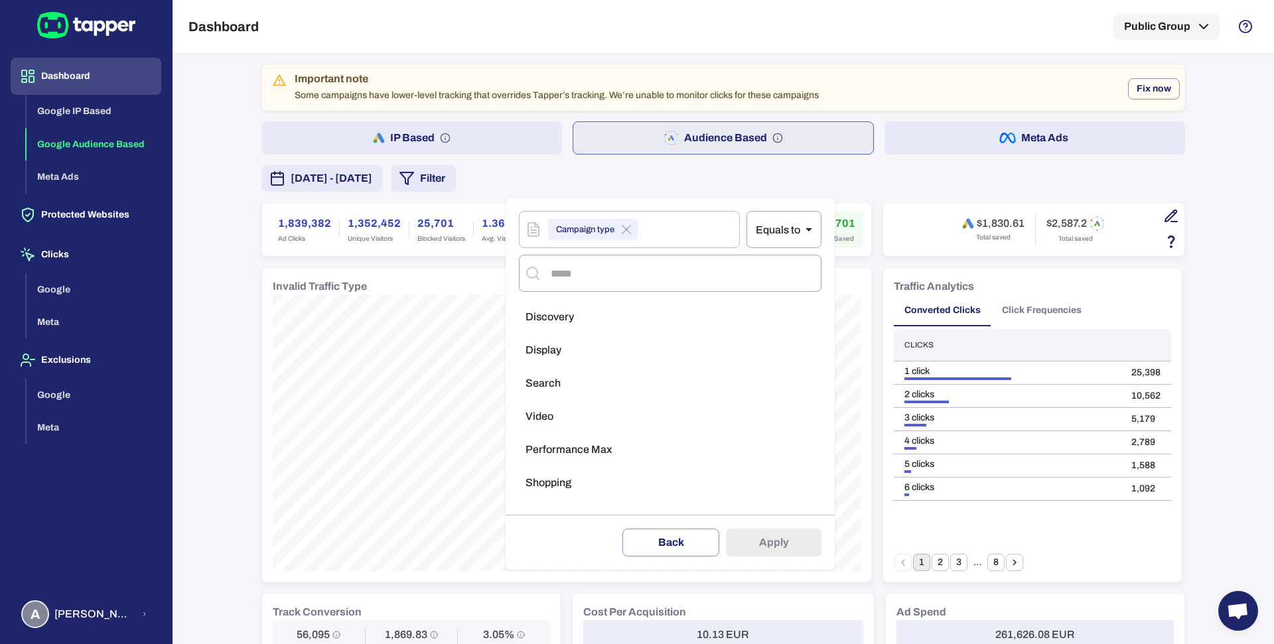
click at [596, 453] on span "Performance Max" at bounding box center [569, 449] width 86 height 13
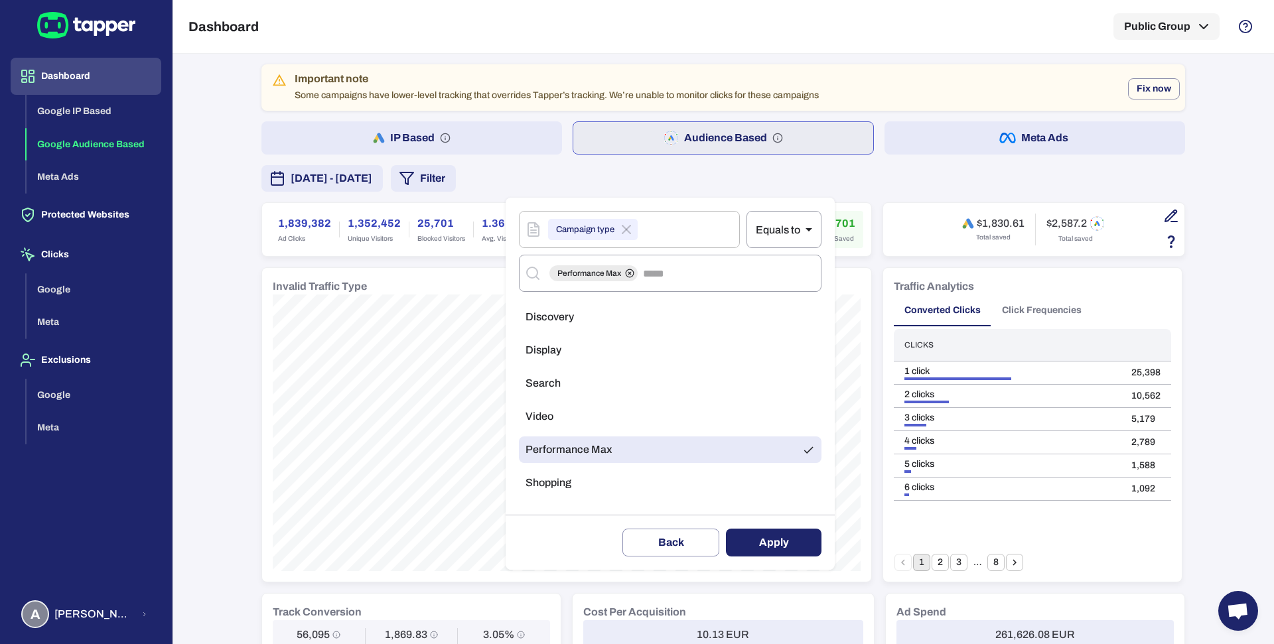
click at [781, 546] on button "Apply" at bounding box center [774, 543] width 96 height 28
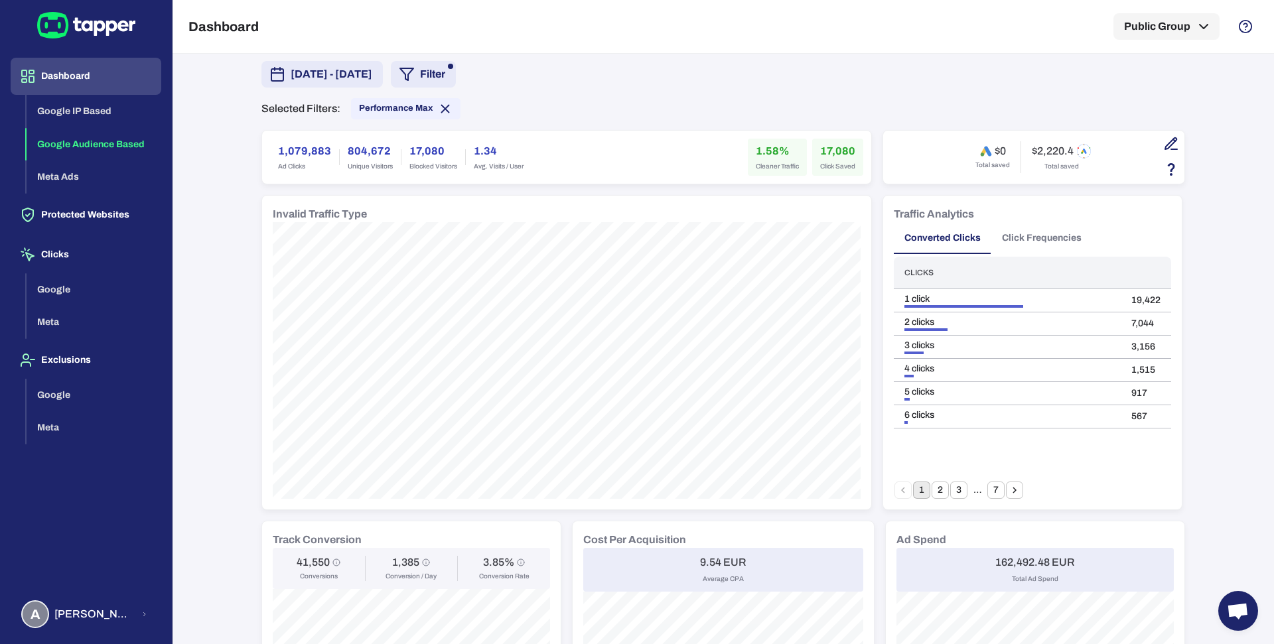
scroll to position [64, 0]
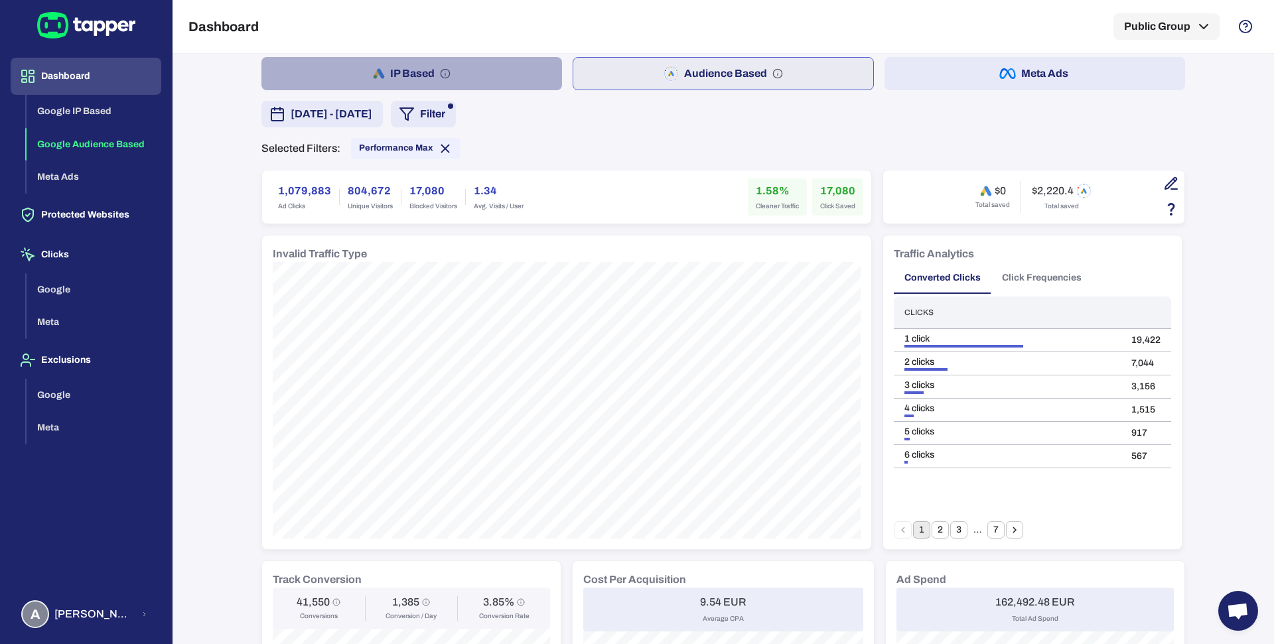
click at [498, 78] on button "IP Based" at bounding box center [412, 73] width 301 height 33
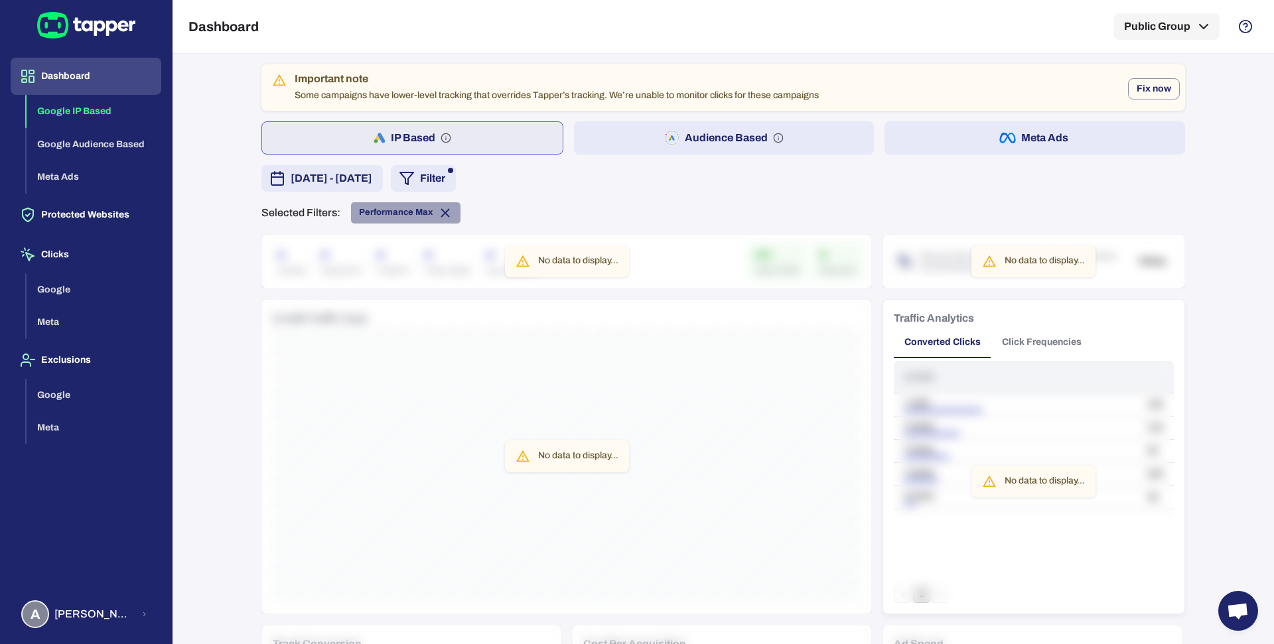
click at [413, 211] on span "Performance Max" at bounding box center [396, 212] width 74 height 11
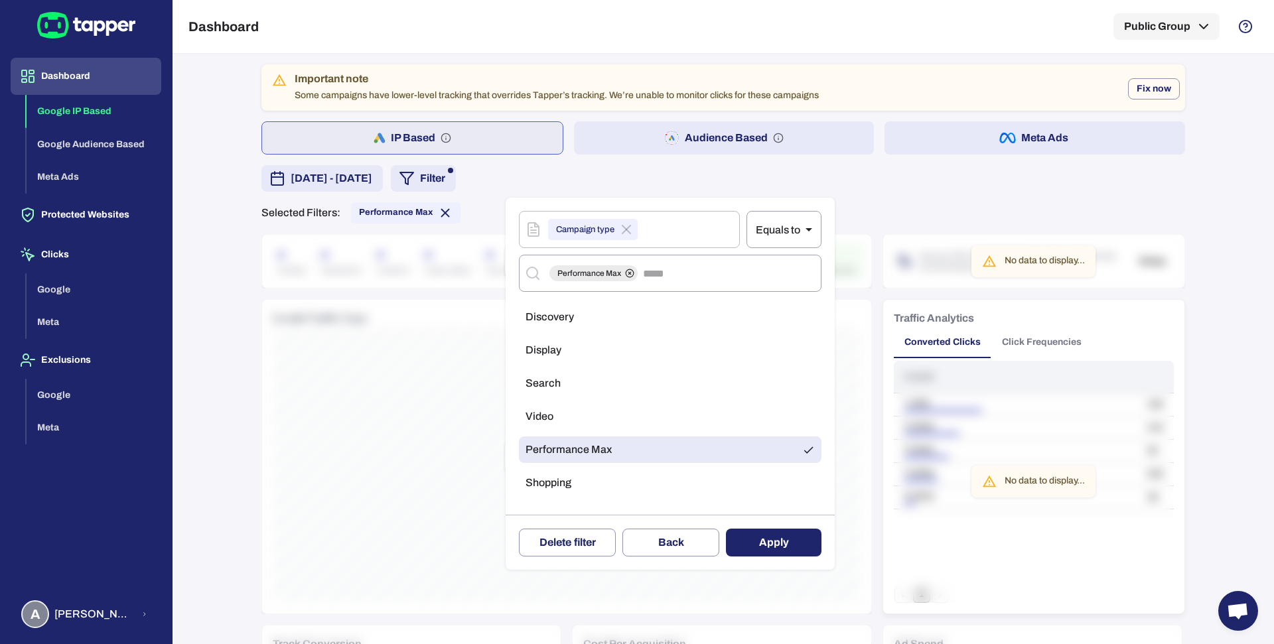
click at [538, 459] on li "Performance Max" at bounding box center [670, 450] width 303 height 27
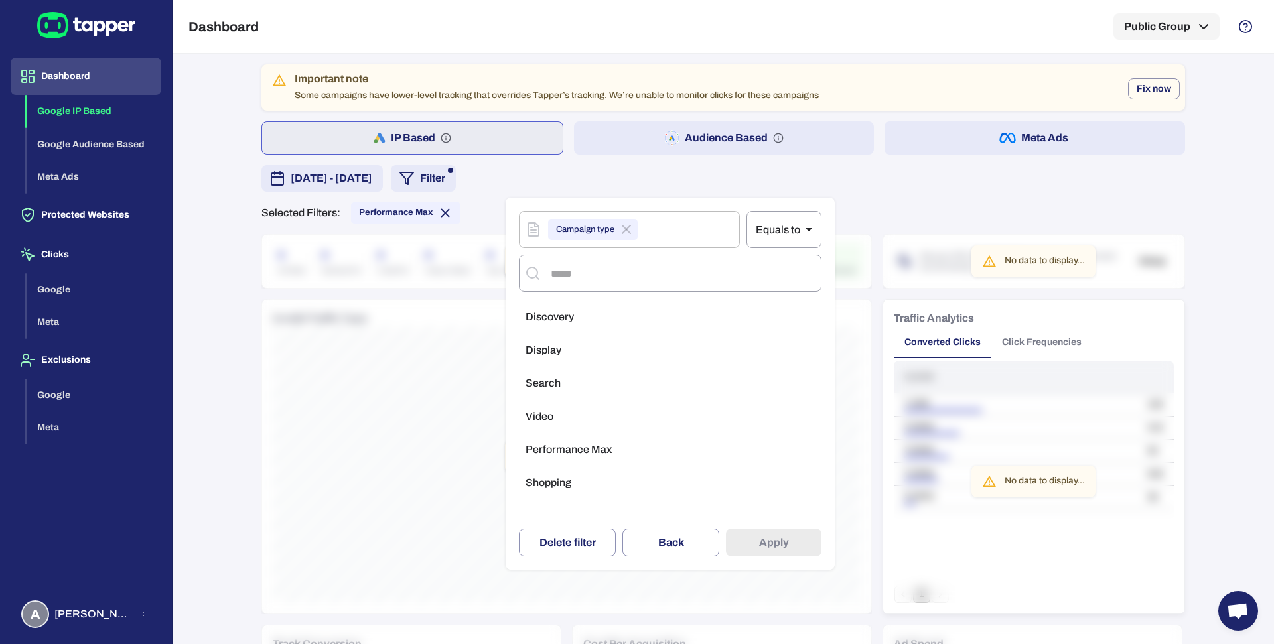
click at [553, 398] on ul "Discovery Display Search Video Performance Max Shopping" at bounding box center [670, 404] width 303 height 210
click at [611, 392] on li "Search" at bounding box center [670, 383] width 303 height 27
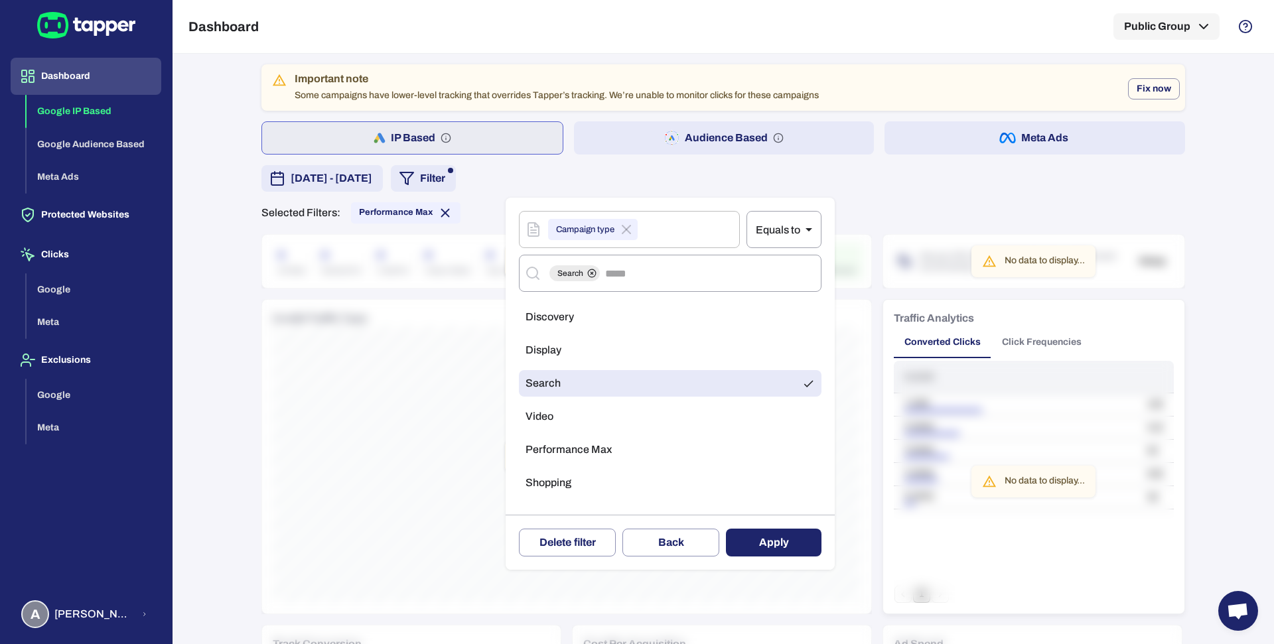
click at [751, 552] on button "Apply" at bounding box center [774, 543] width 96 height 28
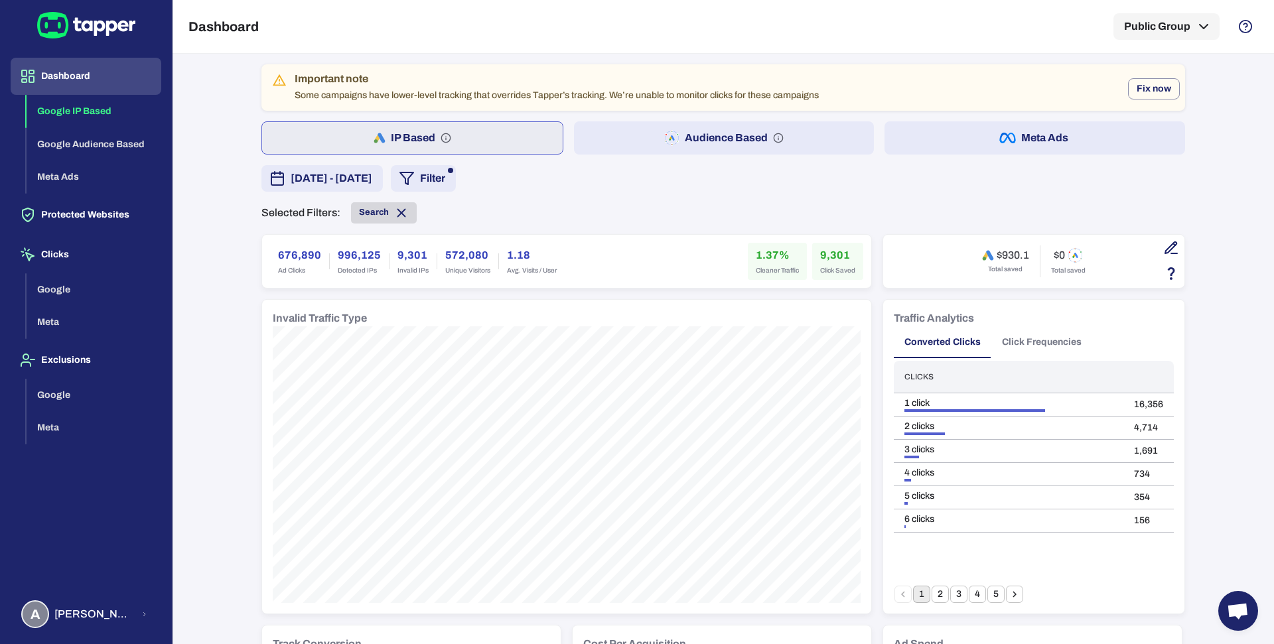
click at [398, 206] on icon at bounding box center [401, 213] width 15 height 15
